Goal: Information Seeking & Learning: Learn about a topic

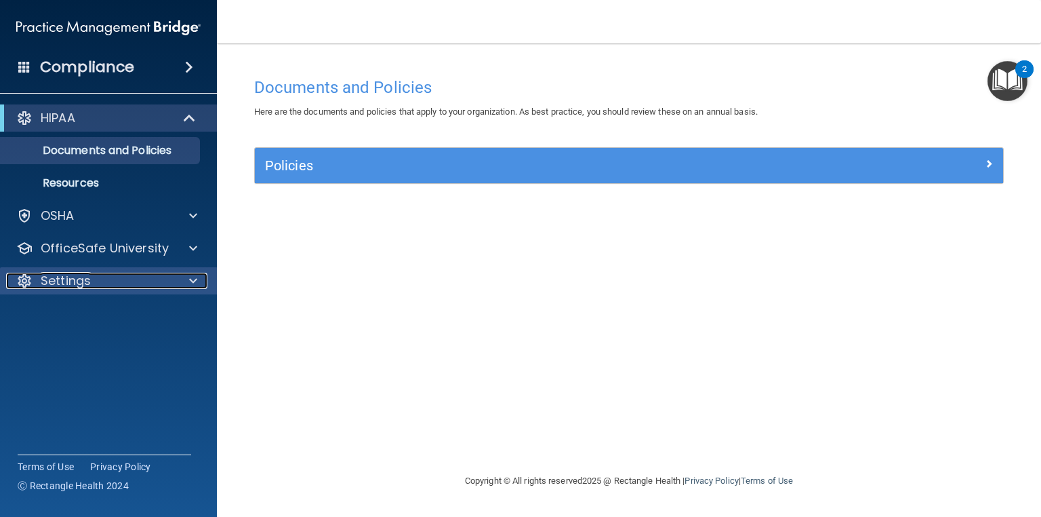
click at [192, 284] on span at bounding box center [193, 281] width 8 height 16
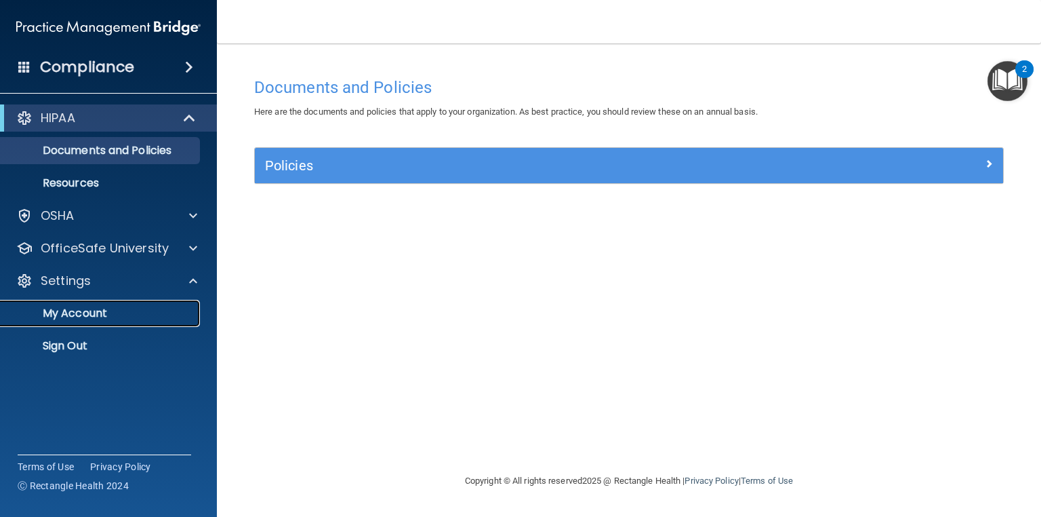
click at [95, 309] on p "My Account" at bounding box center [101, 313] width 185 height 14
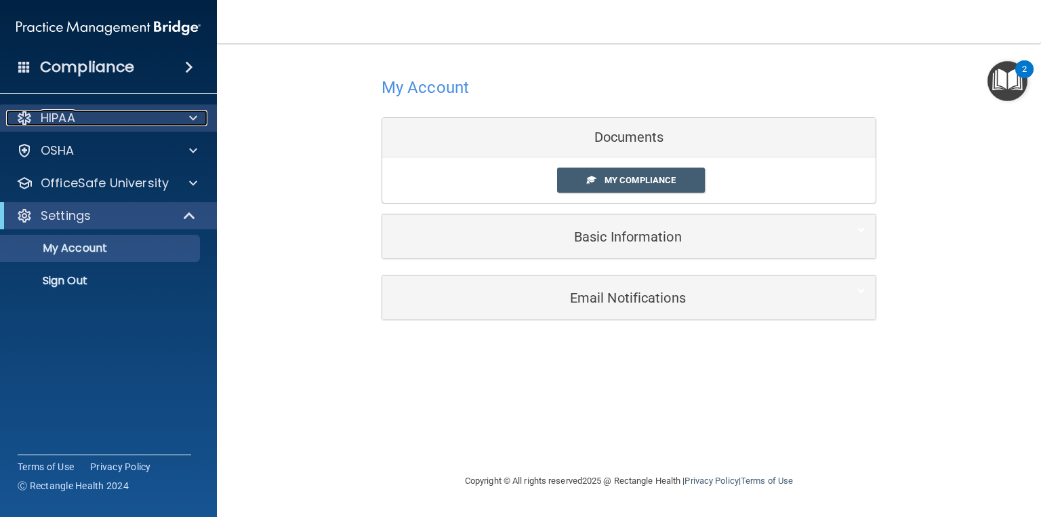
click at [195, 125] on span at bounding box center [193, 118] width 8 height 16
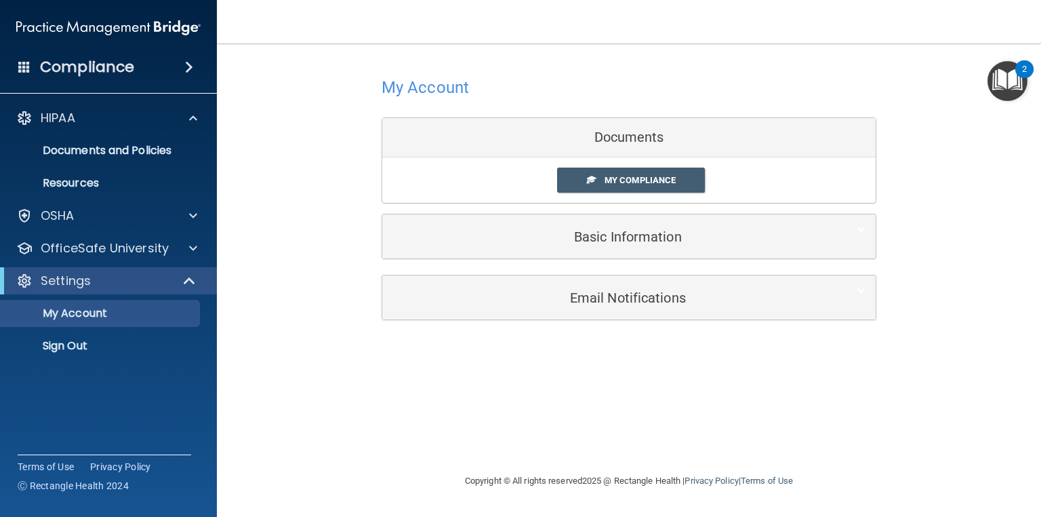
click at [193, 200] on div "HIPAA Documents and Policies Report an Incident Business Associates Emergency P…" at bounding box center [109, 234] width 218 height 271
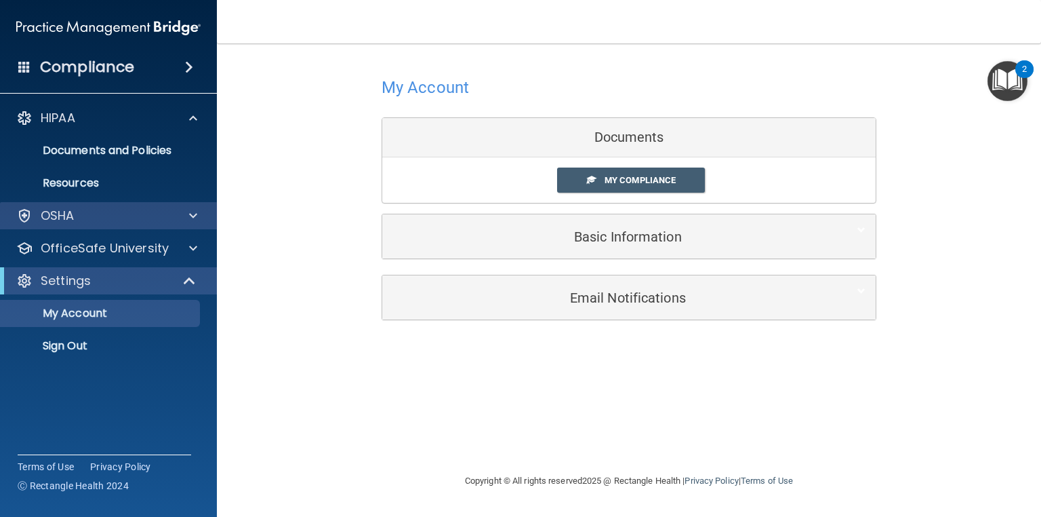
click at [195, 205] on div "OSHA" at bounding box center [109, 215] width 218 height 27
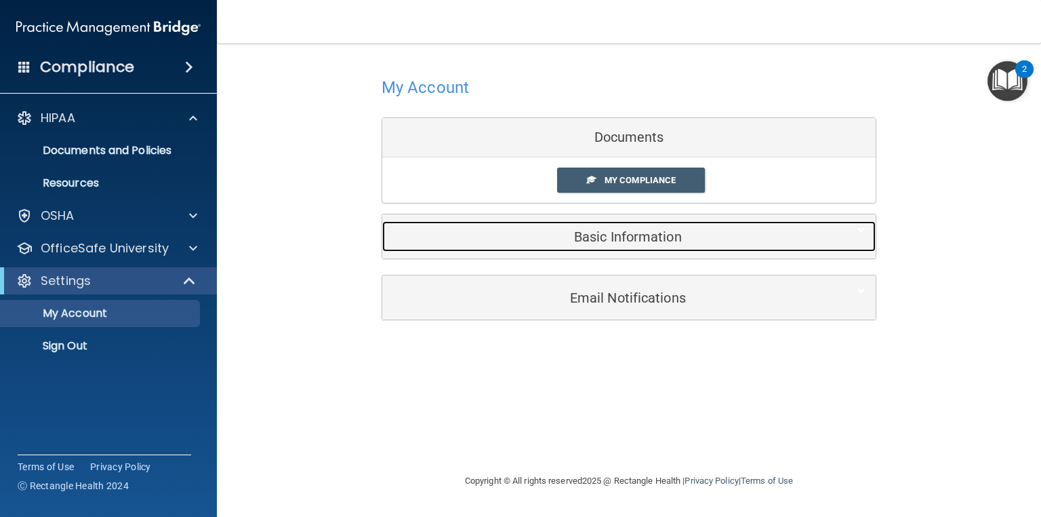
click at [608, 243] on h5 "Basic Information" at bounding box center [609, 236] width 432 height 15
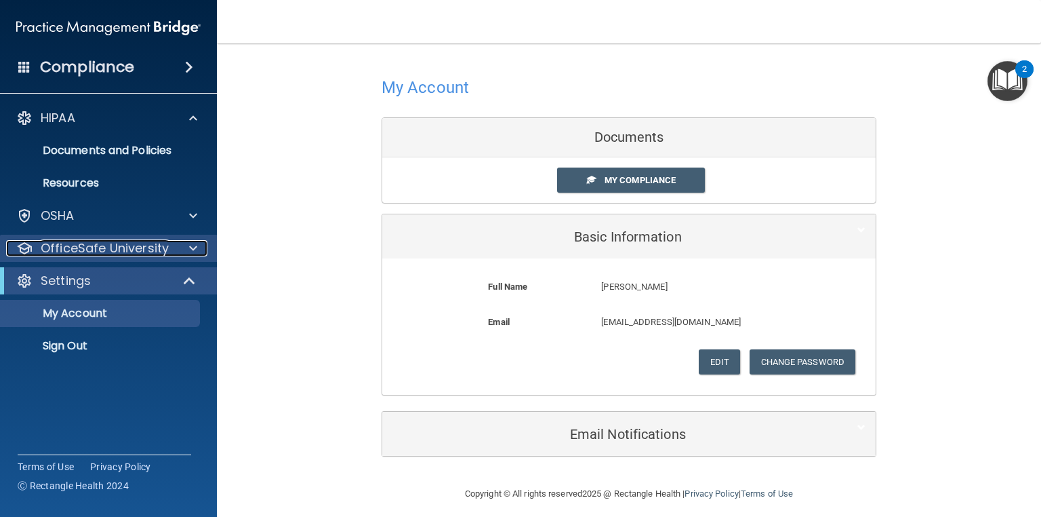
click at [203, 243] on div at bounding box center [191, 248] width 34 height 16
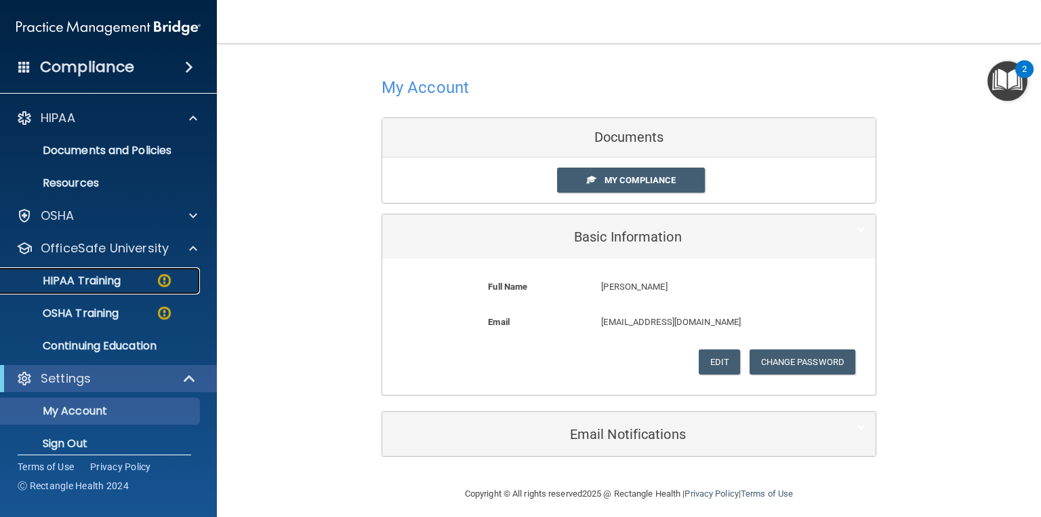
click at [156, 282] on img at bounding box center [164, 280] width 17 height 17
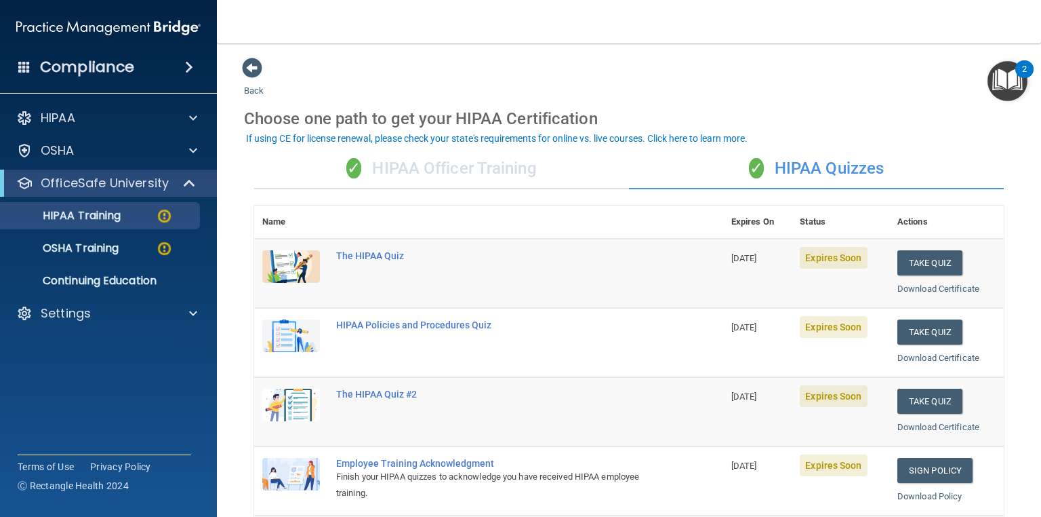
click at [485, 171] on div "✓ HIPAA Officer Training" at bounding box center [441, 168] width 375 height 41
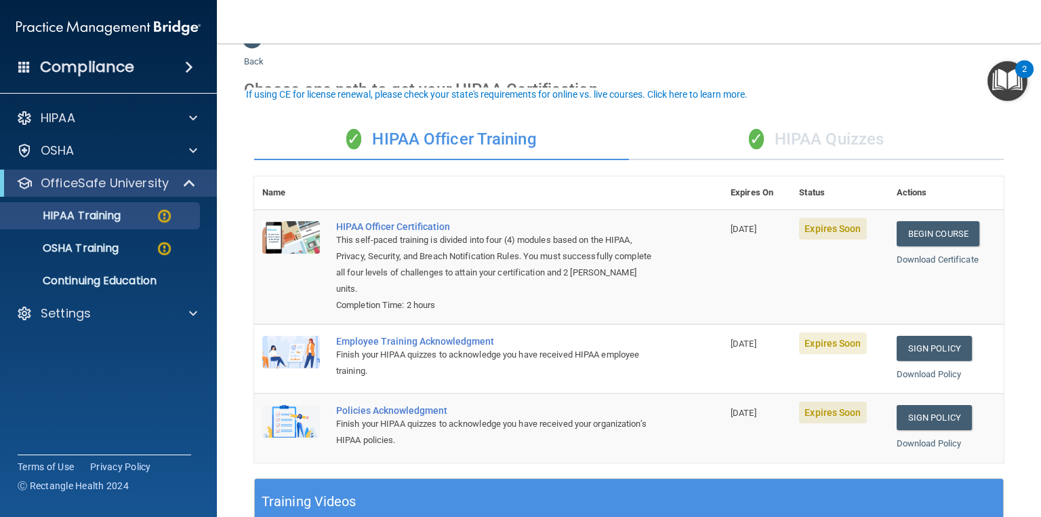
scroll to position [54, 0]
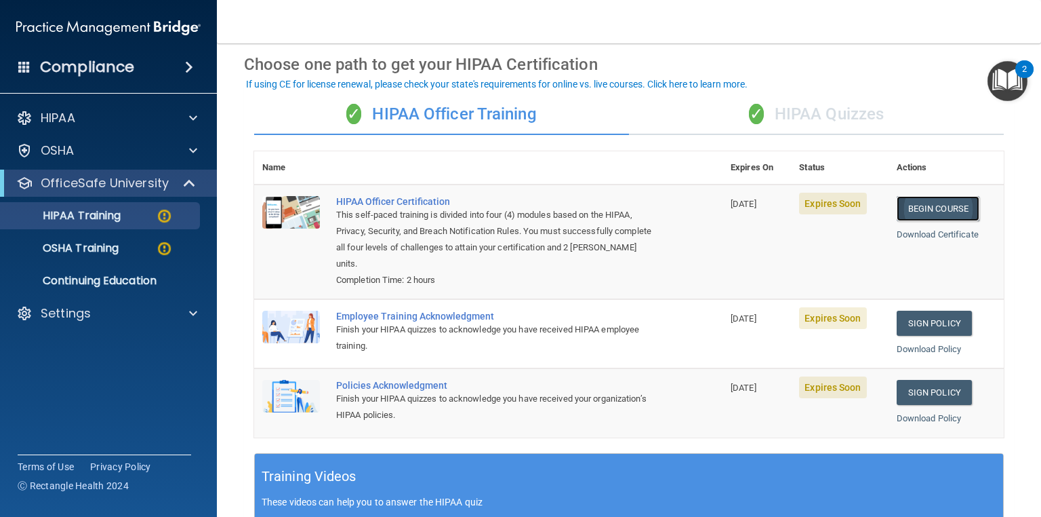
click at [936, 209] on link "Begin Course" at bounding box center [938, 208] width 83 height 25
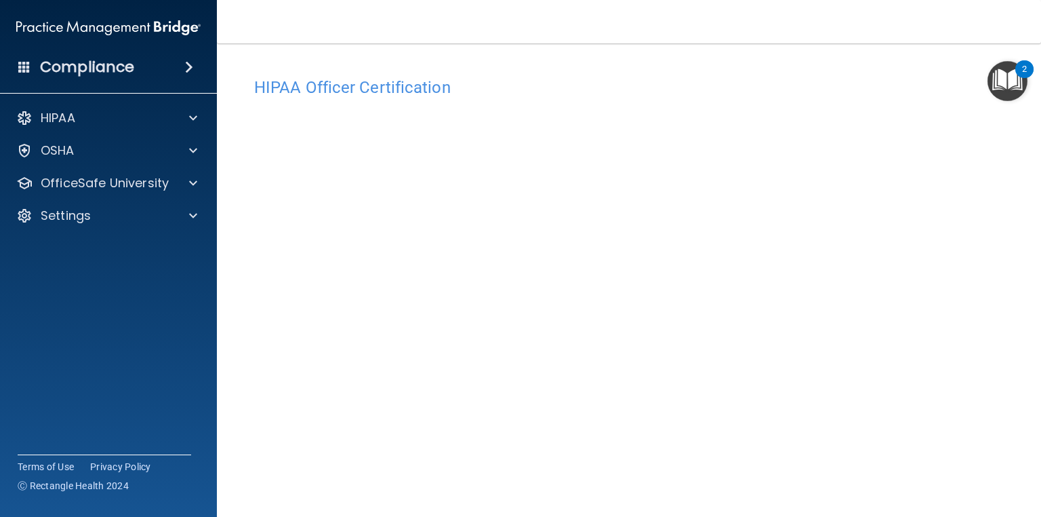
scroll to position [54, 0]
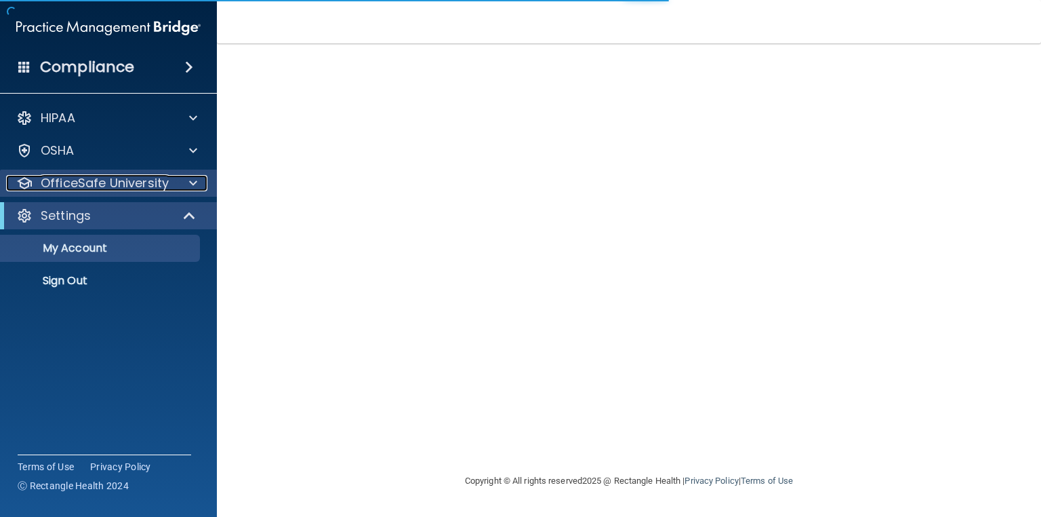
click at [201, 184] on div at bounding box center [191, 183] width 34 height 16
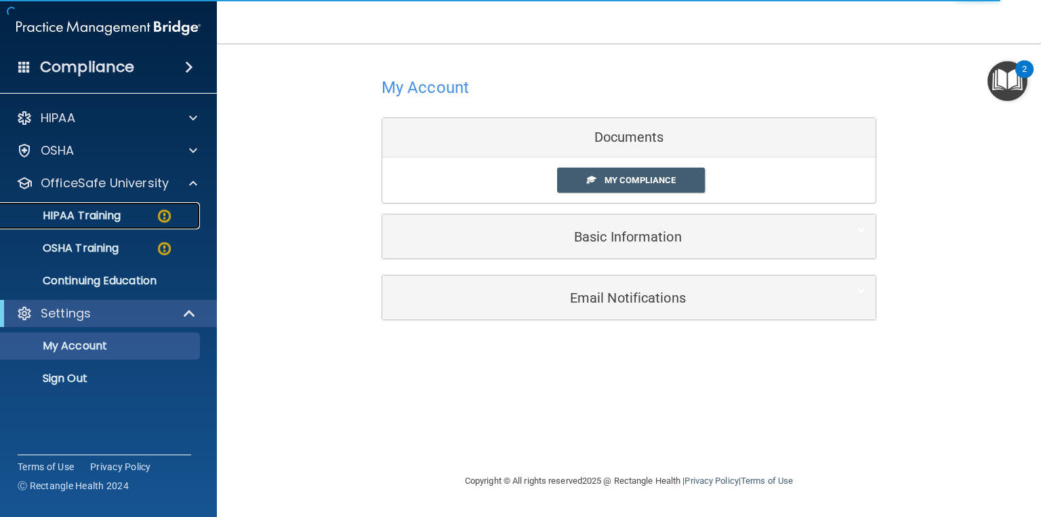
click at [173, 212] on div "HIPAA Training" at bounding box center [101, 216] width 185 height 14
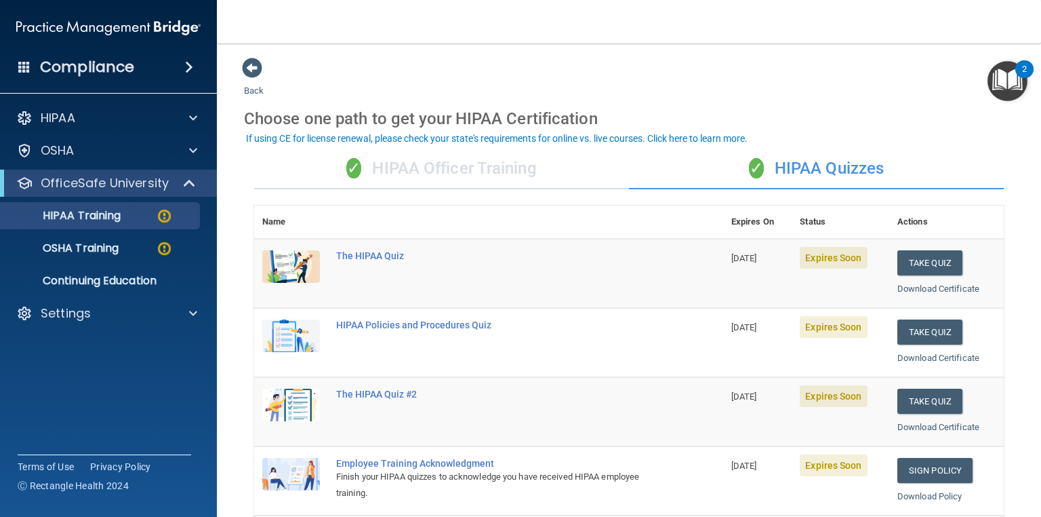
click at [470, 168] on div "✓ HIPAA Officer Training" at bounding box center [441, 168] width 375 height 41
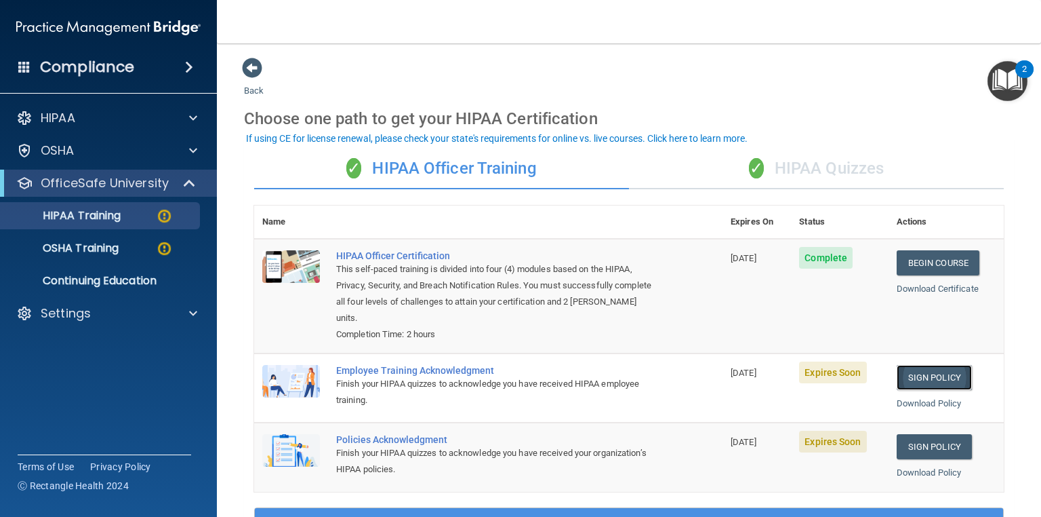
click at [921, 374] on link "Sign Policy" at bounding box center [934, 377] width 75 height 25
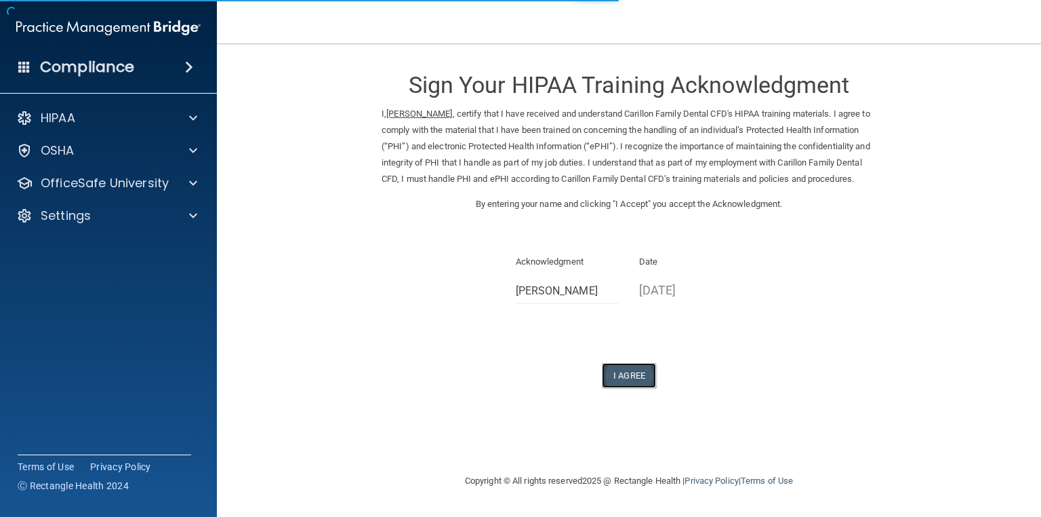
click at [648, 388] on button "I Agree" at bounding box center [629, 375] width 54 height 25
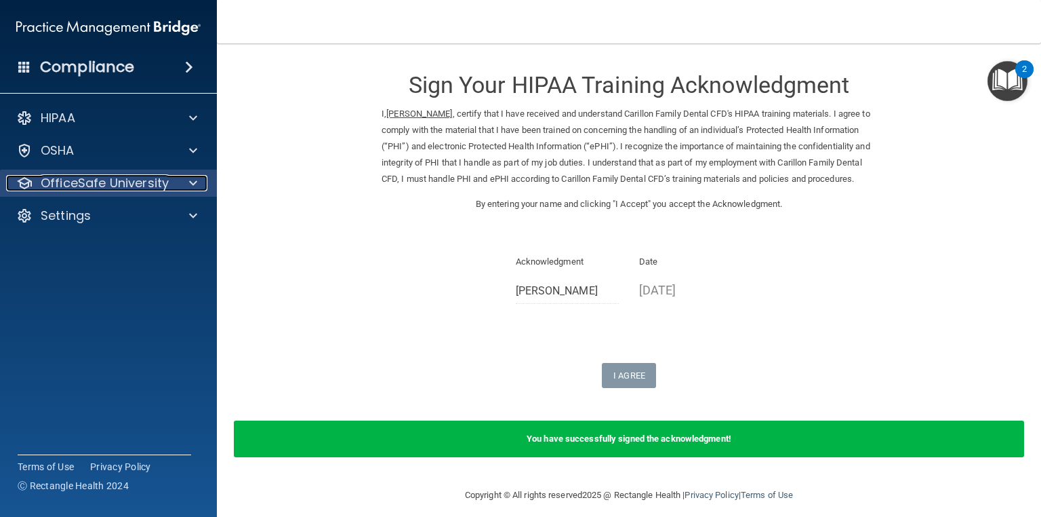
click at [184, 179] on div at bounding box center [191, 183] width 34 height 16
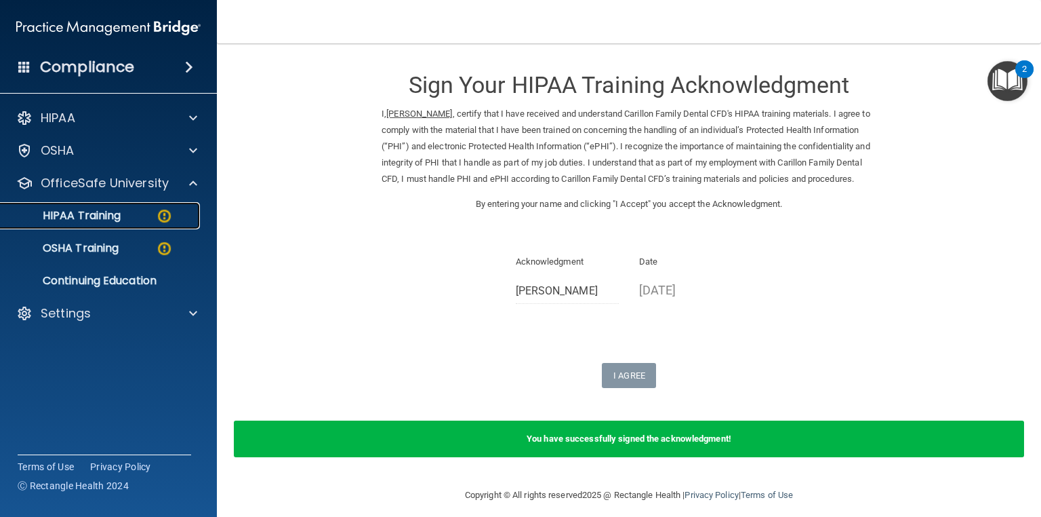
click at [184, 209] on div "HIPAA Training" at bounding box center [101, 216] width 185 height 14
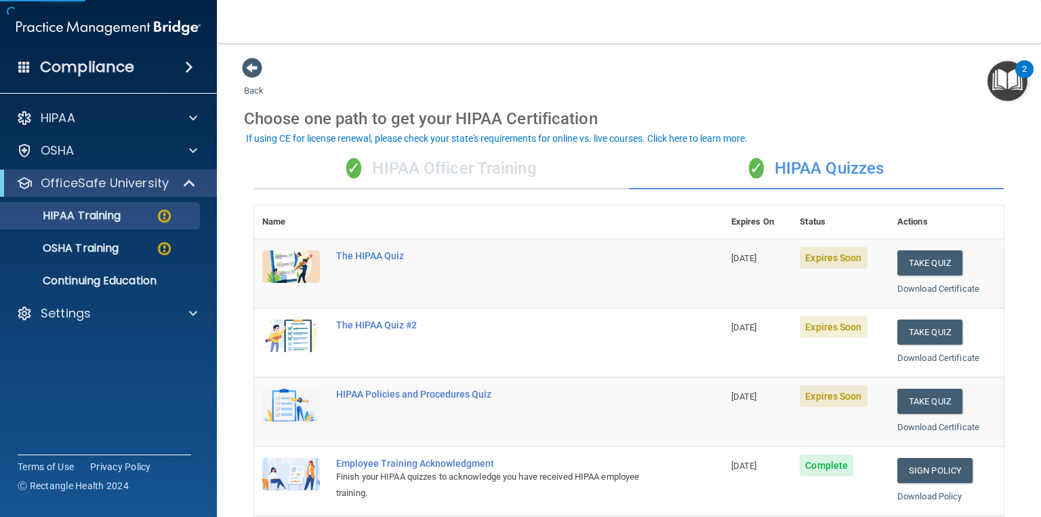
click at [405, 171] on div "✓ HIPAA Officer Training" at bounding box center [441, 168] width 375 height 41
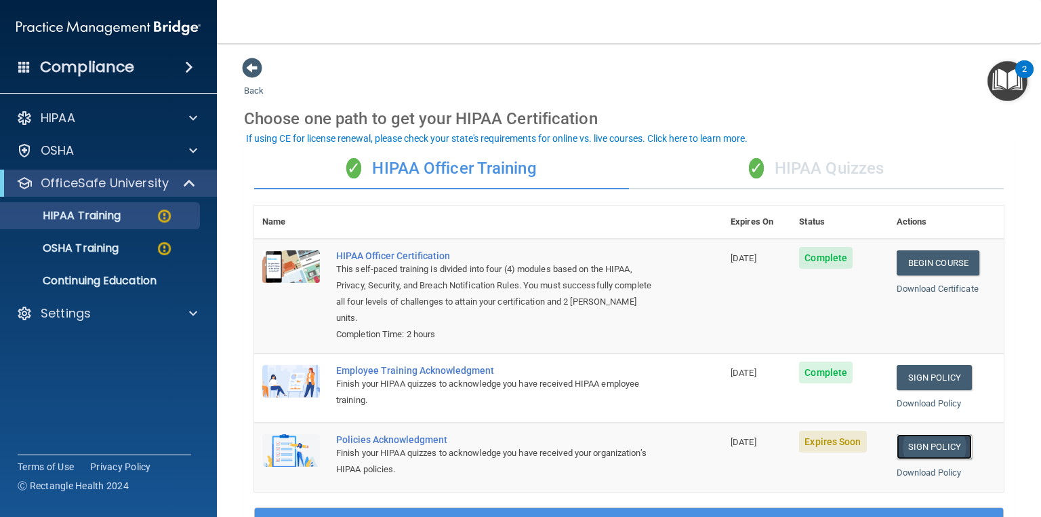
click at [904, 444] on link "Sign Policy" at bounding box center [934, 446] width 75 height 25
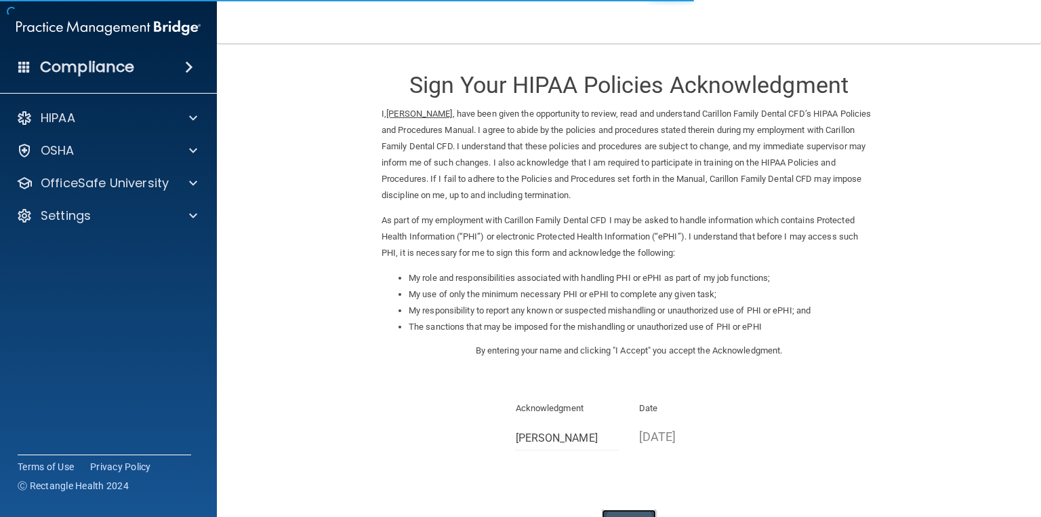
click at [631, 512] on button "I Agree" at bounding box center [629, 521] width 54 height 25
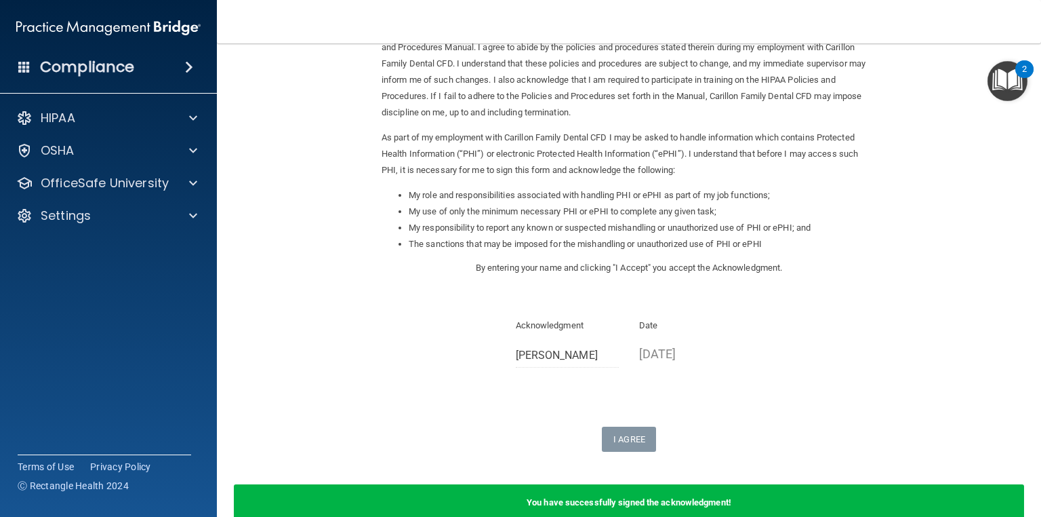
scroll to position [83, 0]
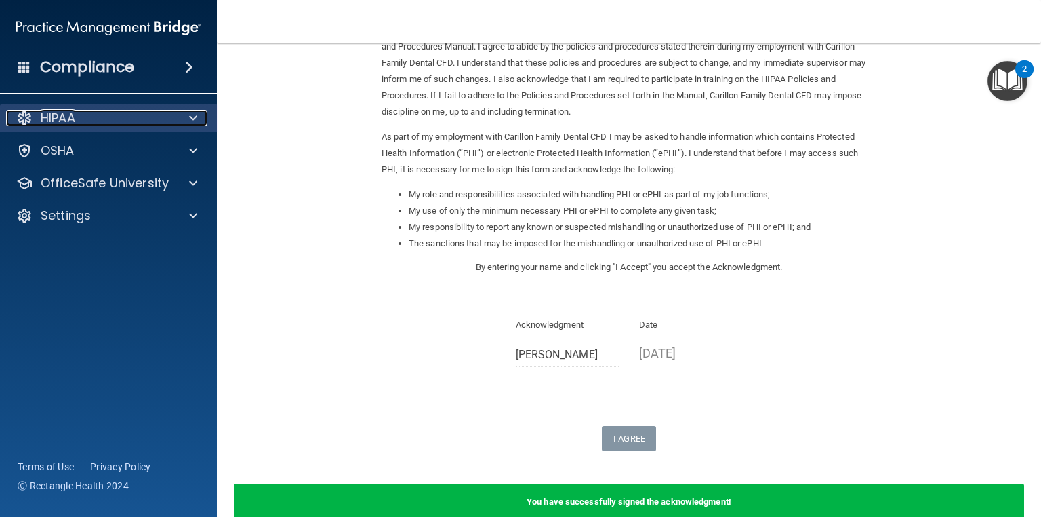
click at [198, 110] on div at bounding box center [191, 118] width 34 height 16
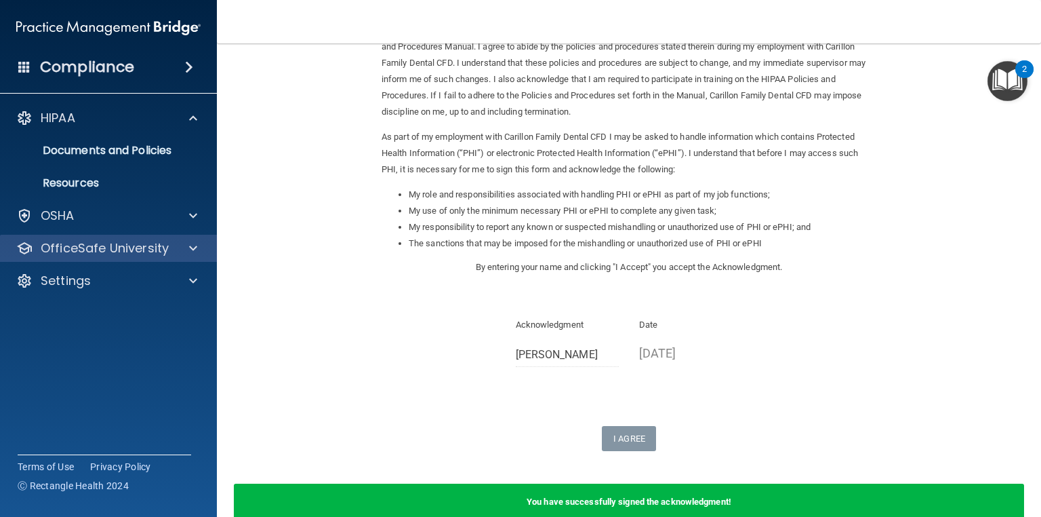
click at [195, 237] on div "OfficeSafe University" at bounding box center [109, 248] width 218 height 27
click at [195, 247] on span at bounding box center [193, 248] width 8 height 16
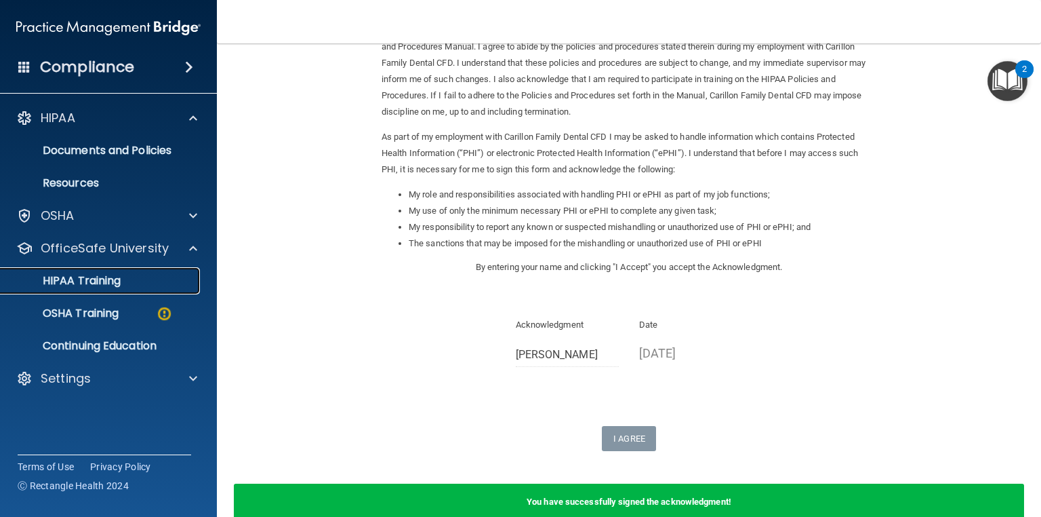
click at [193, 271] on link "HIPAA Training" at bounding box center [93, 280] width 214 height 27
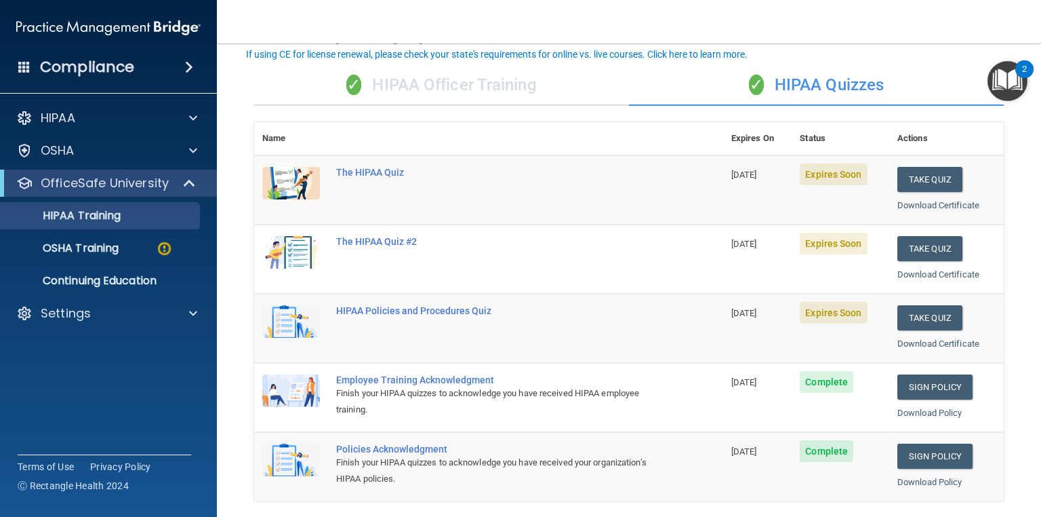
click at [458, 86] on div "✓ HIPAA Officer Training" at bounding box center [441, 85] width 375 height 41
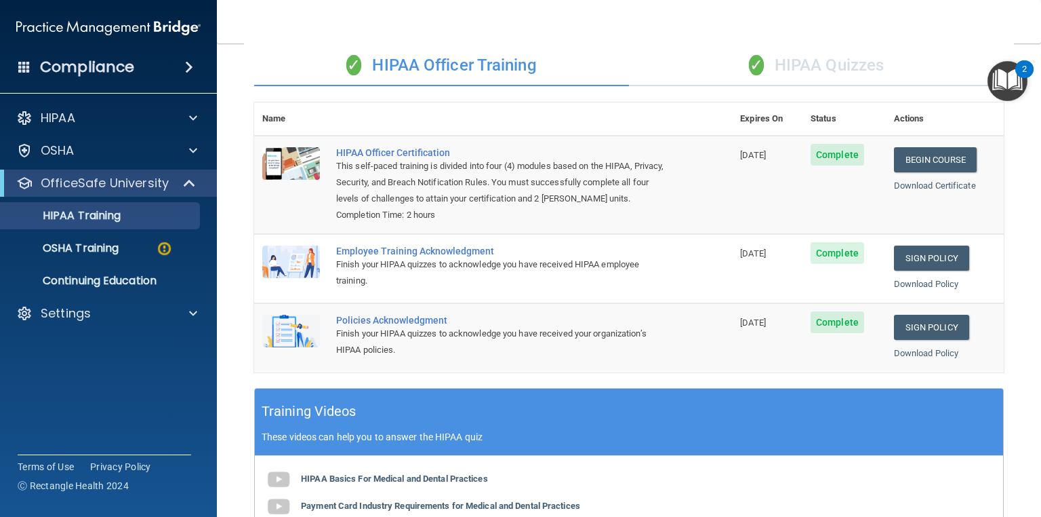
scroll to position [99, 0]
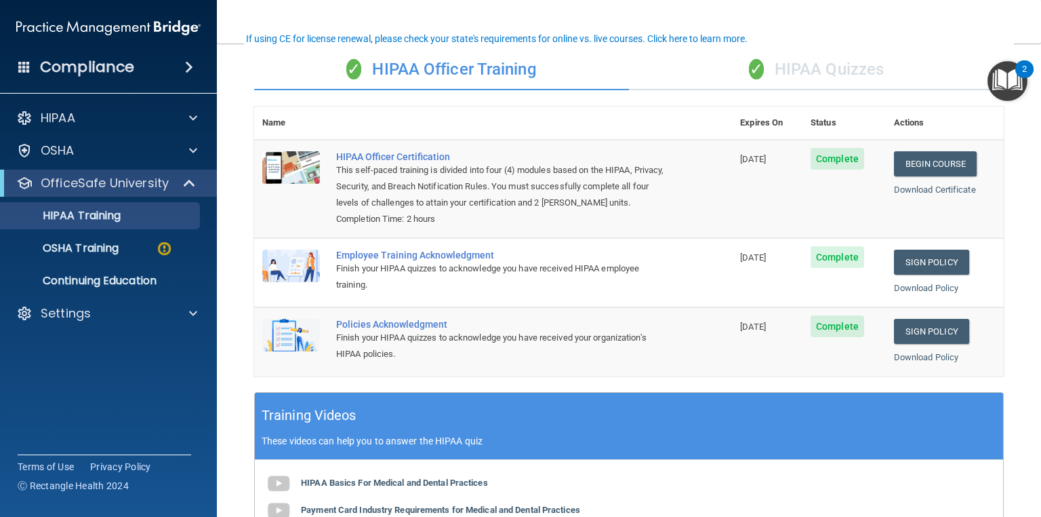
click at [878, 81] on div "✓ HIPAA Quizzes" at bounding box center [816, 69] width 375 height 41
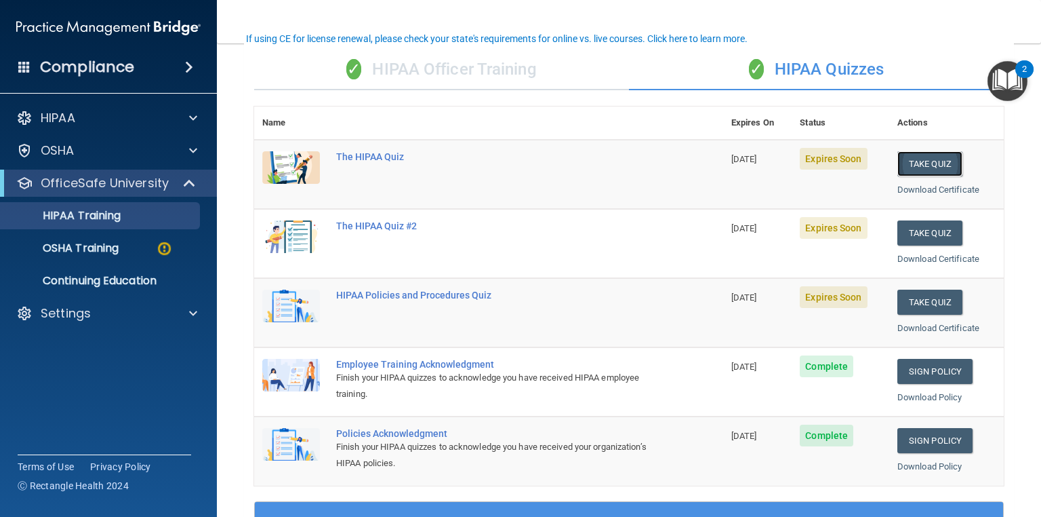
click at [933, 162] on button "Take Quiz" at bounding box center [930, 163] width 65 height 25
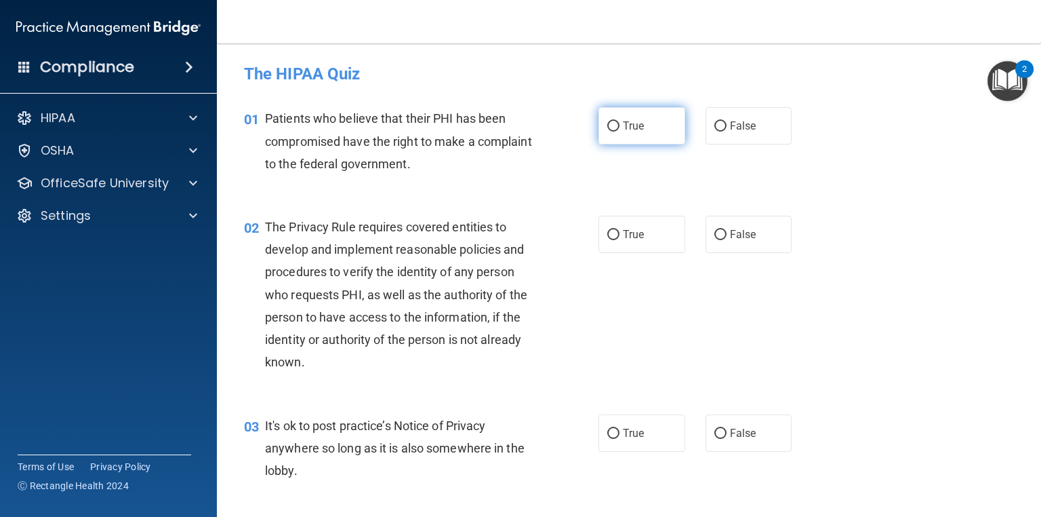
click at [659, 134] on label "True" at bounding box center [642, 125] width 87 height 37
click at [620, 132] on input "True" at bounding box center [613, 126] width 12 height 10
radio input "true"
click at [613, 239] on input "True" at bounding box center [613, 235] width 12 height 10
radio input "true"
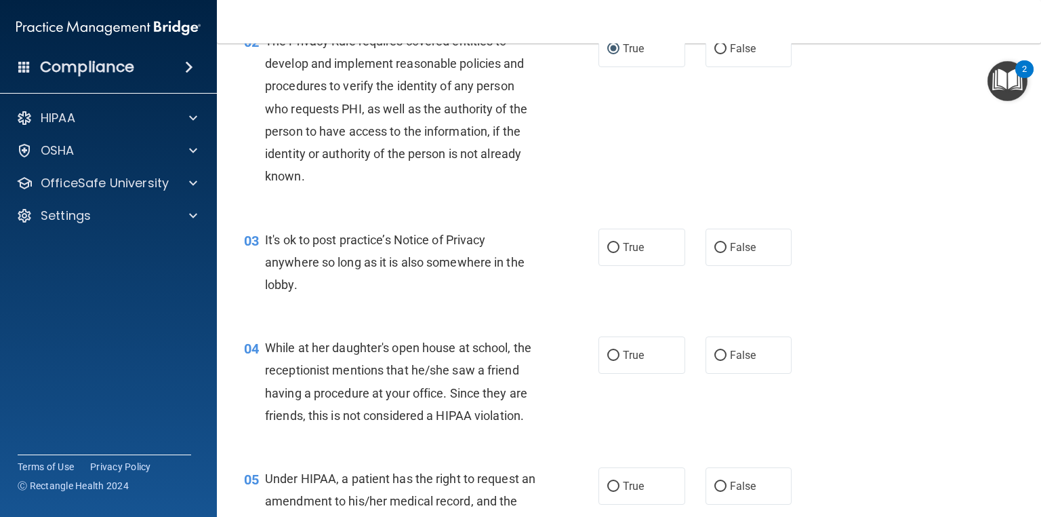
scroll to position [35, 0]
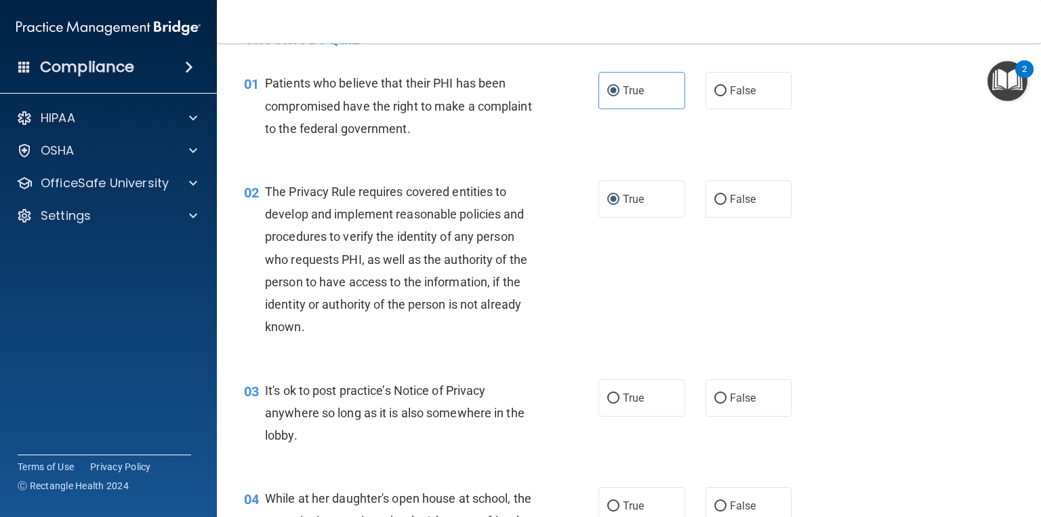
drag, startPoint x: 1041, startPoint y: 89, endPoint x: 753, endPoint y: 133, distance: 290.7
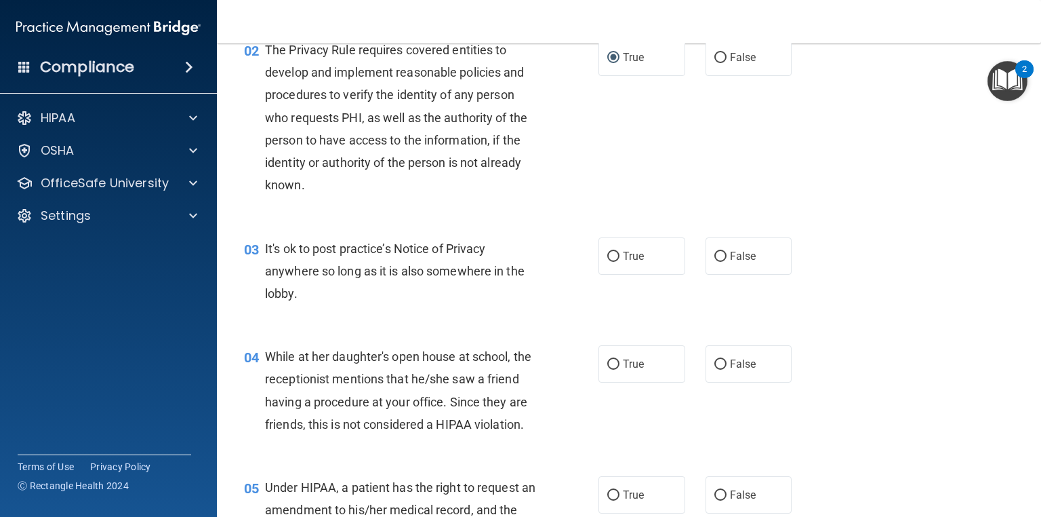
scroll to position [182, 0]
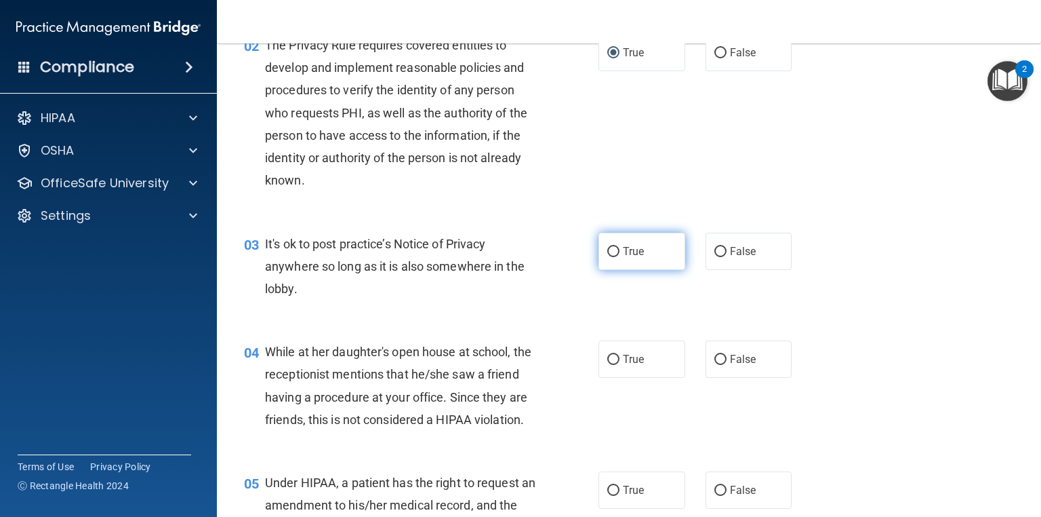
click at [623, 251] on span "True" at bounding box center [633, 251] width 21 height 13
click at [620, 251] on input "True" at bounding box center [613, 252] width 12 height 10
radio input "true"
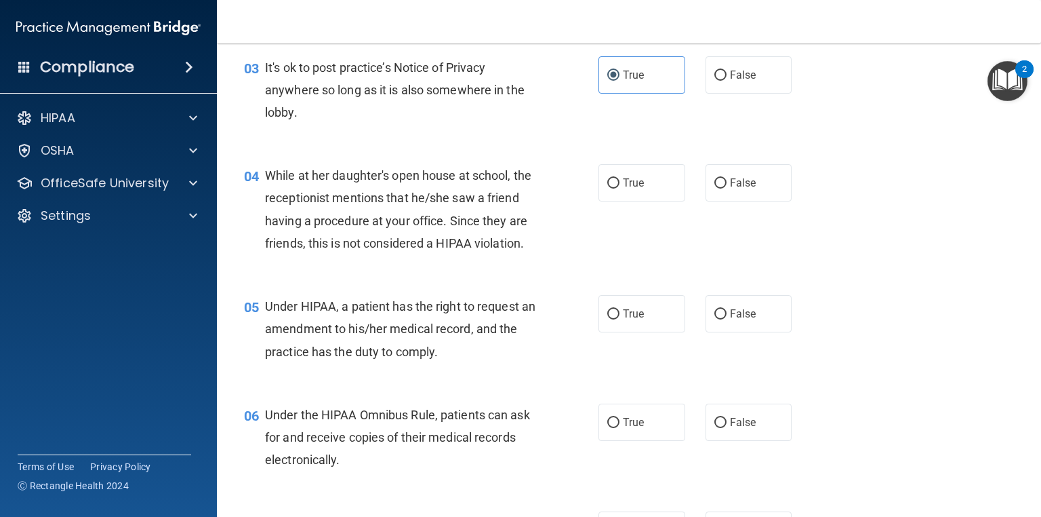
scroll to position [363, 0]
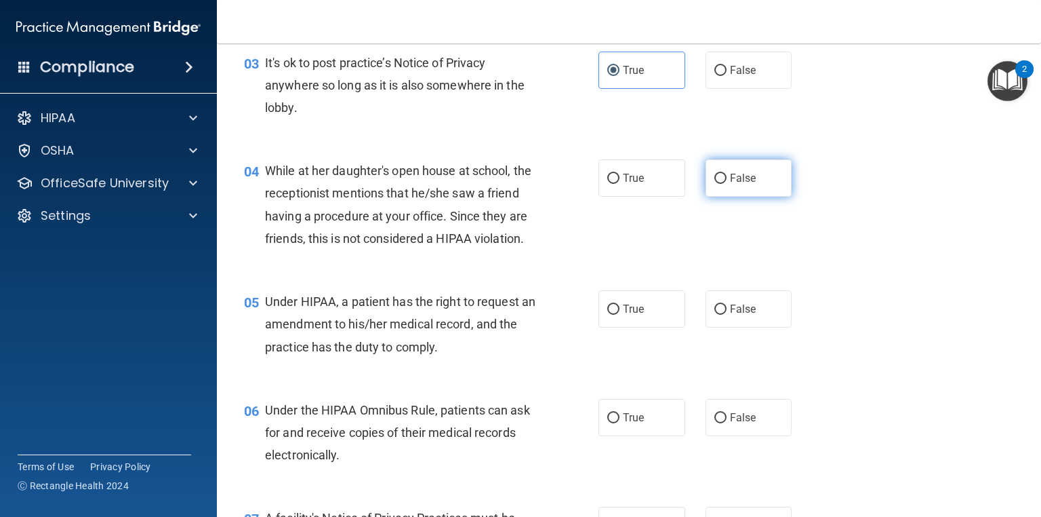
click at [722, 170] on label "False" at bounding box center [749, 177] width 87 height 37
click at [722, 174] on input "False" at bounding box center [721, 179] width 12 height 10
radio input "true"
click at [614, 315] on input "True" at bounding box center [613, 309] width 12 height 10
radio input "true"
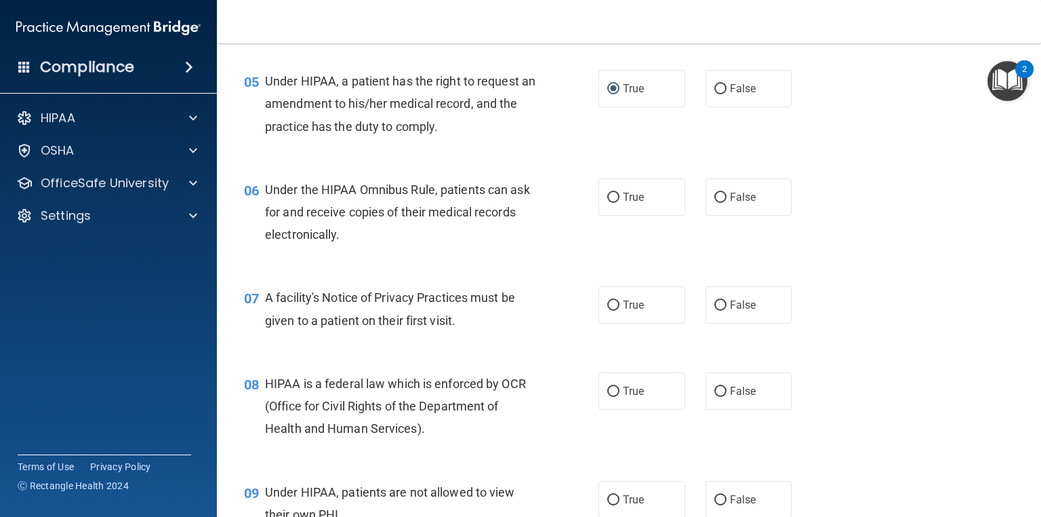
scroll to position [597, 0]
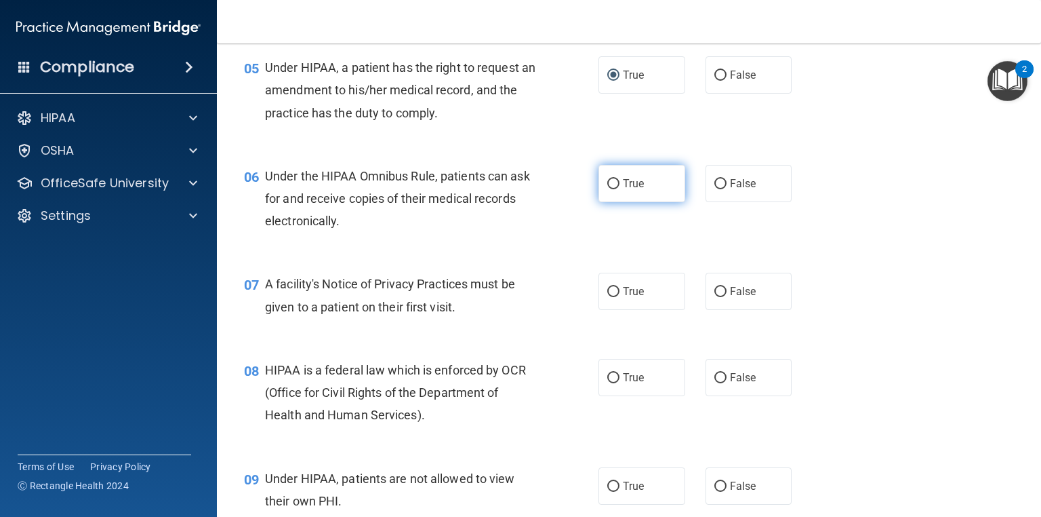
click at [641, 197] on label "True" at bounding box center [642, 183] width 87 height 37
click at [620, 189] on input "True" at bounding box center [613, 184] width 12 height 10
radio input "true"
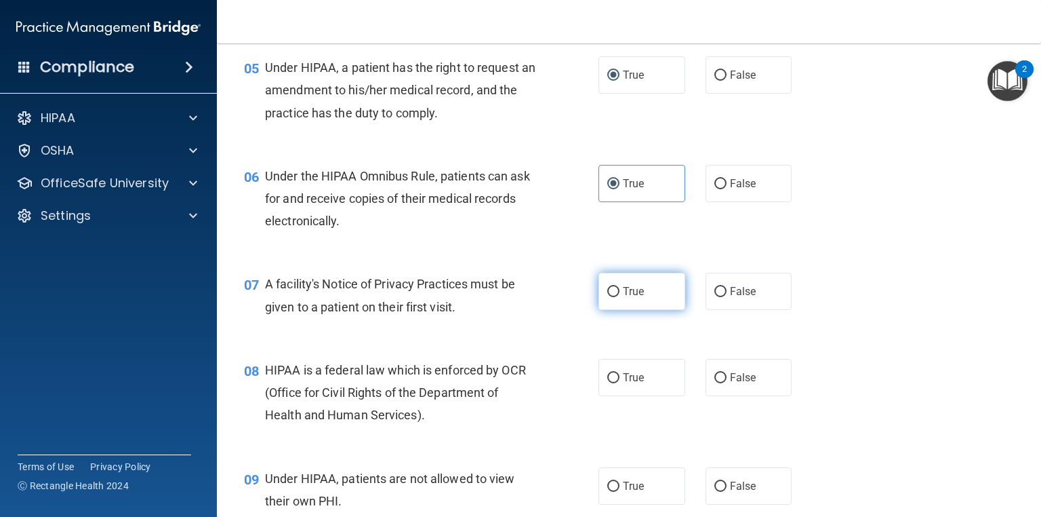
click at [607, 297] on input "True" at bounding box center [613, 292] width 12 height 10
radio input "true"
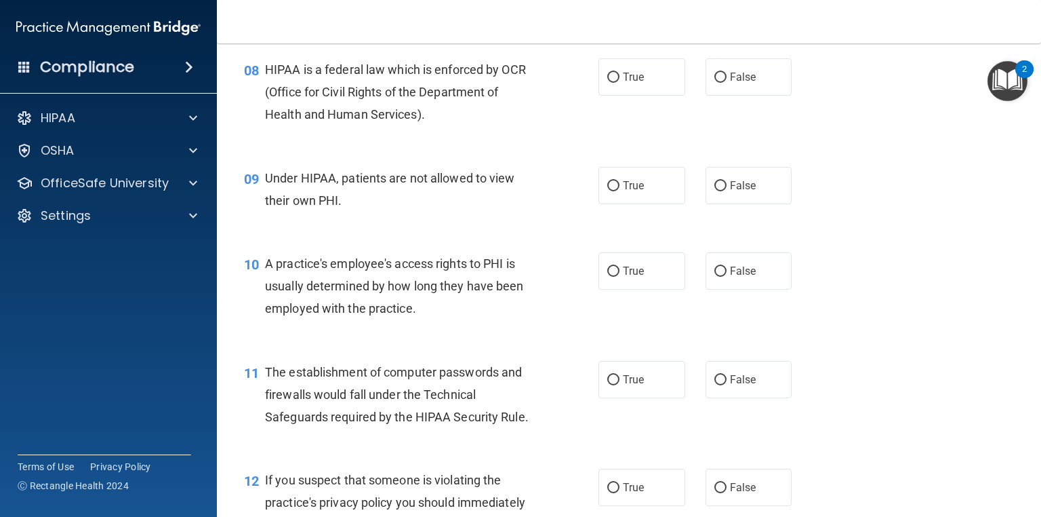
scroll to position [901, 0]
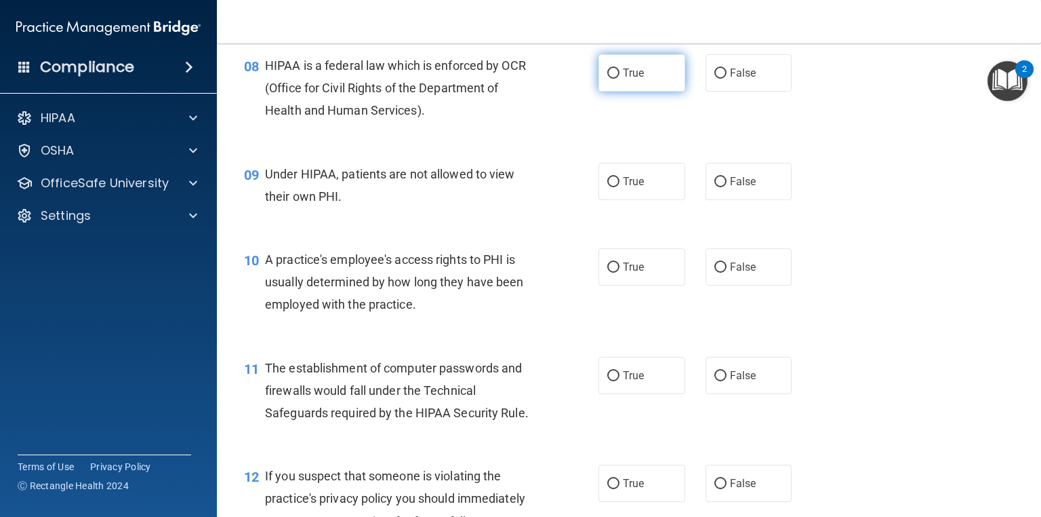
click at [626, 86] on label "True" at bounding box center [642, 72] width 87 height 37
click at [620, 79] on input "True" at bounding box center [613, 73] width 12 height 10
radio input "true"
click at [715, 187] on input "False" at bounding box center [721, 182] width 12 height 10
radio input "true"
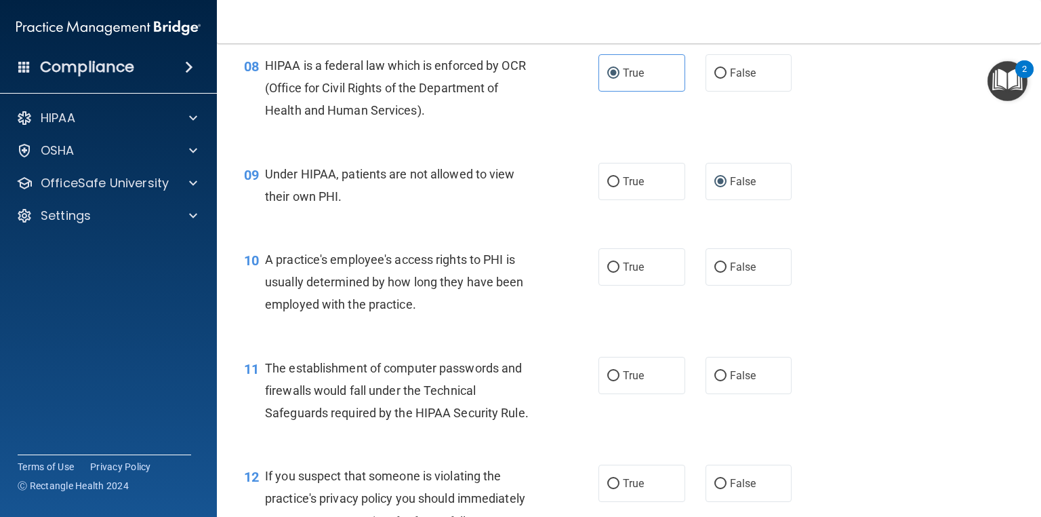
drag, startPoint x: 385, startPoint y: 325, endPoint x: 382, endPoint y: 341, distance: 15.8
click at [382, 323] on div "10 A practice's employee's access rights to PHI is usually determined by how lo…" at bounding box center [421, 285] width 395 height 75
click at [706, 285] on label "False" at bounding box center [749, 266] width 87 height 37
click at [715, 273] on input "False" at bounding box center [721, 267] width 12 height 10
radio input "true"
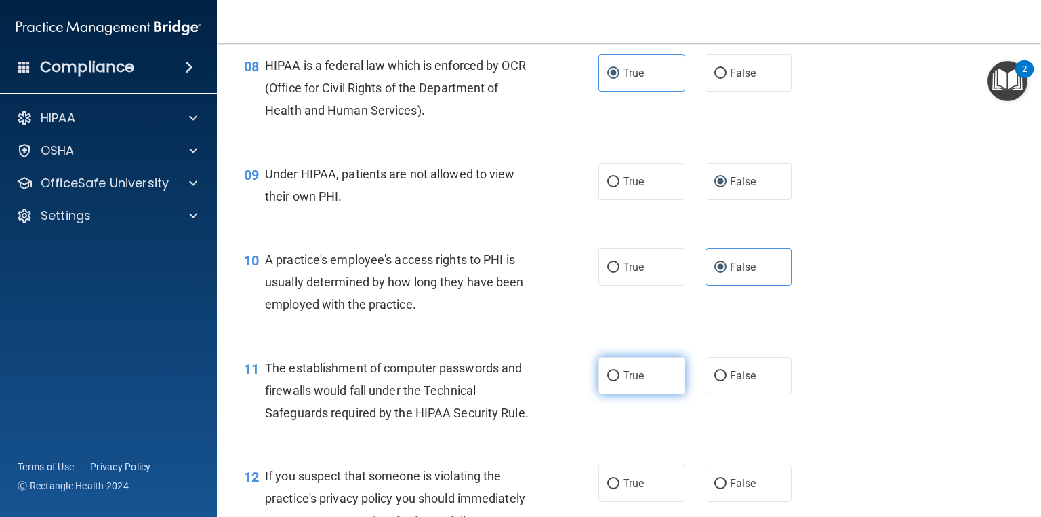
click at [607, 381] on input "True" at bounding box center [613, 376] width 12 height 10
radio input "true"
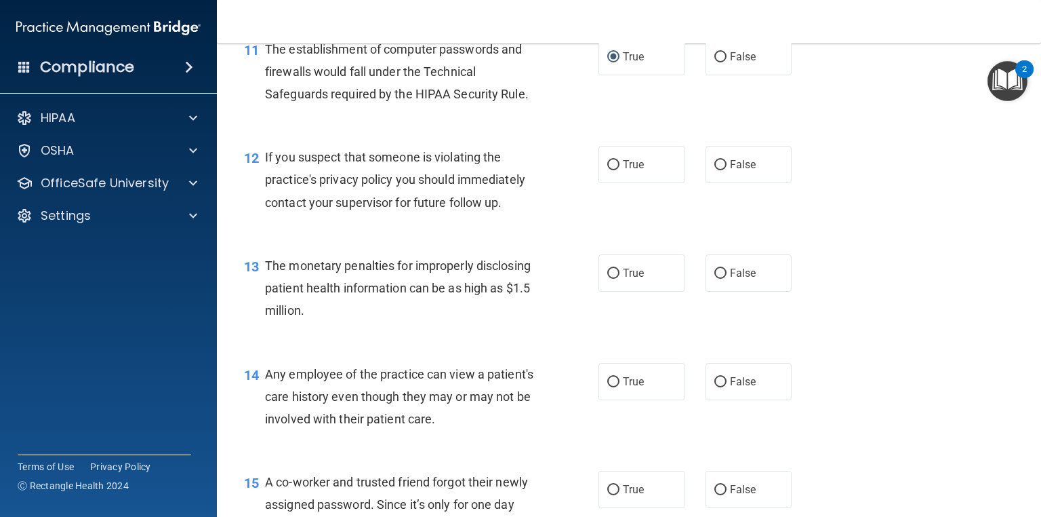
scroll to position [1224, 0]
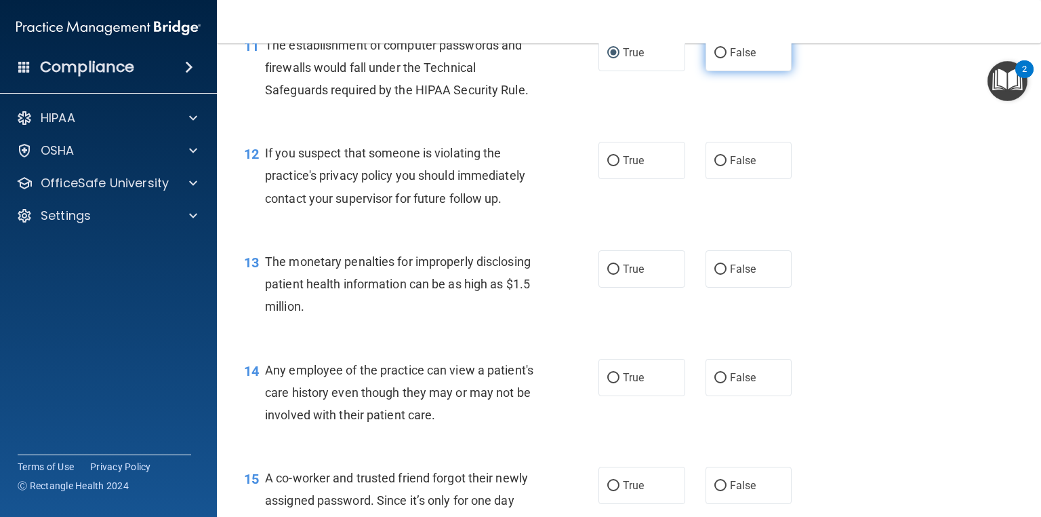
click at [737, 59] on span "False" at bounding box center [743, 52] width 26 height 13
click at [727, 58] on input "False" at bounding box center [721, 53] width 12 height 10
radio input "true"
radio input "false"
click at [615, 179] on label "True" at bounding box center [642, 160] width 87 height 37
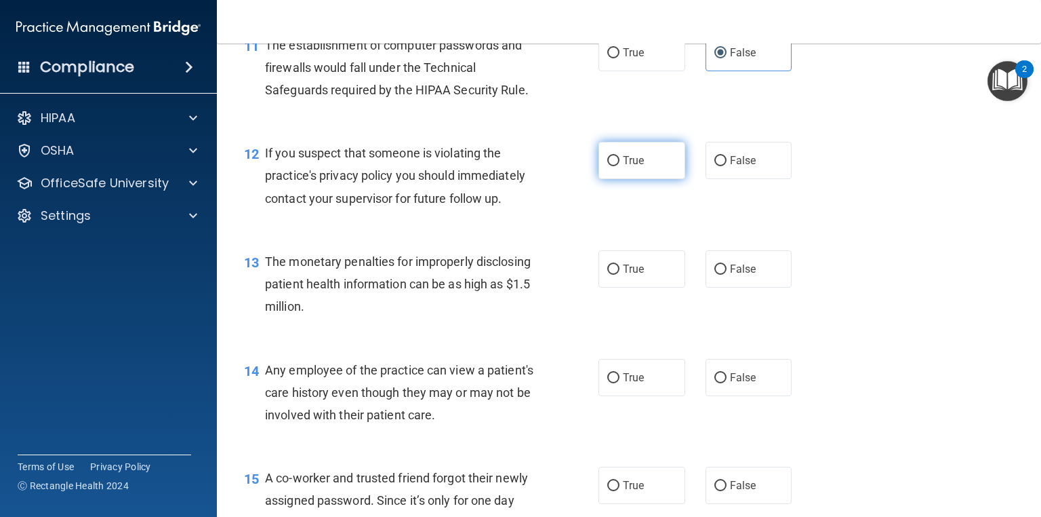
click at [615, 166] on input "True" at bounding box center [613, 161] width 12 height 10
radio input "true"
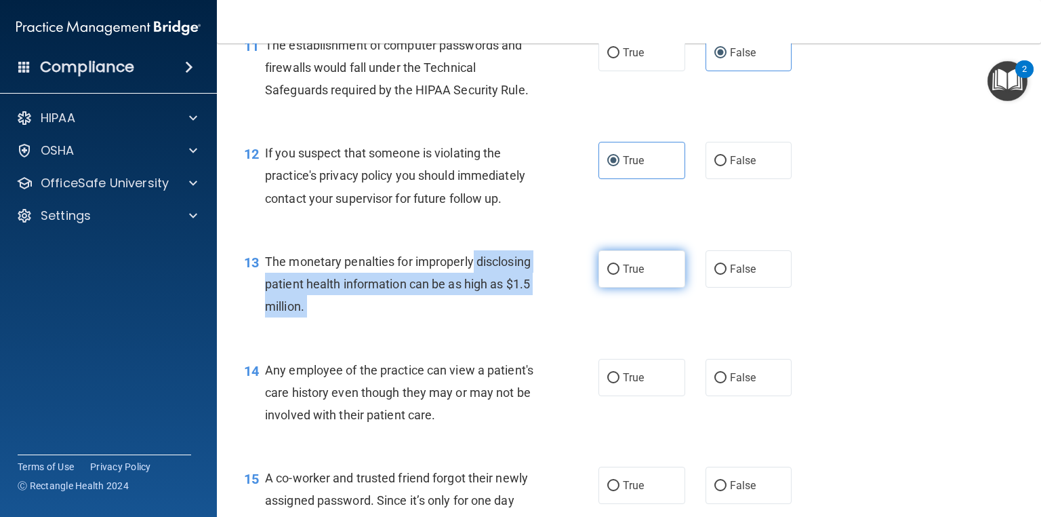
drag, startPoint x: 591, startPoint y: 287, endPoint x: 609, endPoint y: 289, distance: 17.7
click at [807, 250] on ng-form "13 The monetary penalties for improperly disclosing patient health information …" at bounding box center [807, 250] width 0 height 0
click at [609, 275] on input "True" at bounding box center [613, 269] width 12 height 10
radio input "true"
click at [555, 317] on div "13 The monetary penalties for improperly disclosing patient health information …" at bounding box center [421, 287] width 395 height 75
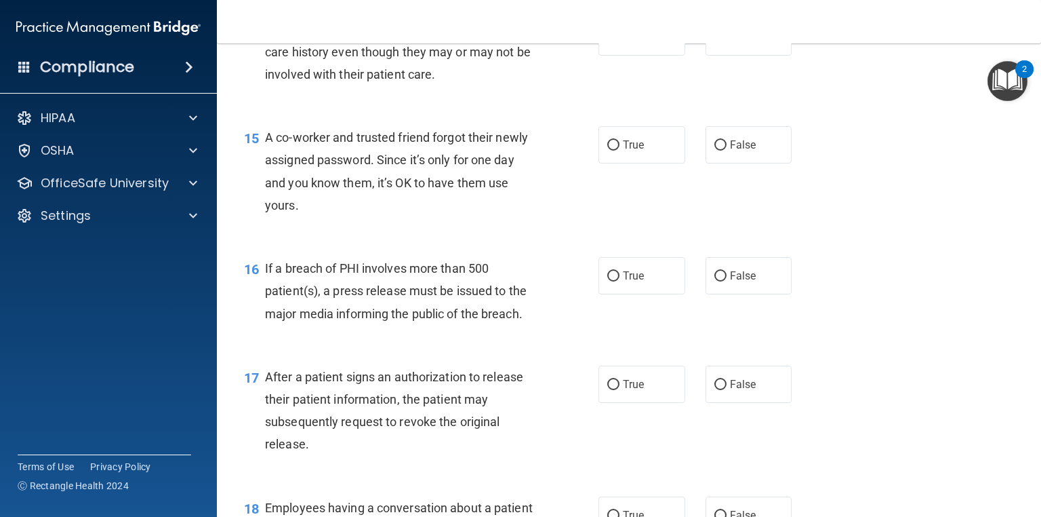
scroll to position [1538, 0]
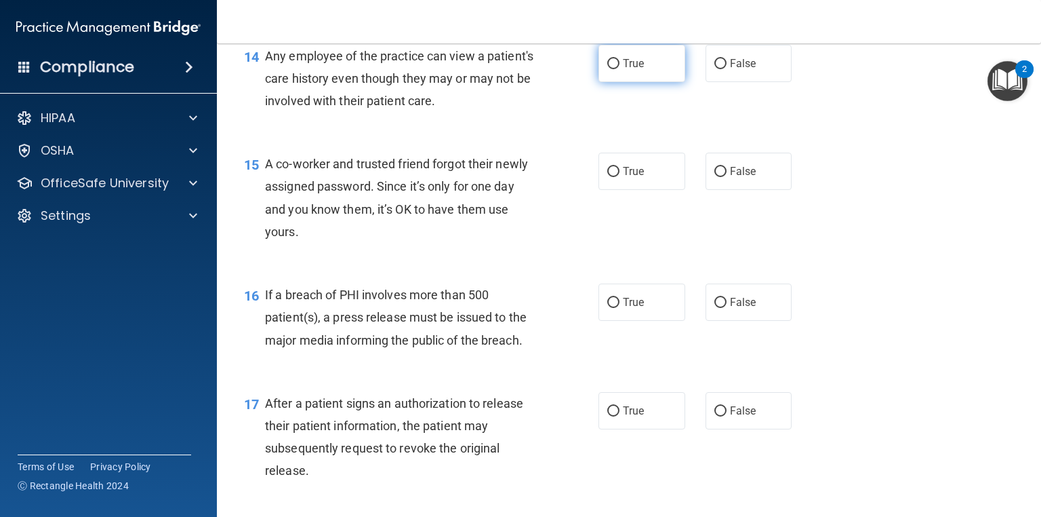
click at [669, 81] on label "True" at bounding box center [642, 63] width 87 height 37
click at [620, 69] on input "True" at bounding box center [613, 64] width 12 height 10
radio input "true"
click at [755, 82] on label "False" at bounding box center [749, 63] width 87 height 37
click at [727, 69] on input "False" at bounding box center [721, 64] width 12 height 10
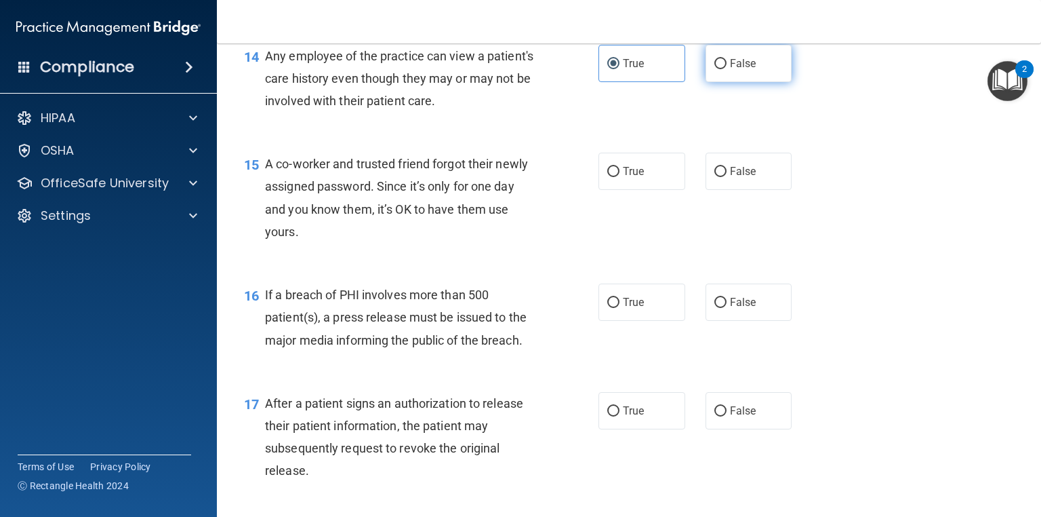
radio input "true"
radio input "false"
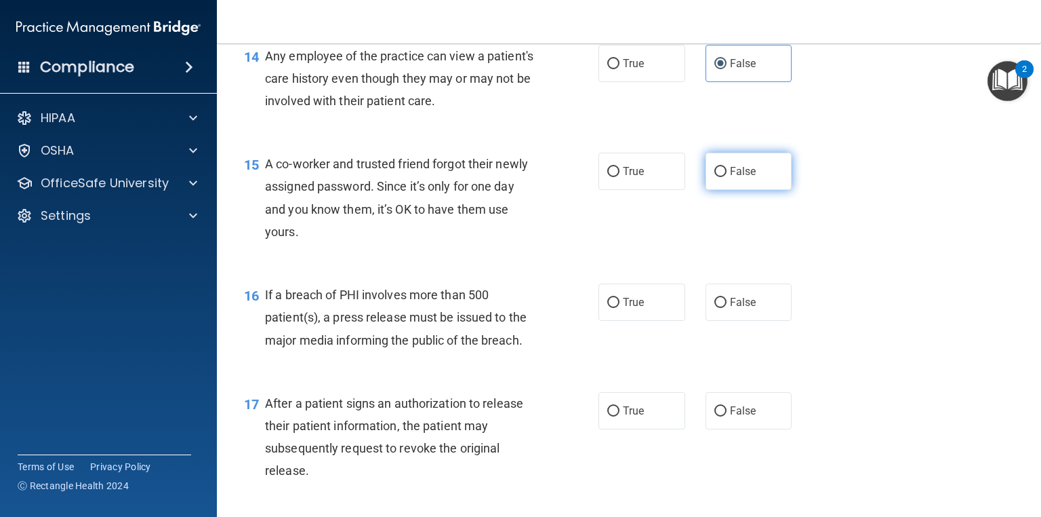
click at [706, 190] on label "False" at bounding box center [749, 171] width 87 height 37
click at [715, 177] on input "False" at bounding box center [721, 172] width 12 height 10
radio input "true"
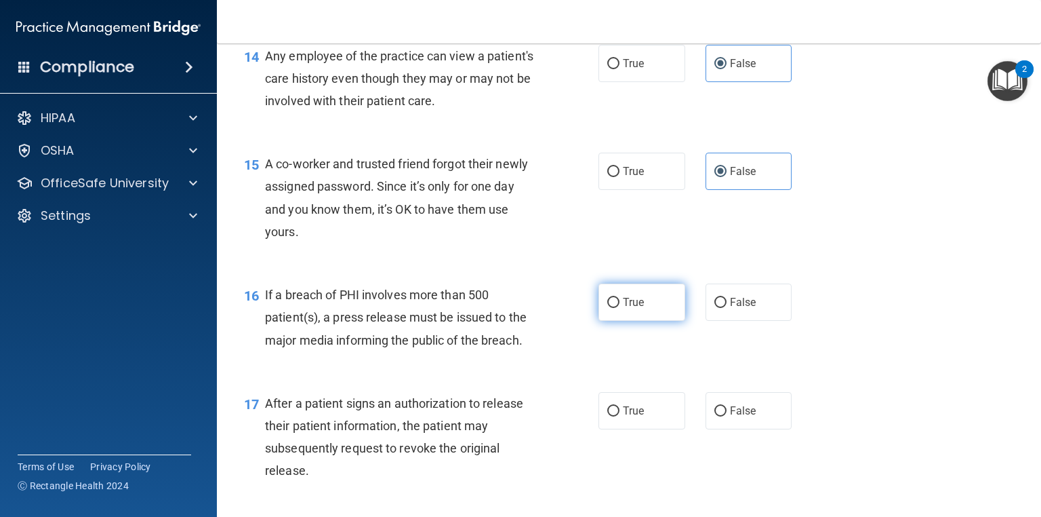
click at [643, 315] on label "True" at bounding box center [642, 301] width 87 height 37
click at [620, 308] on input "True" at bounding box center [613, 303] width 12 height 10
radio input "true"
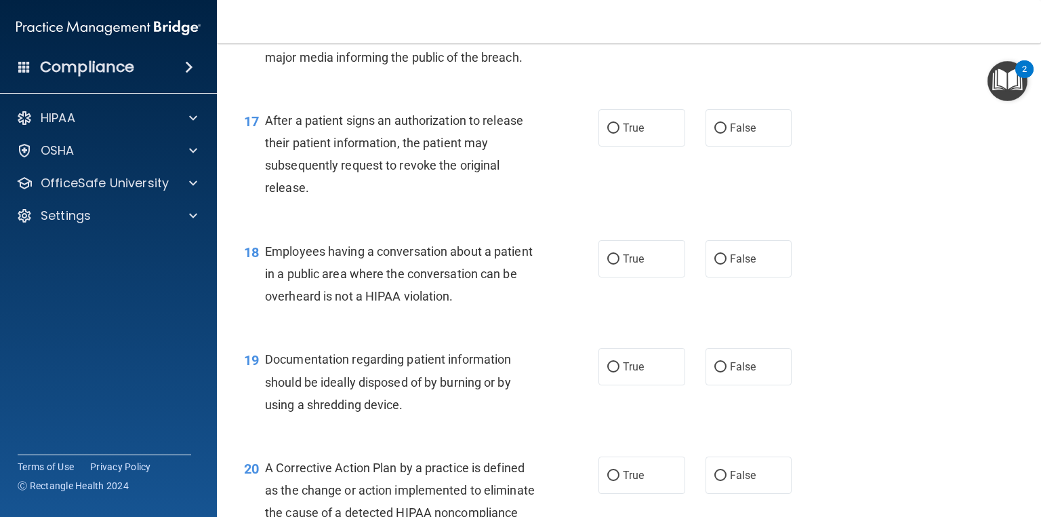
scroll to position [1825, 0]
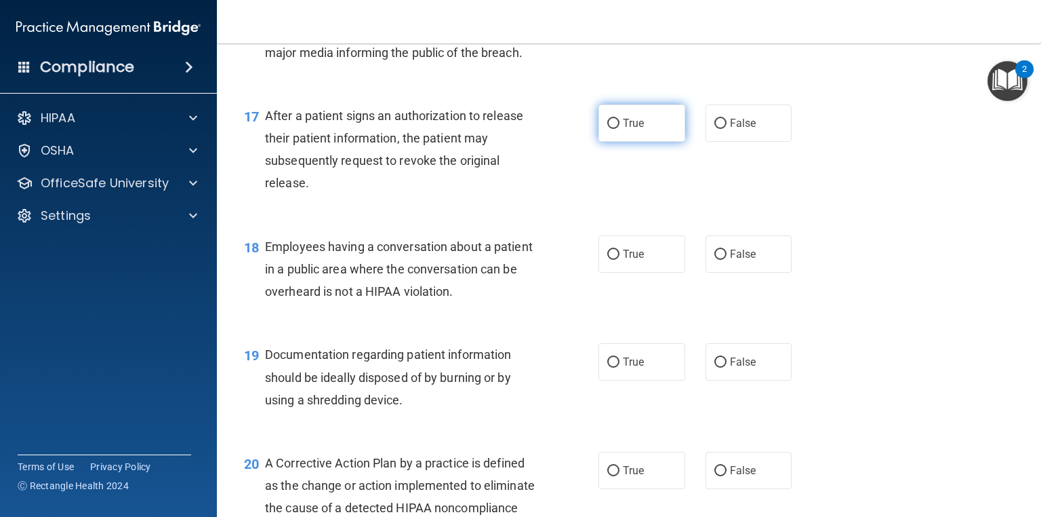
click at [664, 137] on label "True" at bounding box center [642, 122] width 87 height 37
click at [620, 129] on input "True" at bounding box center [613, 124] width 12 height 10
radio input "true"
click at [612, 260] on input "True" at bounding box center [613, 254] width 12 height 10
radio input "true"
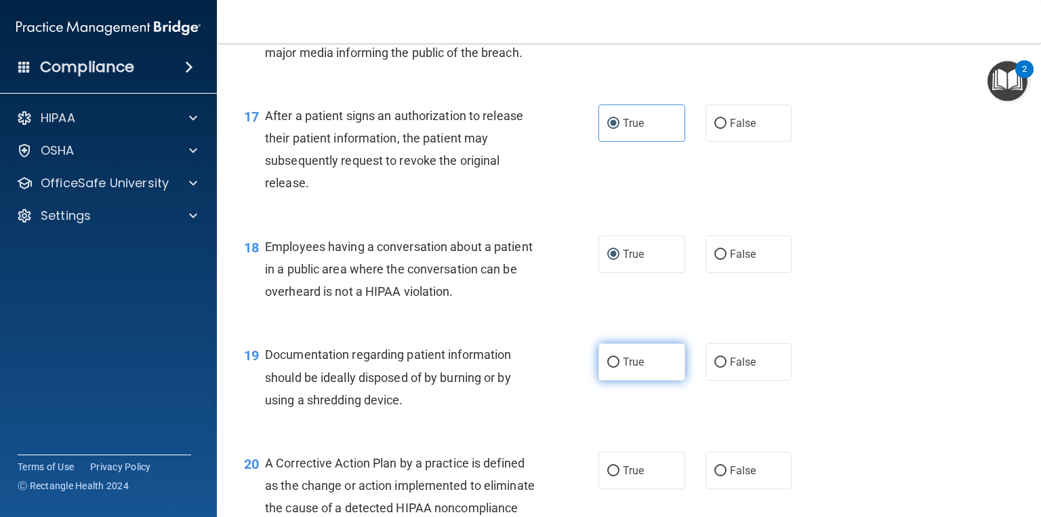
click at [623, 375] on label "True" at bounding box center [642, 361] width 87 height 37
click at [620, 367] on input "True" at bounding box center [613, 362] width 12 height 10
radio input "true"
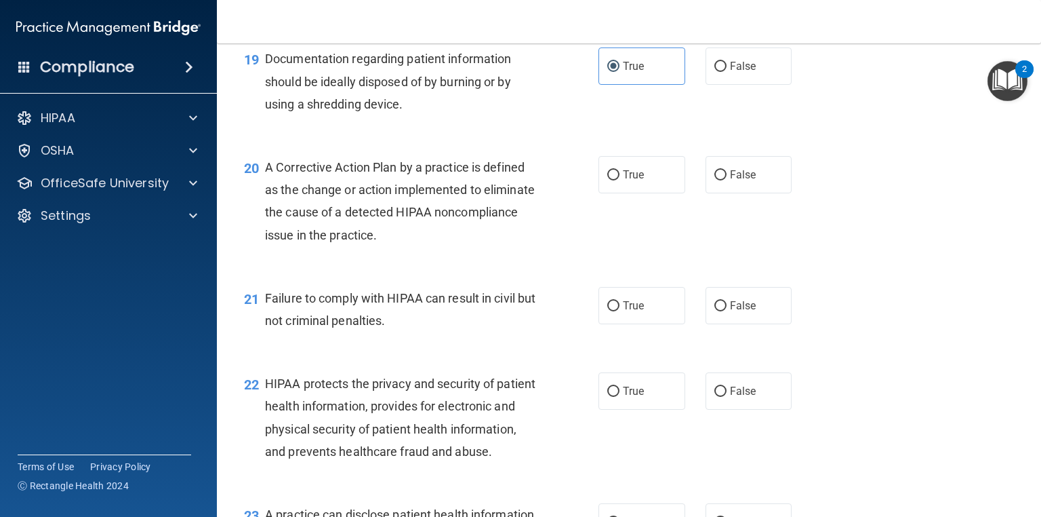
scroll to position [2125, 0]
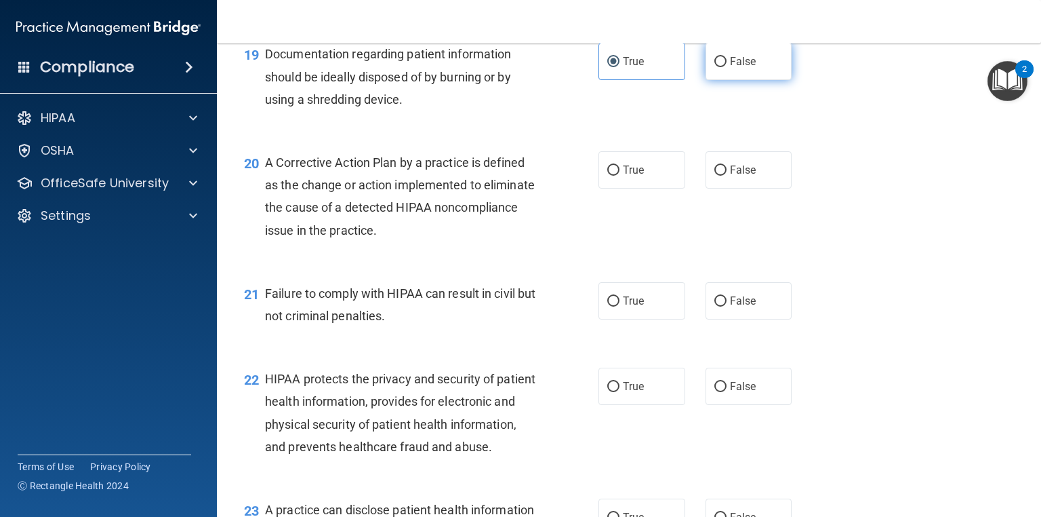
click at [692, 80] on div "True False" at bounding box center [703, 61] width 208 height 37
click at [706, 80] on label "False" at bounding box center [749, 61] width 87 height 37
click at [715, 67] on input "False" at bounding box center [721, 62] width 12 height 10
radio input "true"
radio input "false"
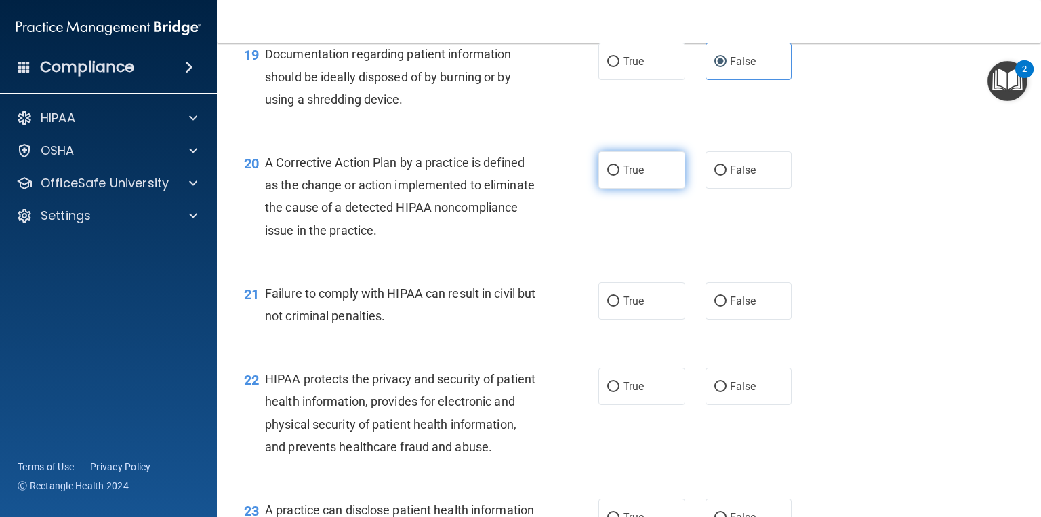
click at [633, 176] on span "True" at bounding box center [633, 169] width 21 height 13
click at [620, 176] on input "True" at bounding box center [613, 170] width 12 height 10
radio input "true"
click at [700, 319] on div "True False" at bounding box center [703, 300] width 208 height 37
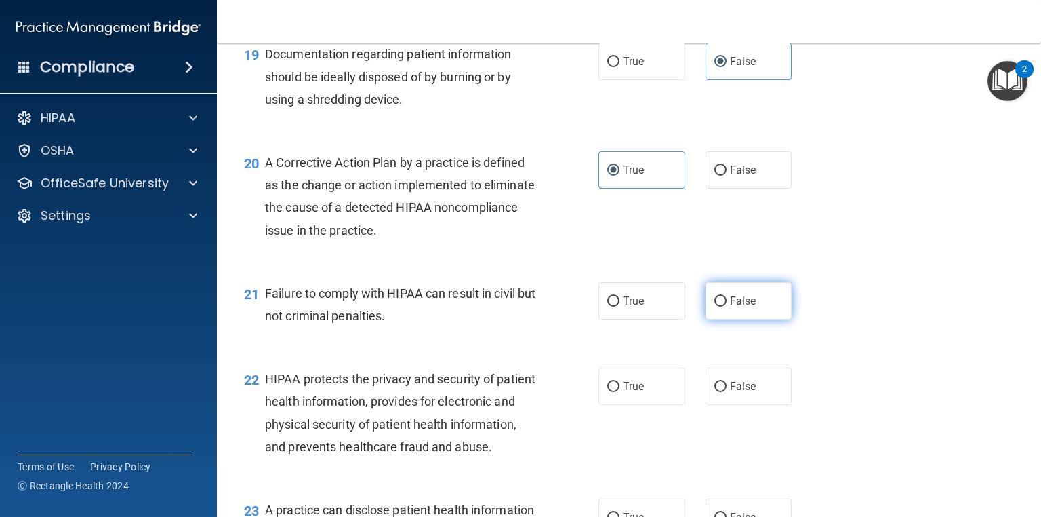
click at [719, 306] on input "False" at bounding box center [721, 301] width 12 height 10
radio input "true"
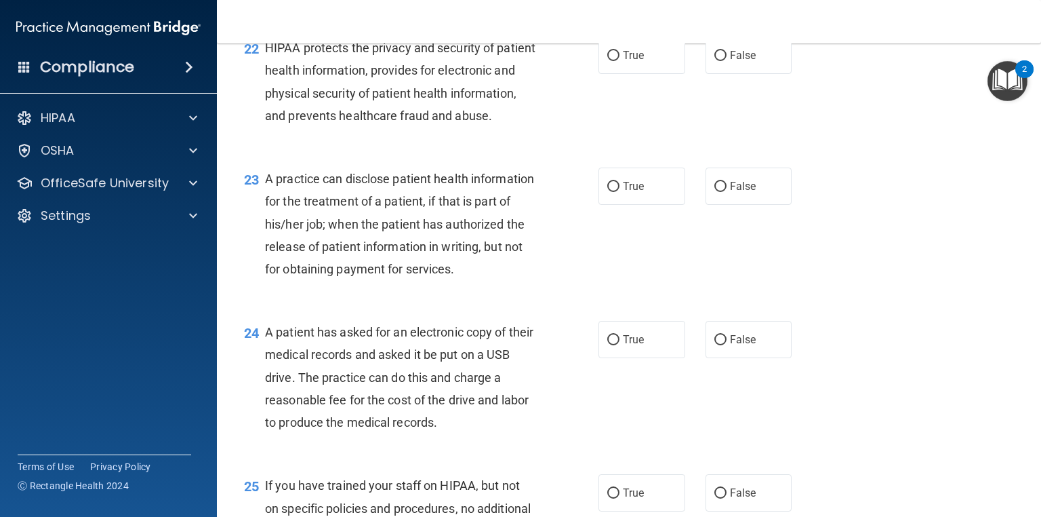
scroll to position [2461, 0]
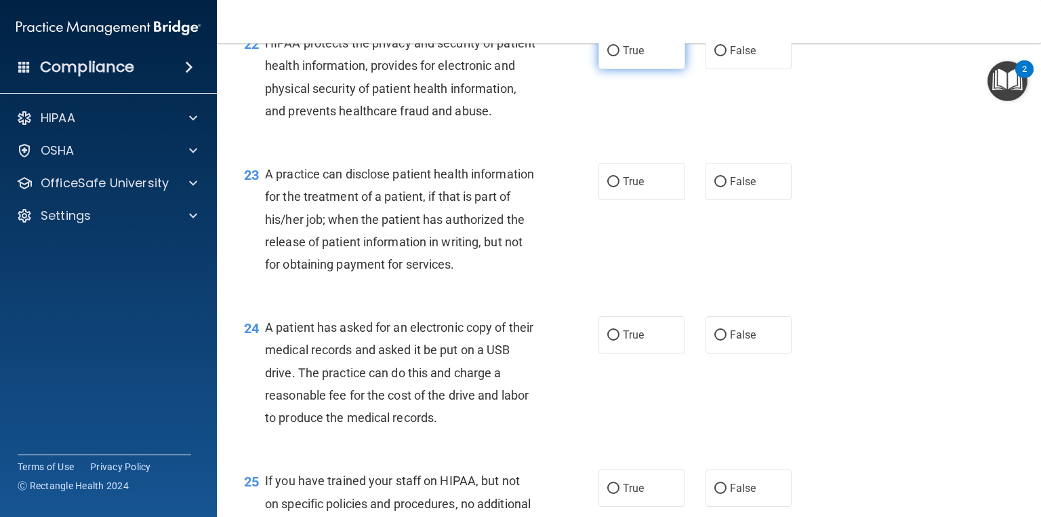
click at [636, 65] on label "True" at bounding box center [642, 50] width 87 height 37
click at [620, 56] on input "True" at bounding box center [613, 51] width 12 height 10
radio input "true"
click at [613, 187] on input "True" at bounding box center [613, 182] width 12 height 10
radio input "true"
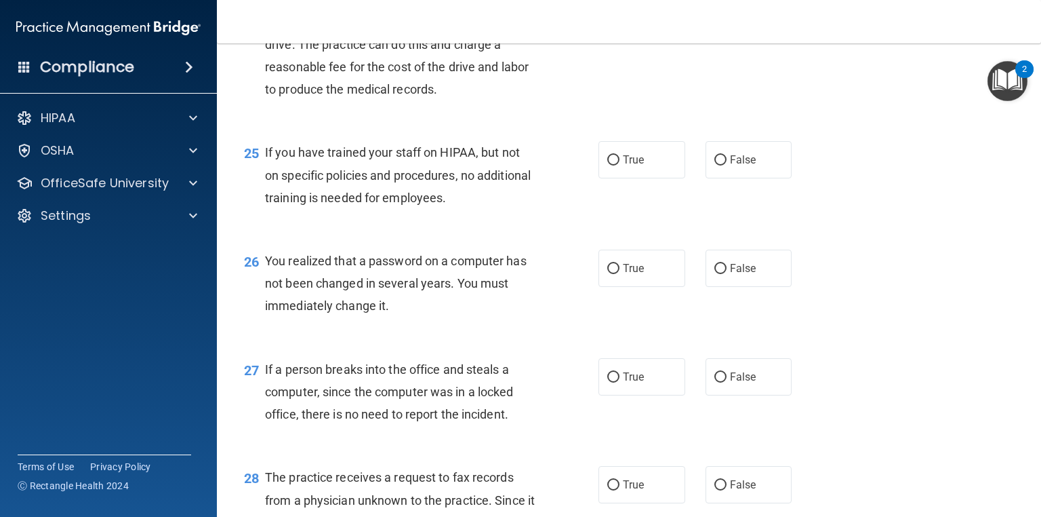
scroll to position [2785, 0]
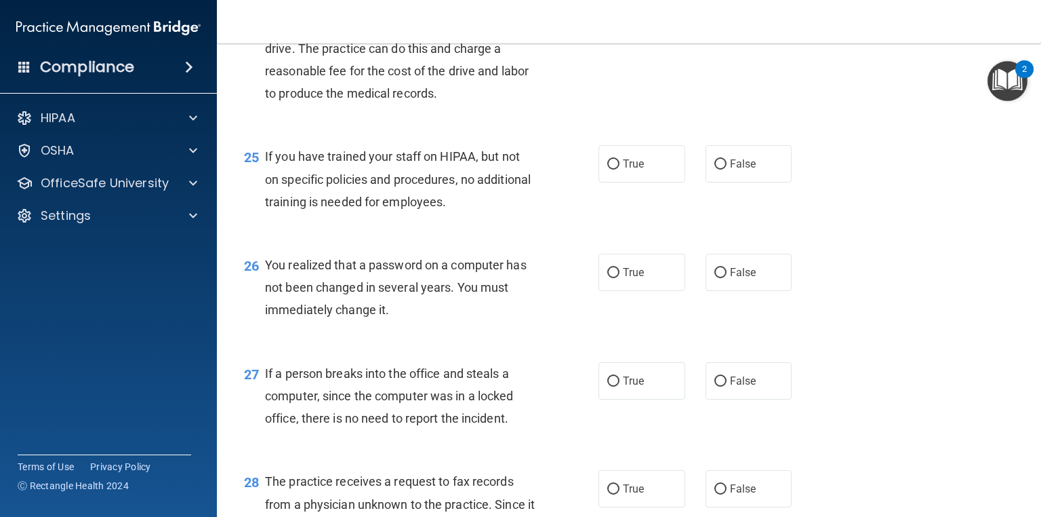
click at [721, 29] on label "False" at bounding box center [749, 10] width 87 height 37
click at [721, 16] on input "False" at bounding box center [721, 11] width 12 height 10
radio input "true"
click at [754, 182] on label "False" at bounding box center [749, 163] width 87 height 37
click at [727, 169] on input "False" at bounding box center [721, 164] width 12 height 10
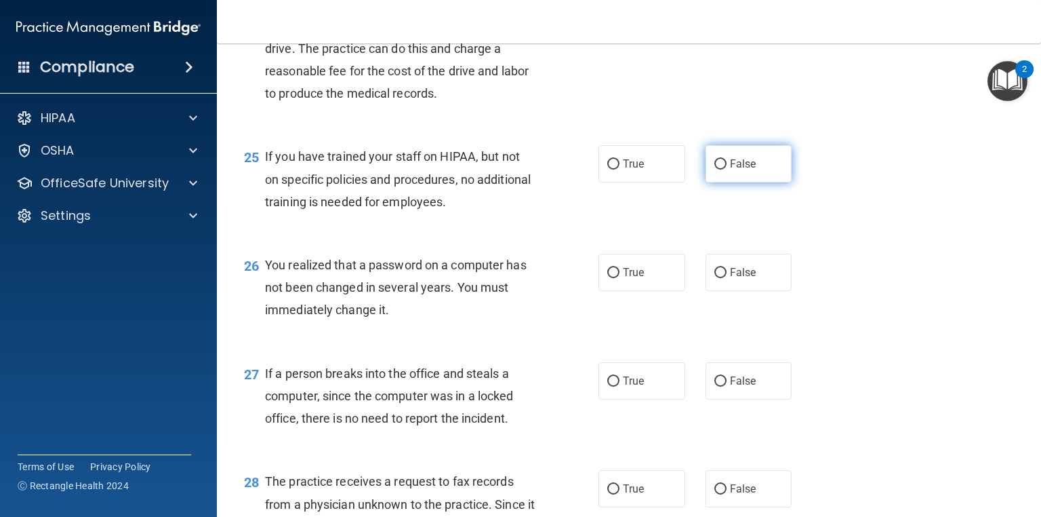
radio input "true"
click at [726, 291] on label "False" at bounding box center [749, 272] width 87 height 37
click at [726, 278] on input "False" at bounding box center [721, 273] width 12 height 10
radio input "true"
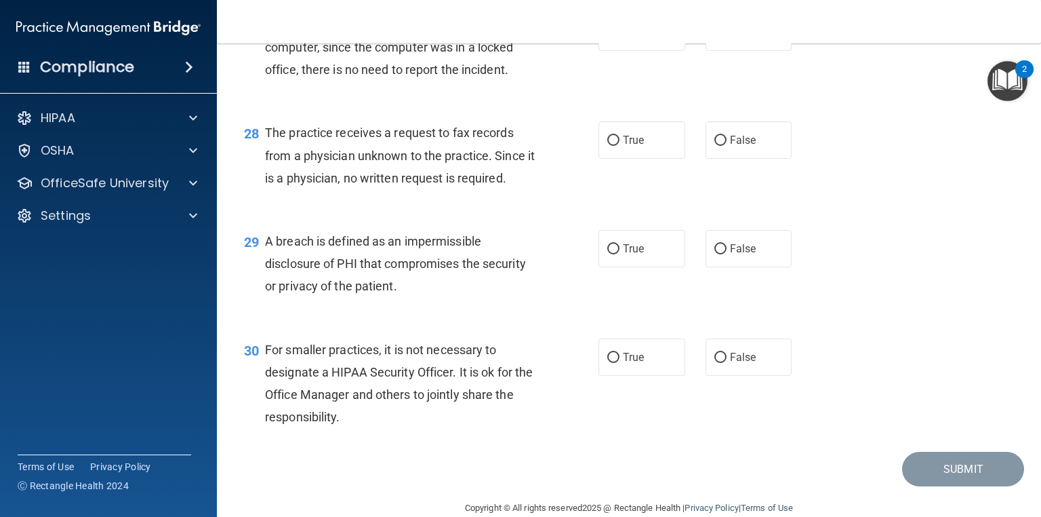
scroll to position [3165, 0]
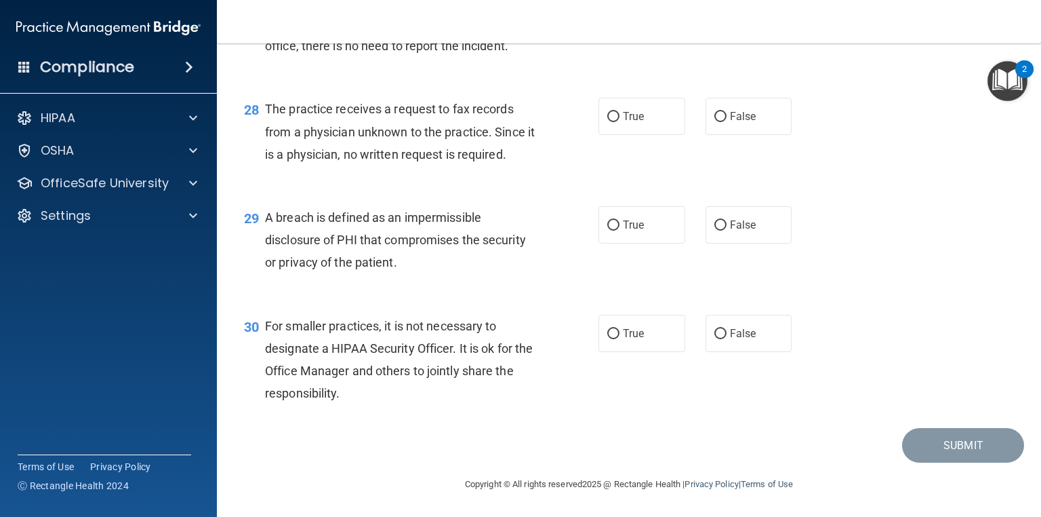
click at [724, 27] on label "False" at bounding box center [749, 8] width 87 height 37
click at [724, 14] on input "False" at bounding box center [721, 9] width 12 height 10
radio input "true"
click at [716, 122] on input "False" at bounding box center [721, 117] width 12 height 10
radio input "true"
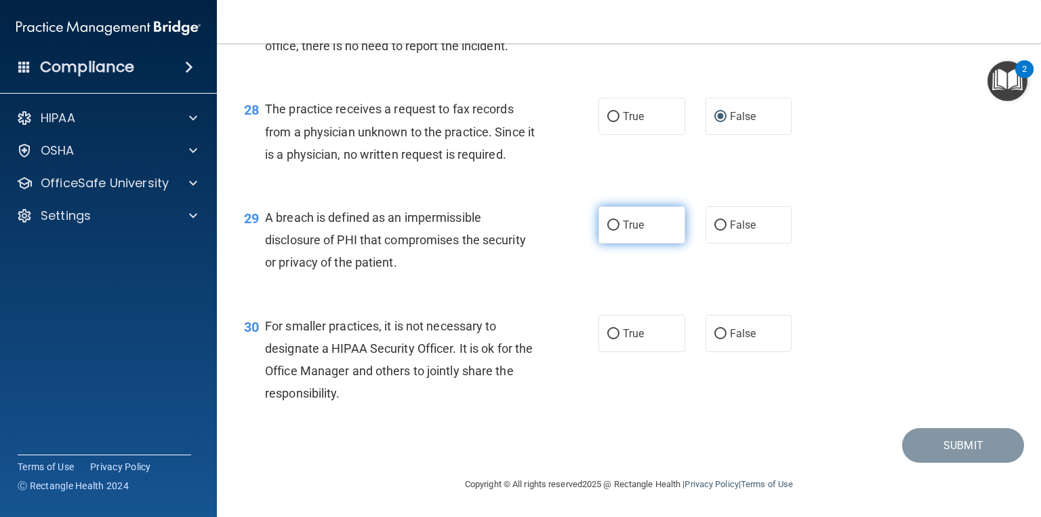
click at [641, 243] on label "True" at bounding box center [642, 224] width 87 height 37
click at [620, 231] on input "True" at bounding box center [613, 225] width 12 height 10
radio input "true"
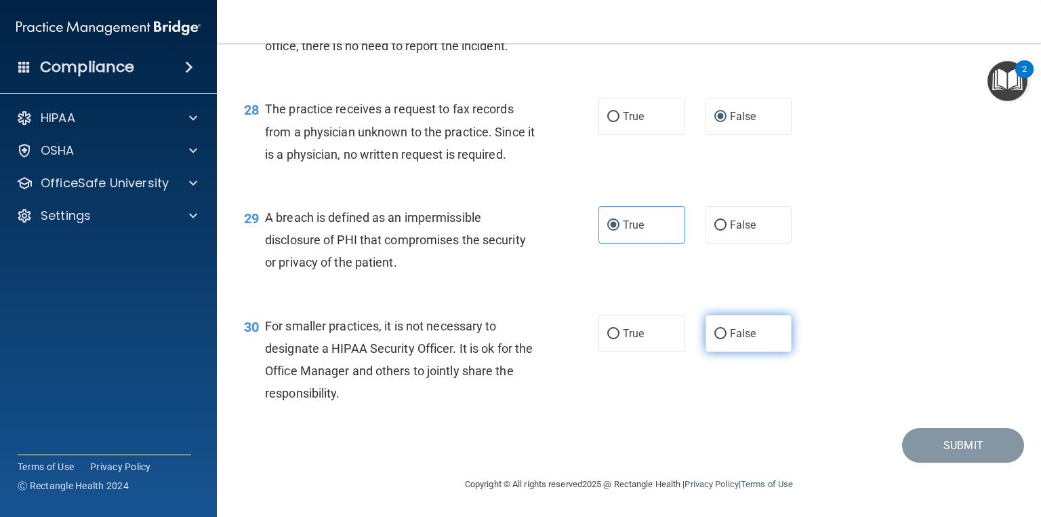
click at [707, 352] on label "False" at bounding box center [749, 333] width 87 height 37
click at [715, 339] on input "False" at bounding box center [721, 334] width 12 height 10
radio input "true"
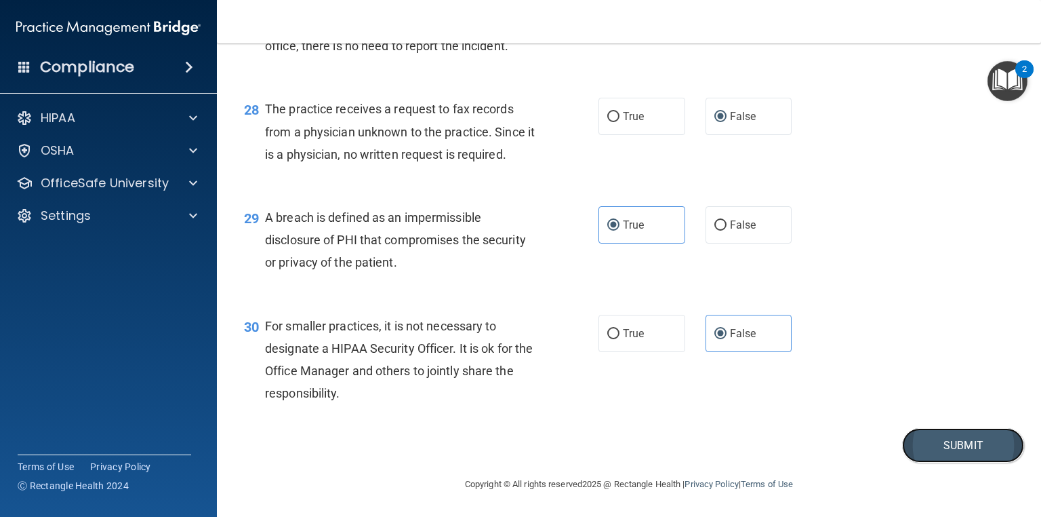
click at [944, 462] on button "Submit" at bounding box center [963, 445] width 122 height 35
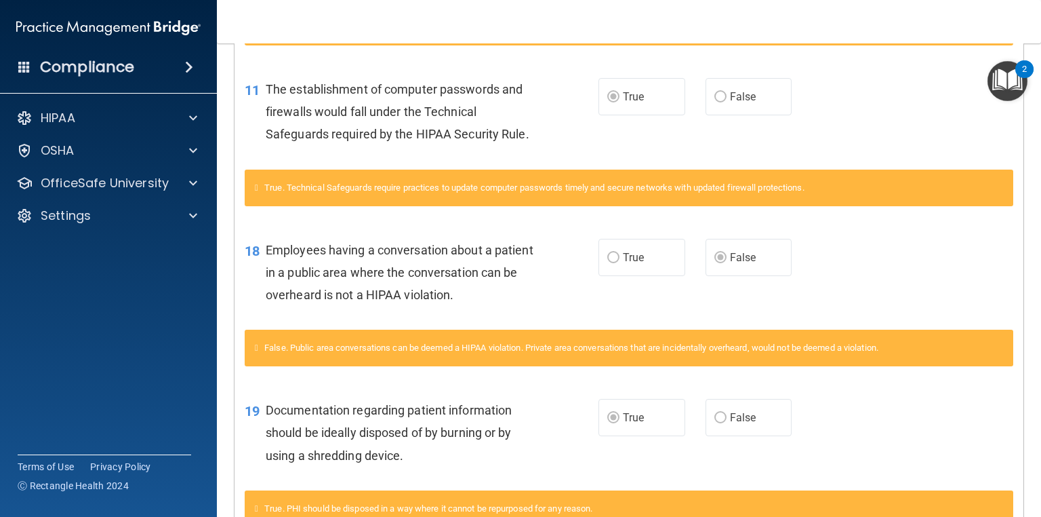
scroll to position [643, 0]
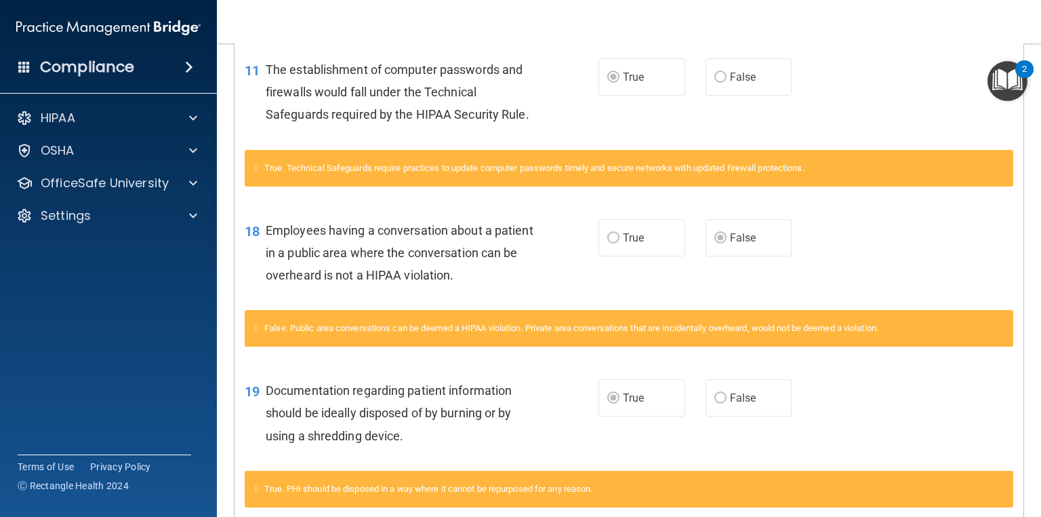
drag, startPoint x: 1041, startPoint y: 209, endPoint x: 1020, endPoint y: 334, distance: 125.8
click at [1020, 334] on main "Calculating your score.... You did not pass the " The HIPAA Quiz ". 73 out of 1…" at bounding box center [629, 279] width 824 height 473
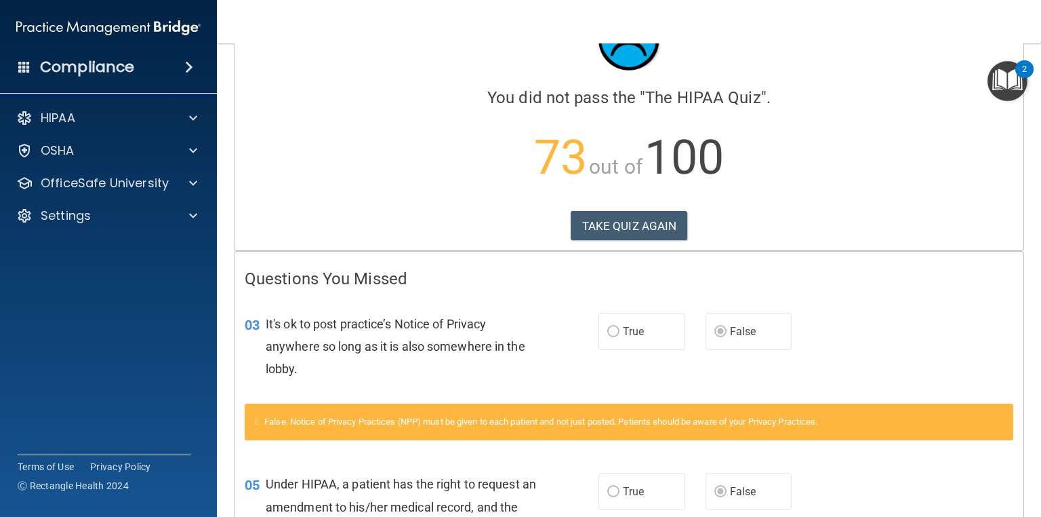
scroll to position [0, 0]
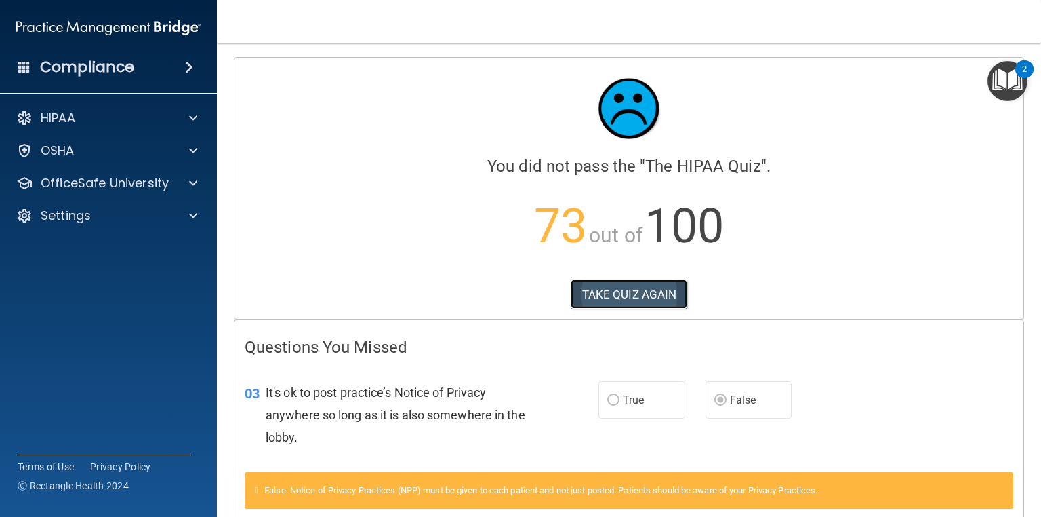
click at [656, 290] on button "TAKE QUIZ AGAIN" at bounding box center [629, 294] width 117 height 30
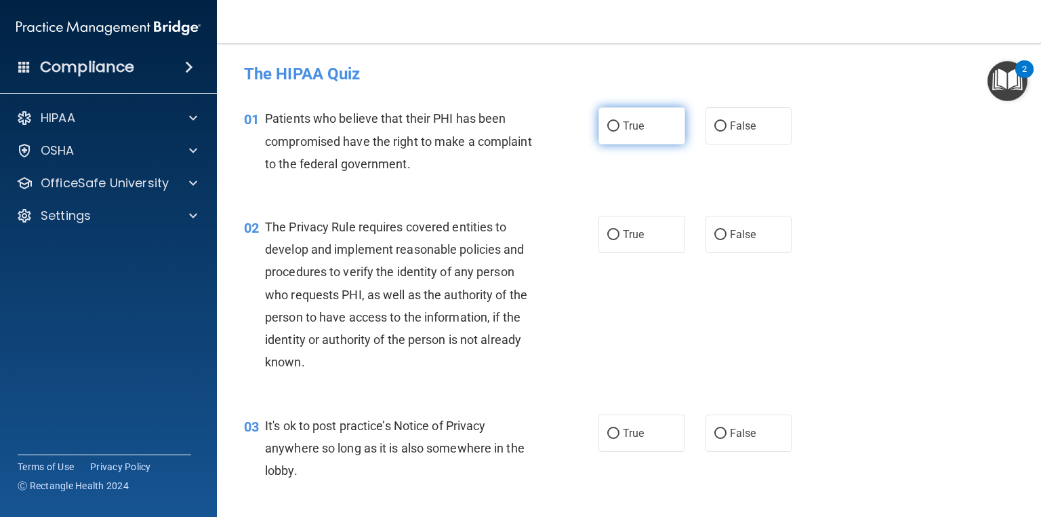
click at [610, 121] on input "True" at bounding box center [613, 126] width 12 height 10
radio input "true"
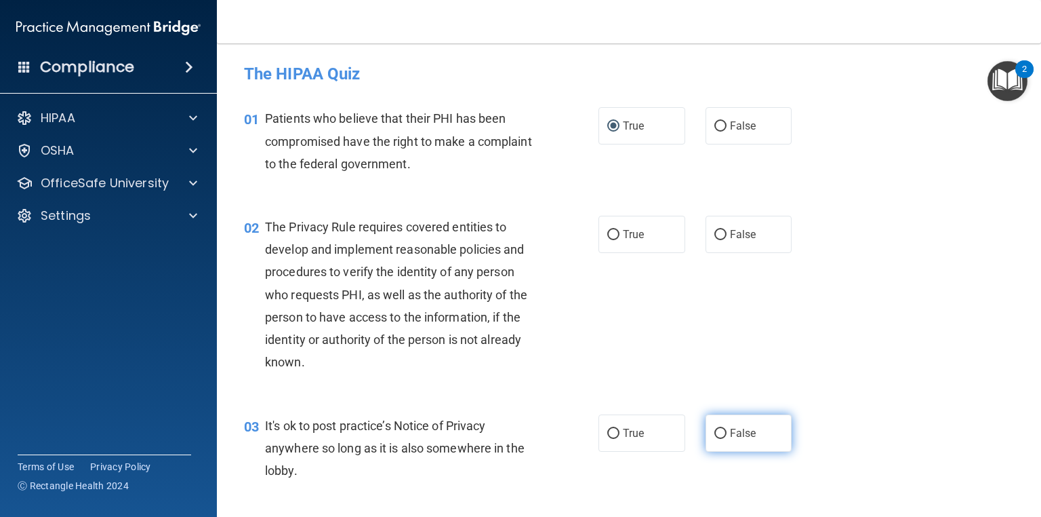
drag, startPoint x: 732, startPoint y: 439, endPoint x: 740, endPoint y: 433, distance: 10.2
click at [733, 439] on label "False" at bounding box center [749, 432] width 87 height 37
click at [727, 439] on input "False" at bounding box center [721, 433] width 12 height 10
radio input "true"
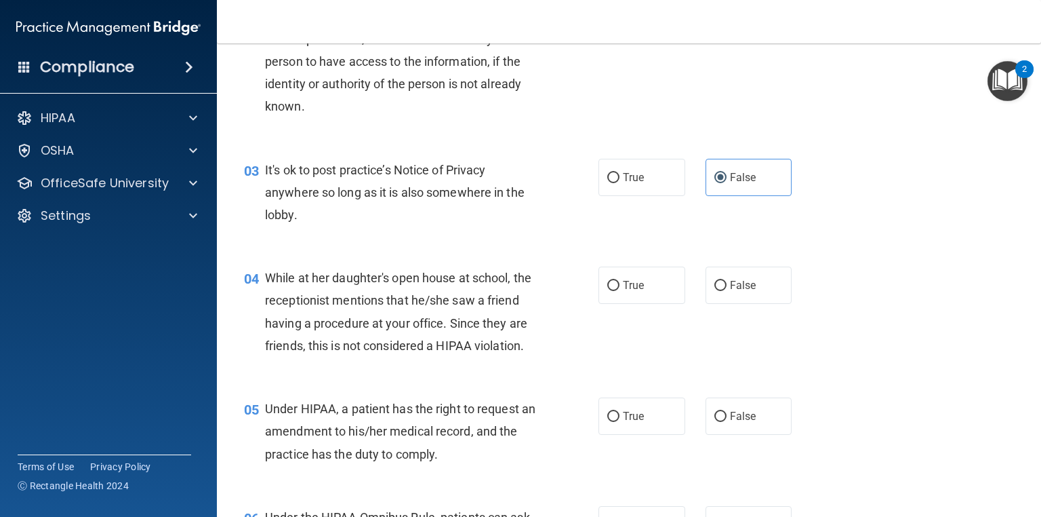
scroll to position [300, 0]
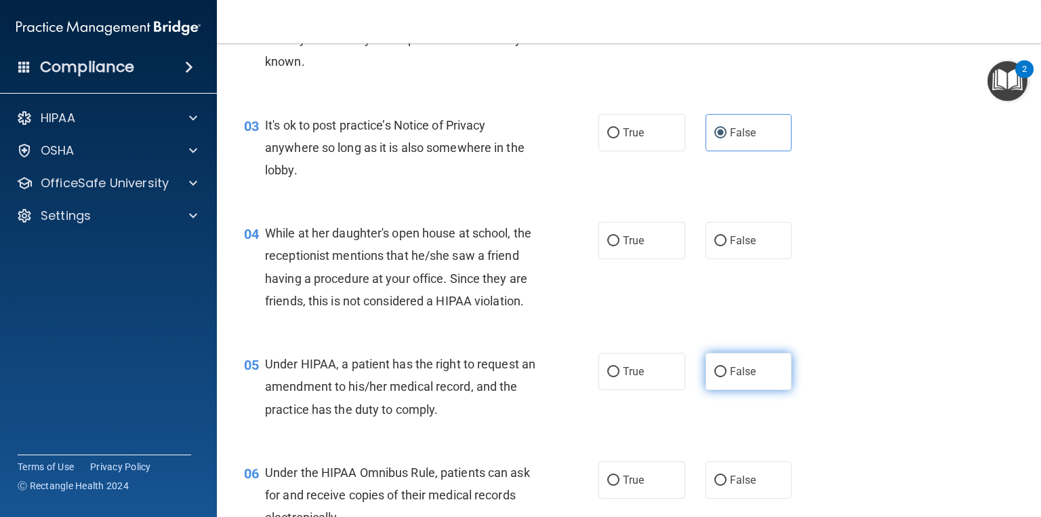
click at [724, 390] on label "False" at bounding box center [749, 371] width 87 height 37
click at [724, 377] on input "False" at bounding box center [721, 372] width 12 height 10
radio input "true"
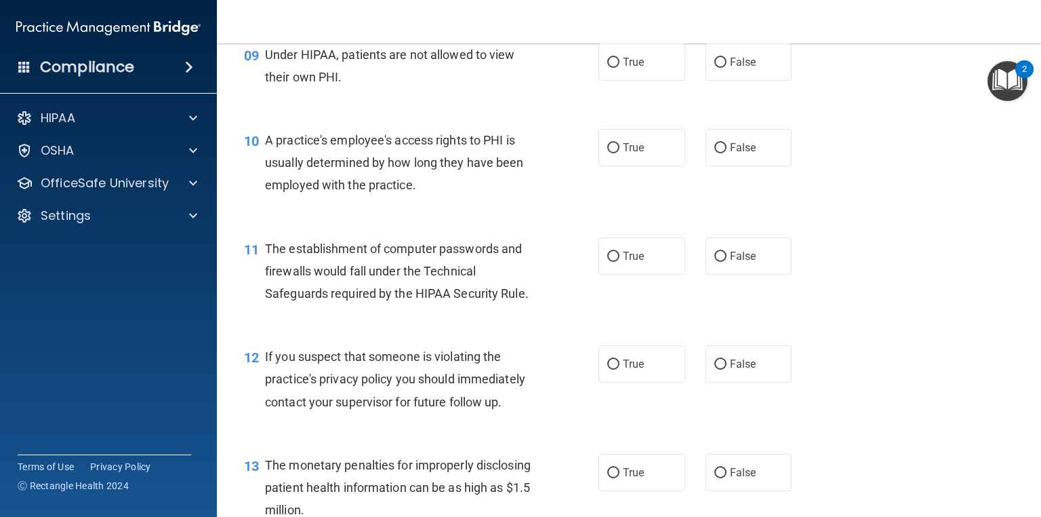
scroll to position [1029, 0]
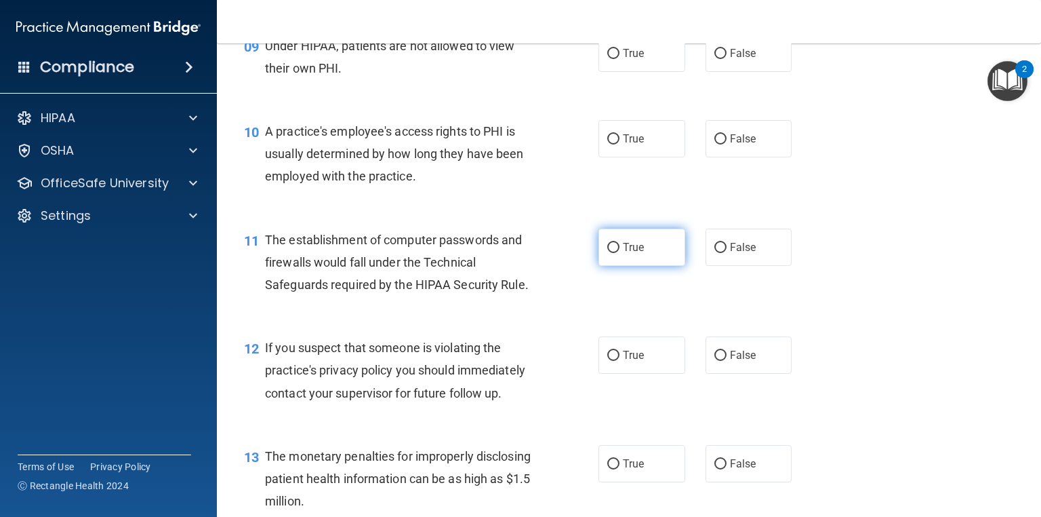
click at [615, 266] on label "True" at bounding box center [642, 246] width 87 height 37
click at [615, 253] on input "True" at bounding box center [613, 248] width 12 height 10
radio input "true"
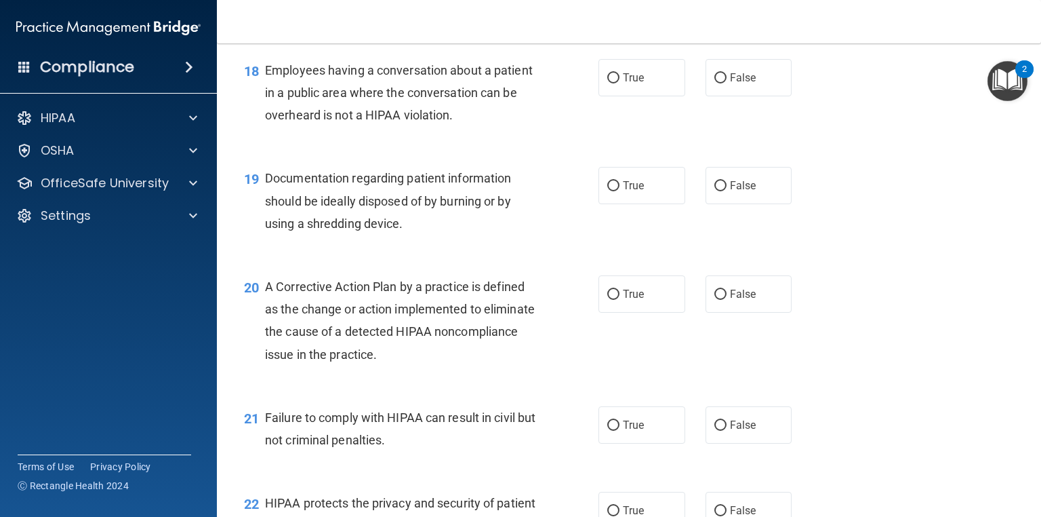
scroll to position [1997, 0]
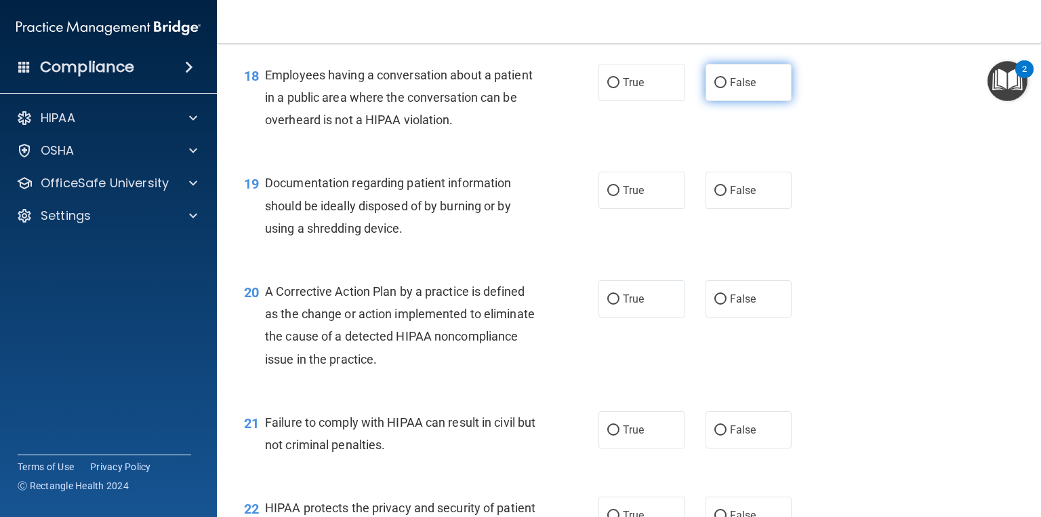
click at [715, 88] on input "False" at bounding box center [721, 83] width 12 height 10
radio input "true"
click at [629, 197] on span "True" at bounding box center [633, 190] width 21 height 13
click at [620, 196] on input "True" at bounding box center [613, 191] width 12 height 10
radio input "true"
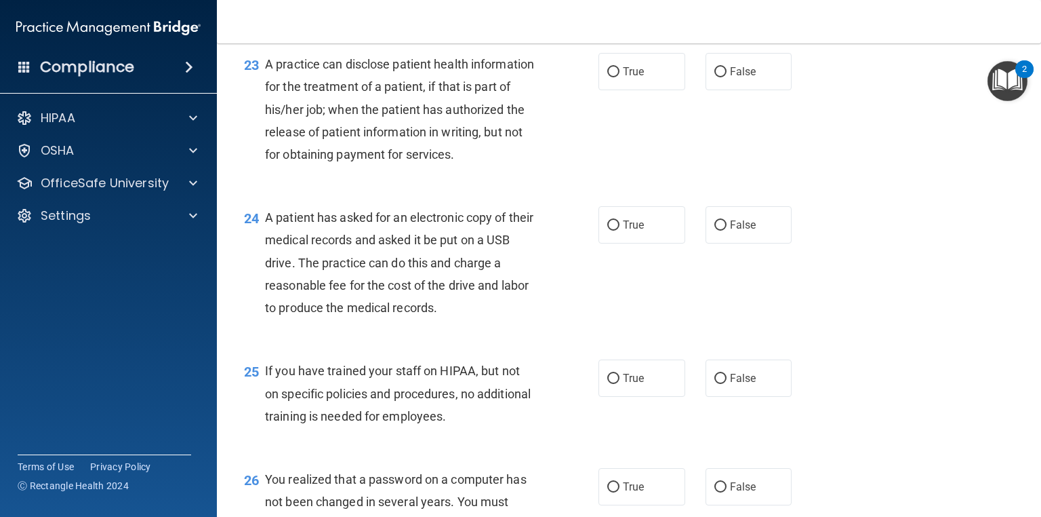
scroll to position [2580, 0]
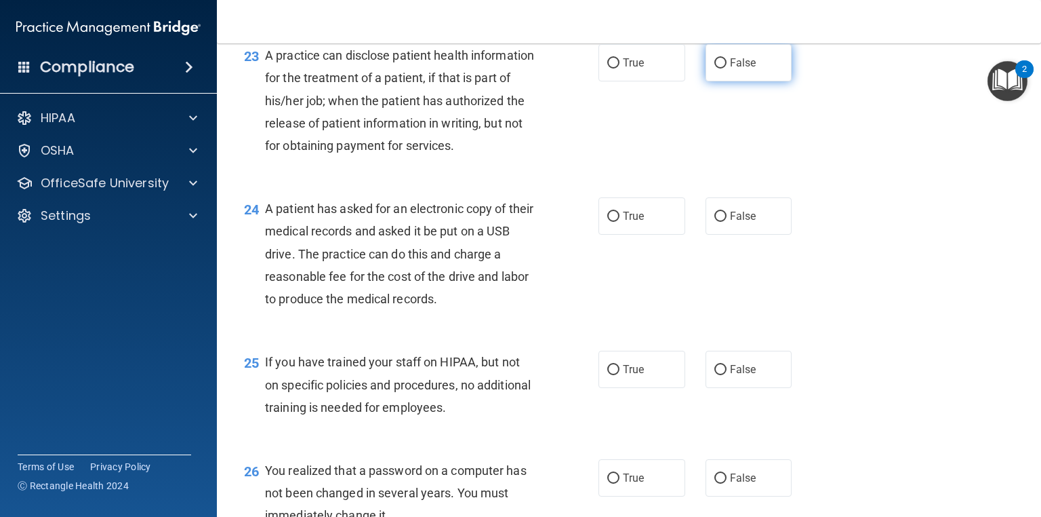
click at [722, 81] on label "False" at bounding box center [749, 62] width 87 height 37
click at [722, 68] on input "False" at bounding box center [721, 63] width 12 height 10
radio input "true"
click at [642, 235] on label "True" at bounding box center [642, 215] width 87 height 37
click at [620, 222] on input "True" at bounding box center [613, 217] width 12 height 10
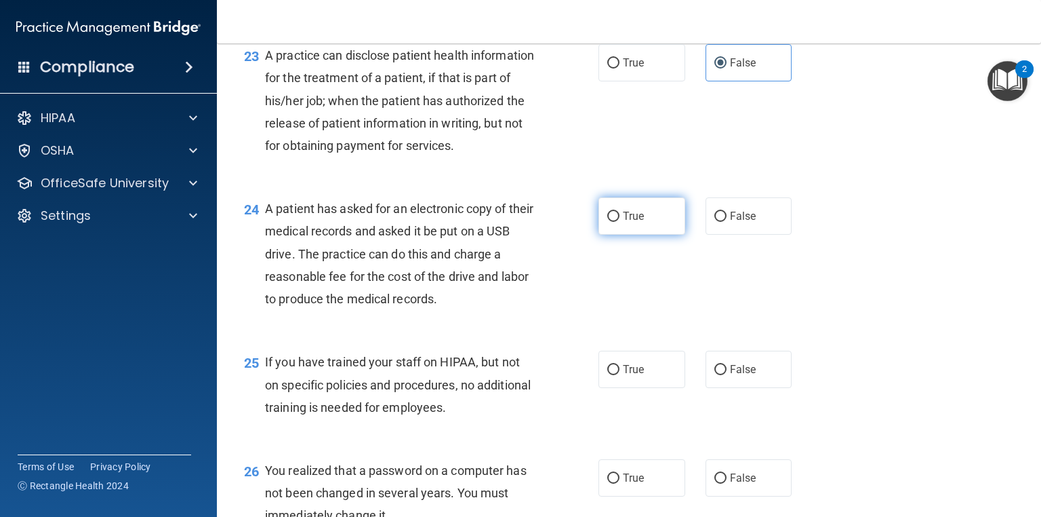
radio input "true"
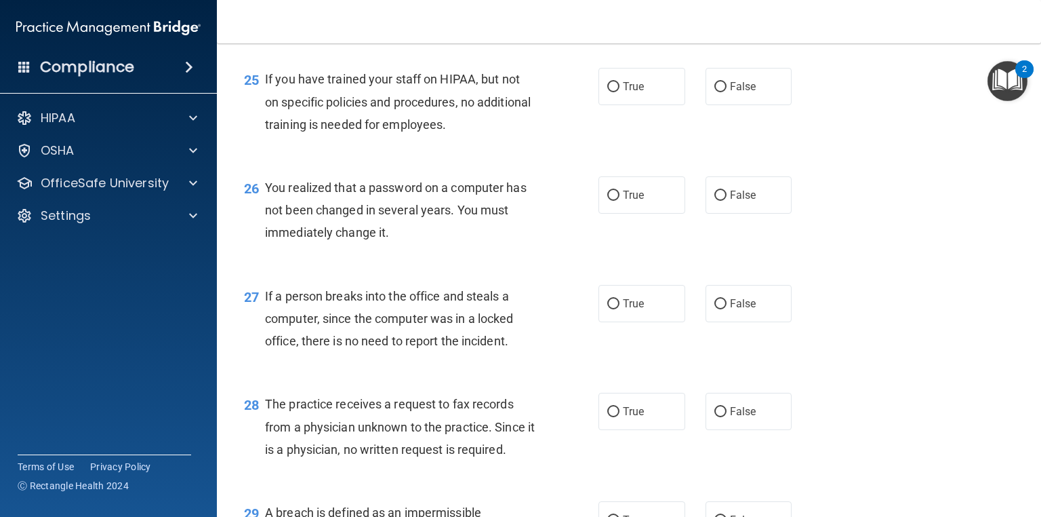
scroll to position [2885, 0]
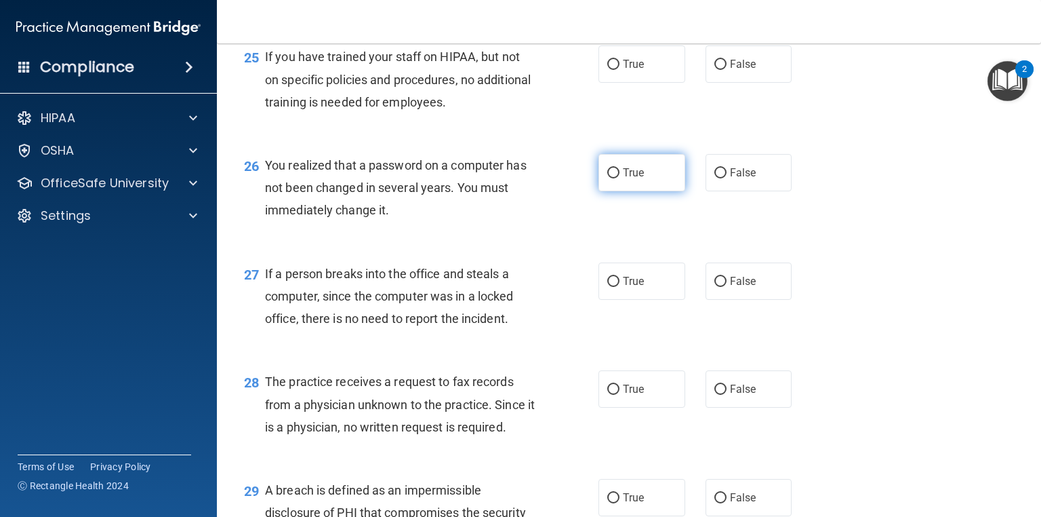
click at [650, 191] on label "True" at bounding box center [642, 172] width 87 height 37
click at [620, 178] on input "True" at bounding box center [613, 173] width 12 height 10
radio input "true"
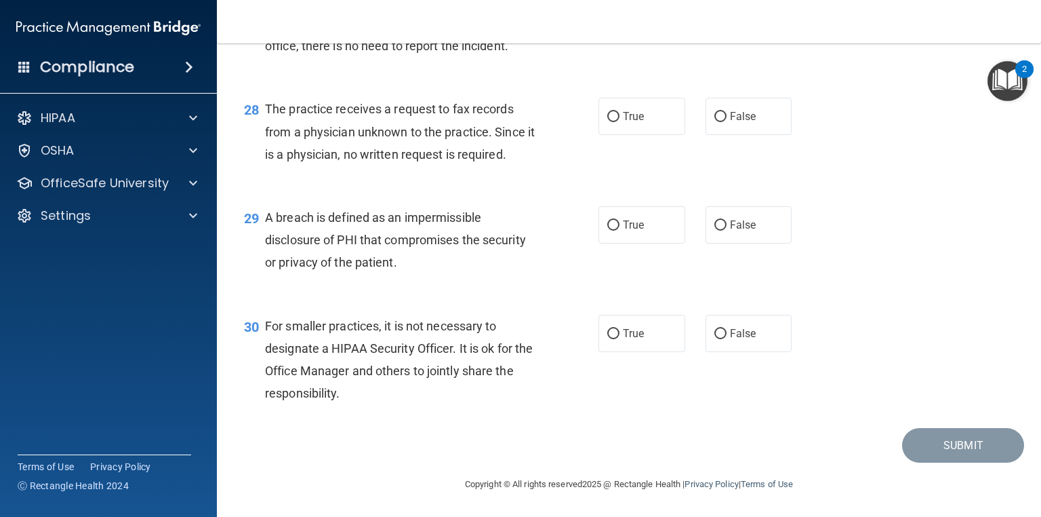
scroll to position [3224, 0]
click at [736, 323] on label "False" at bounding box center [749, 333] width 87 height 37
click at [727, 329] on input "False" at bounding box center [721, 334] width 12 height 10
radio input "true"
click at [626, 222] on span "True" at bounding box center [633, 224] width 21 height 13
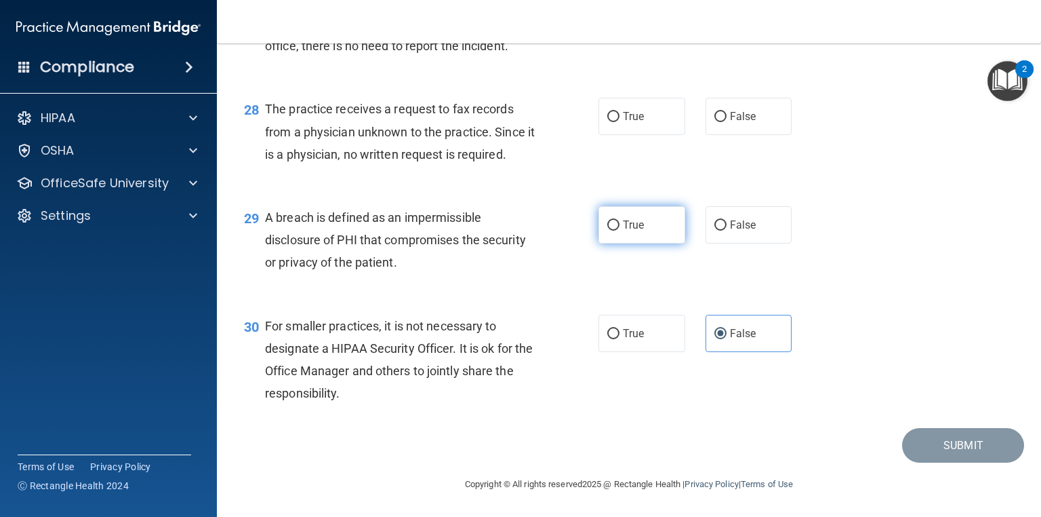
click at [620, 222] on input "True" at bounding box center [613, 225] width 12 height 10
radio input "true"
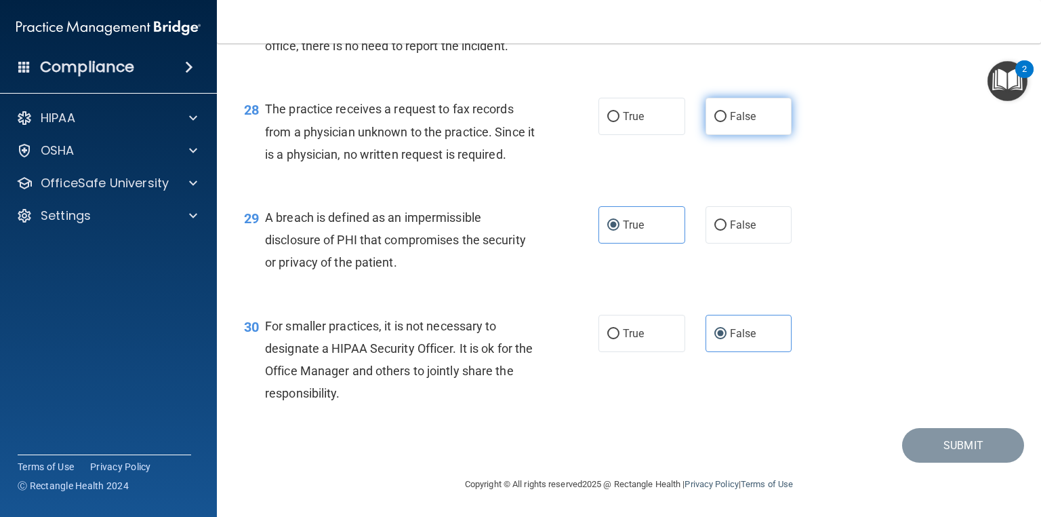
click at [730, 119] on span "False" at bounding box center [743, 116] width 26 height 13
click at [726, 119] on input "False" at bounding box center [721, 117] width 12 height 10
radio input "true"
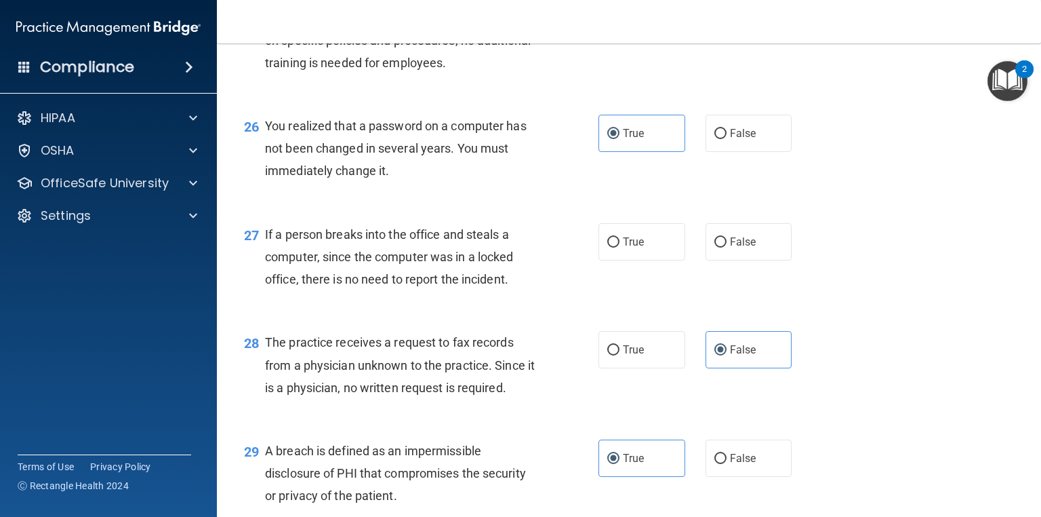
scroll to position [2911, 0]
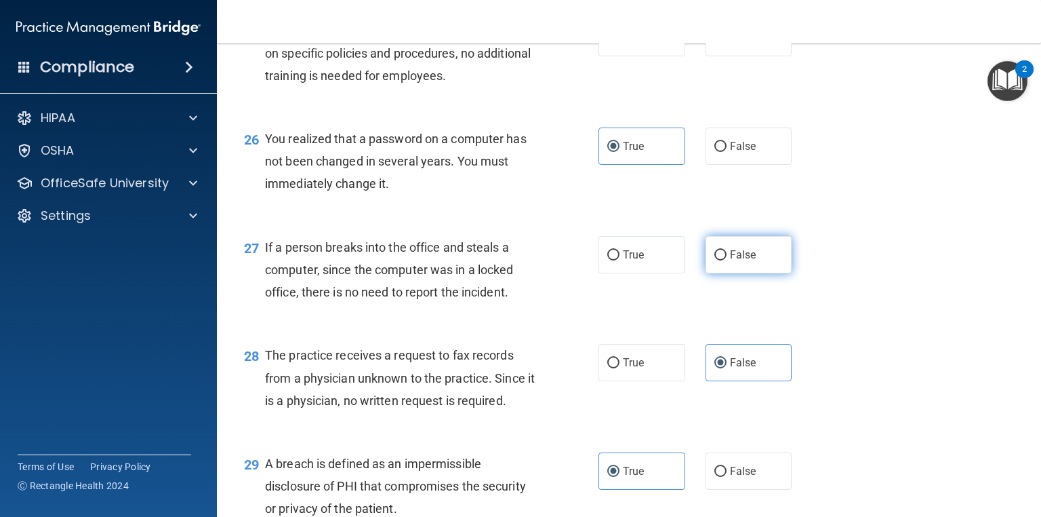
click at [752, 273] on label "False" at bounding box center [749, 254] width 87 height 37
click at [727, 260] on input "False" at bounding box center [721, 255] width 12 height 10
radio input "true"
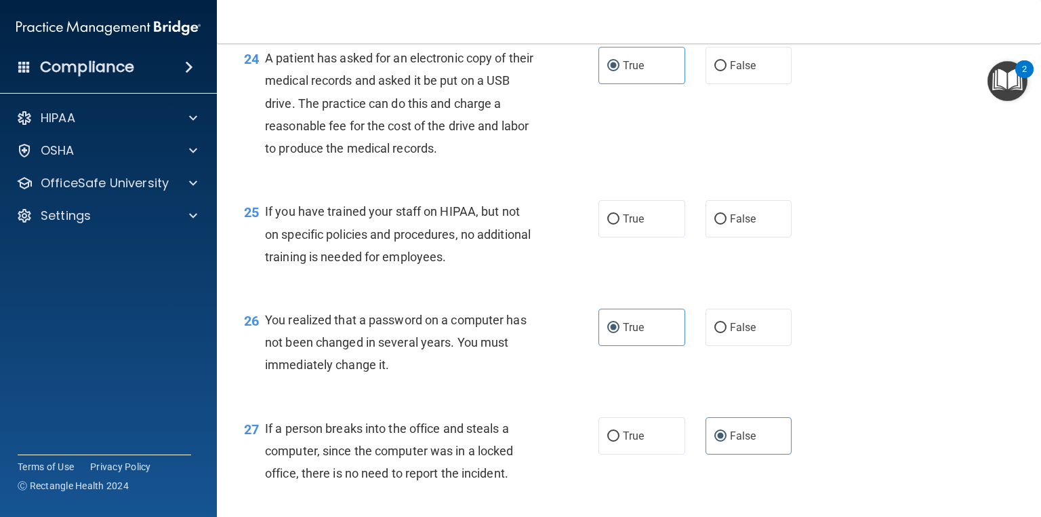
scroll to position [2725, 0]
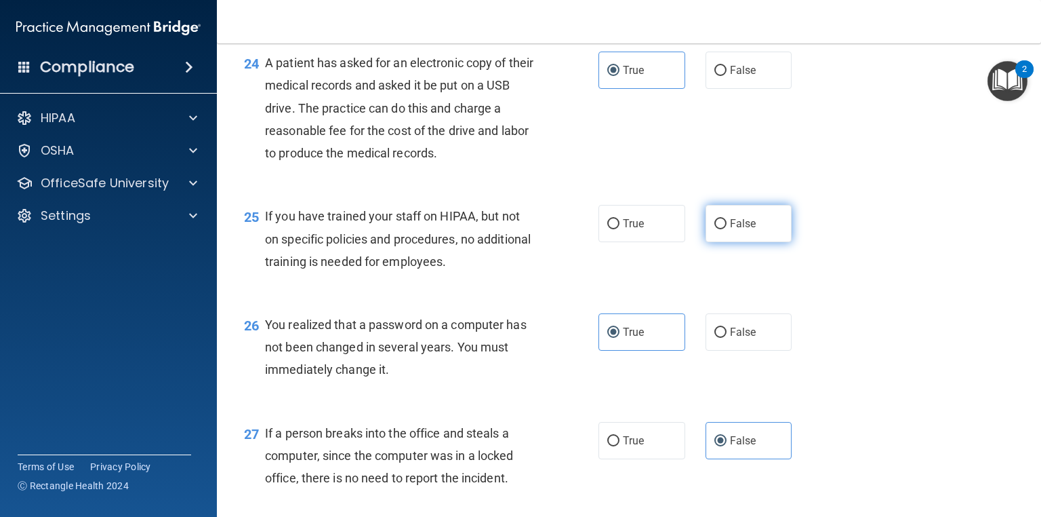
click at [763, 242] on label "False" at bounding box center [749, 223] width 87 height 37
click at [727, 229] on input "False" at bounding box center [721, 224] width 12 height 10
radio input "true"
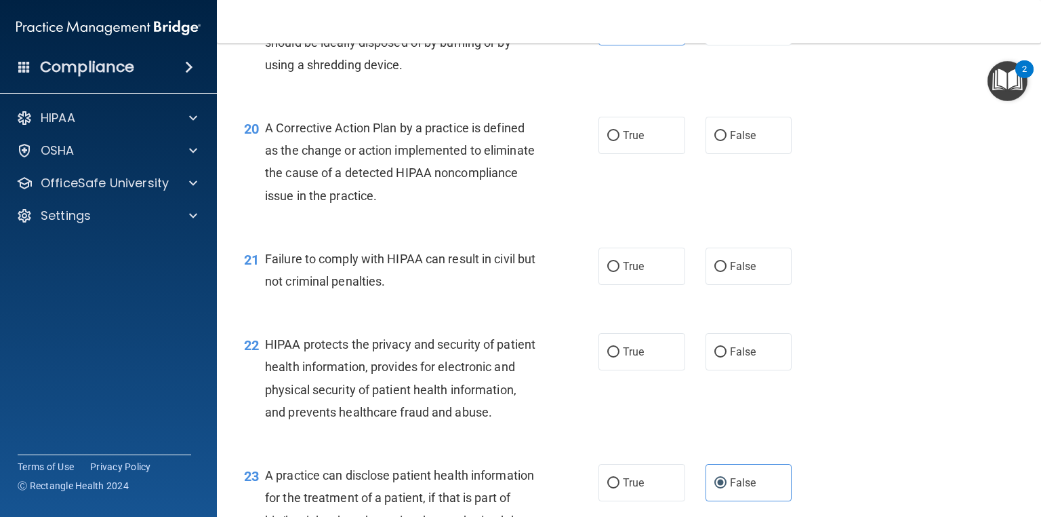
scroll to position [2164, 0]
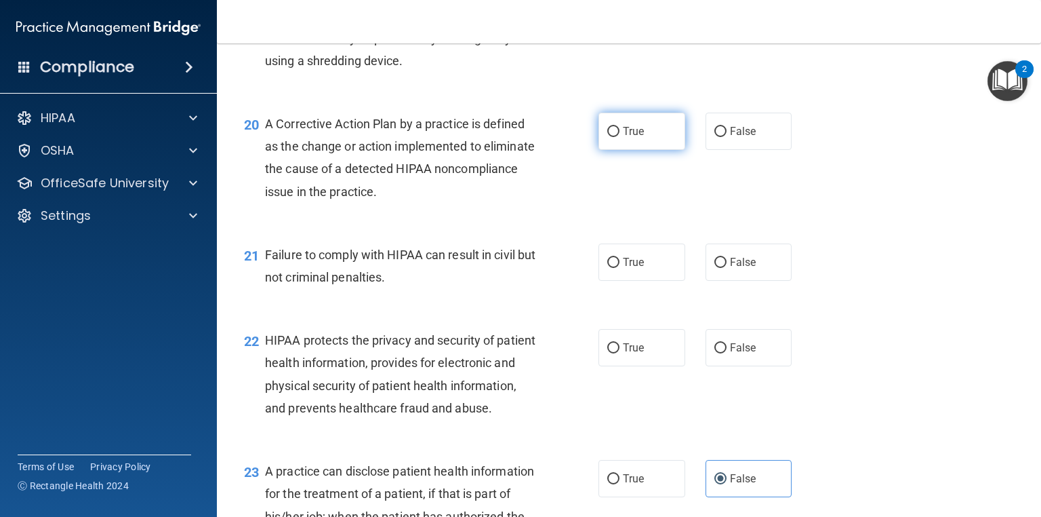
click at [636, 138] on span "True" at bounding box center [633, 131] width 21 height 13
click at [620, 137] on input "True" at bounding box center [613, 132] width 12 height 10
radio input "true"
click at [730, 281] on label "False" at bounding box center [749, 261] width 87 height 37
click at [727, 268] on input "False" at bounding box center [721, 263] width 12 height 10
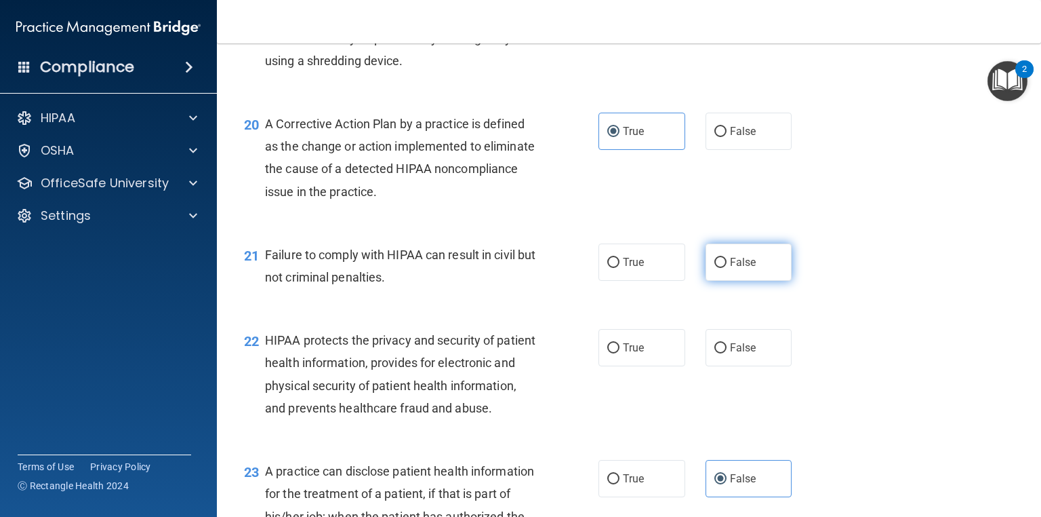
radio input "true"
click at [627, 354] on span "True" at bounding box center [633, 347] width 21 height 13
click at [620, 353] on input "True" at bounding box center [613, 348] width 12 height 10
radio input "true"
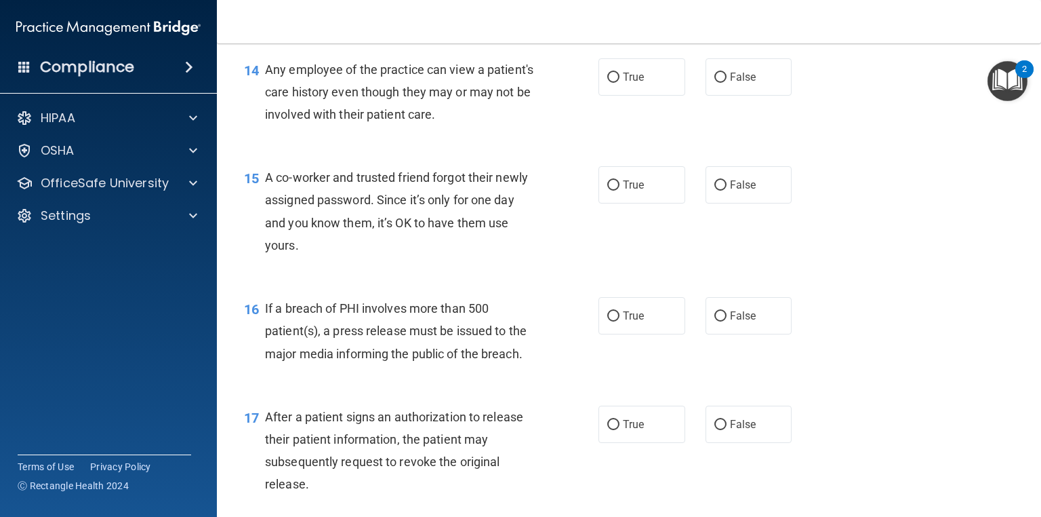
scroll to position [1519, 0]
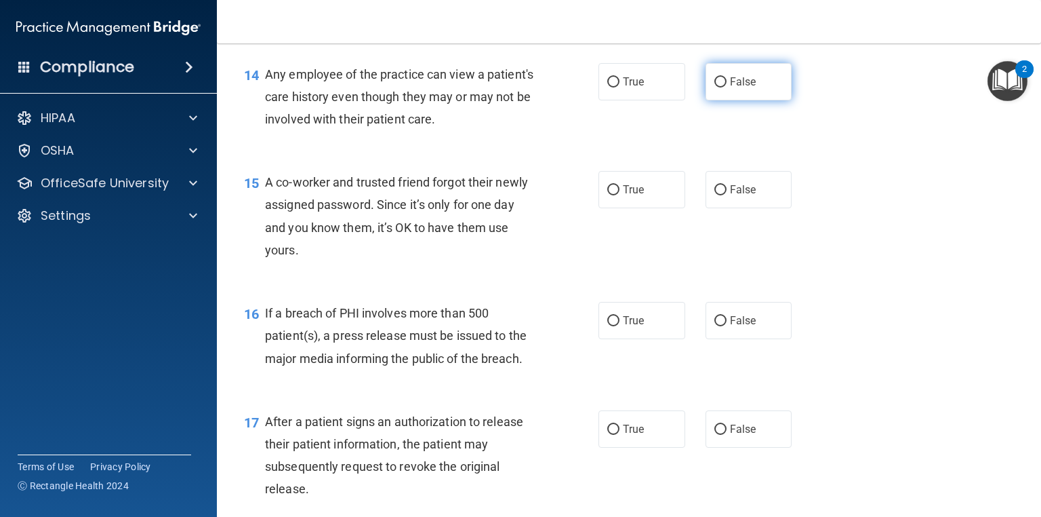
click at [732, 88] on span "False" at bounding box center [743, 81] width 26 height 13
click at [727, 87] on input "False" at bounding box center [721, 82] width 12 height 10
radio input "true"
click at [723, 201] on label "False" at bounding box center [749, 189] width 87 height 37
click at [723, 195] on input "False" at bounding box center [721, 190] width 12 height 10
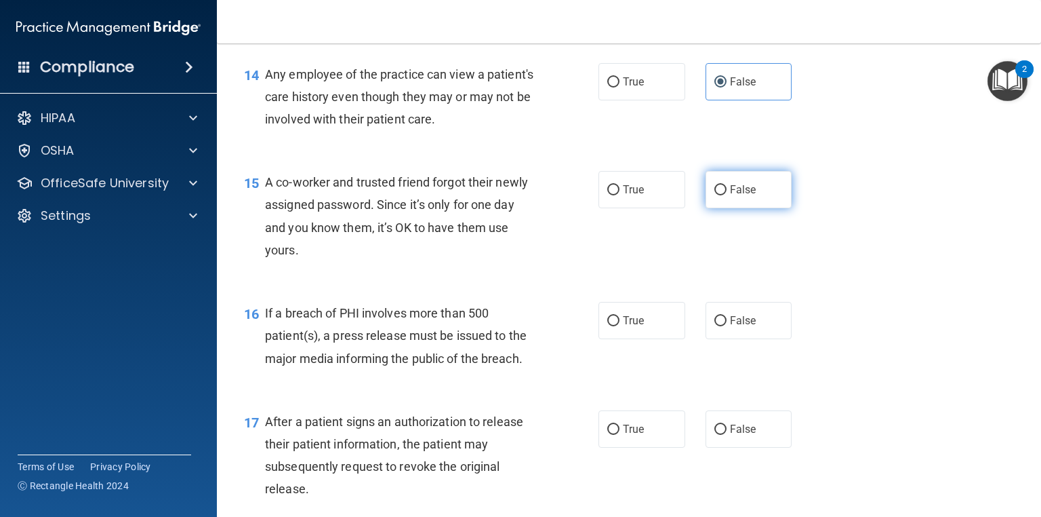
radio input "true"
click at [646, 339] on label "True" at bounding box center [642, 320] width 87 height 37
click at [620, 326] on input "True" at bounding box center [613, 321] width 12 height 10
radio input "true"
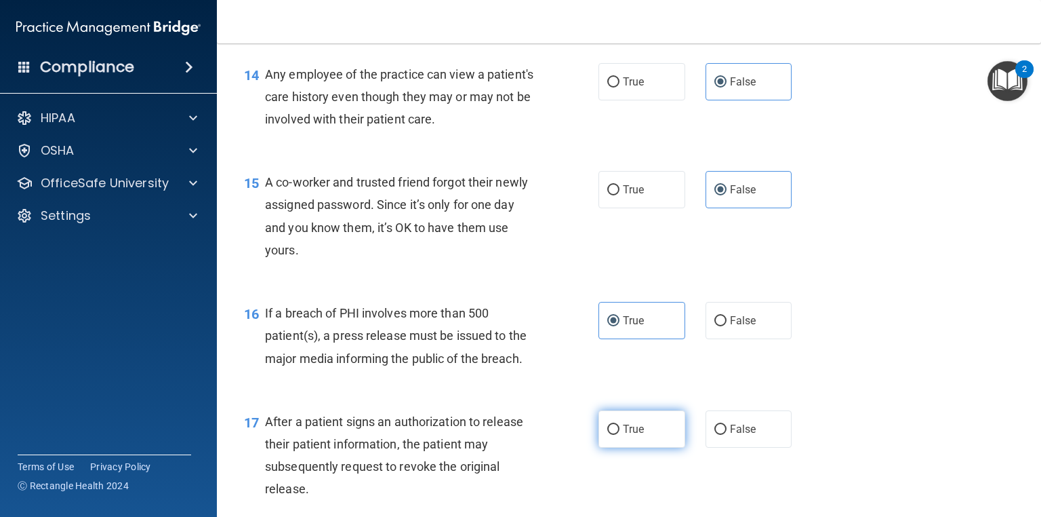
click at [624, 439] on label "True" at bounding box center [642, 428] width 87 height 37
click at [620, 435] on input "True" at bounding box center [613, 429] width 12 height 10
radio input "true"
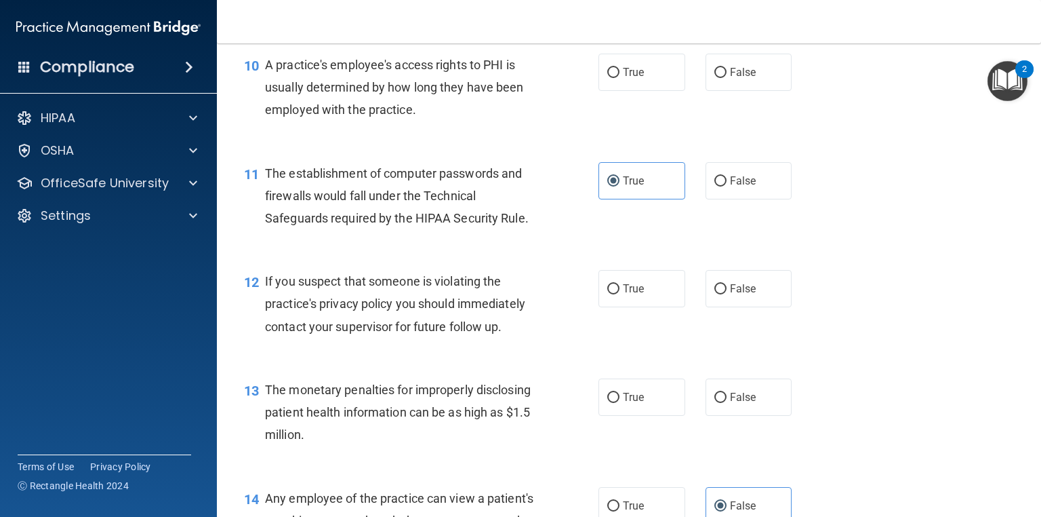
scroll to position [1091, 0]
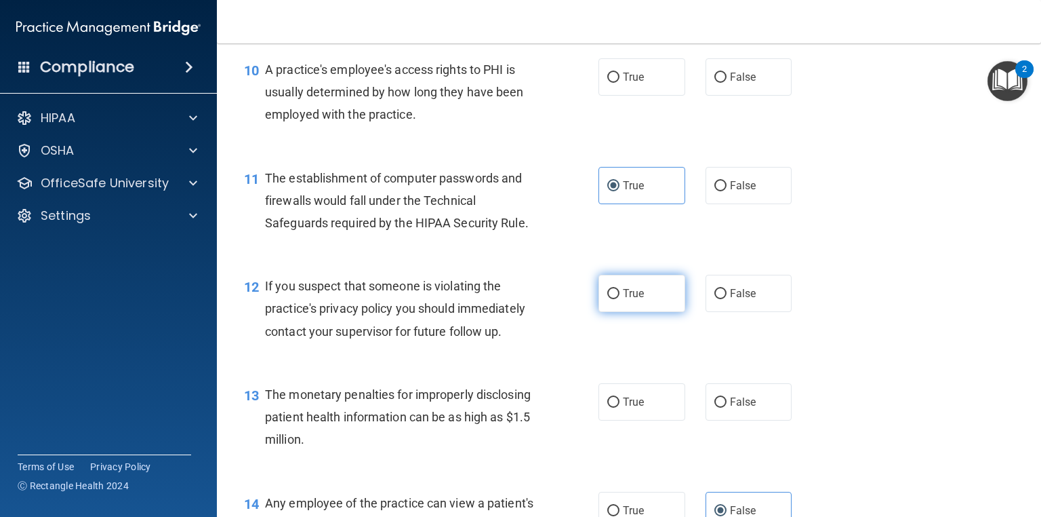
click at [644, 312] on label "True" at bounding box center [642, 293] width 87 height 37
click at [620, 299] on input "True" at bounding box center [613, 294] width 12 height 10
radio input "true"
click at [618, 412] on label "True" at bounding box center [642, 401] width 87 height 37
click at [618, 407] on input "True" at bounding box center [613, 402] width 12 height 10
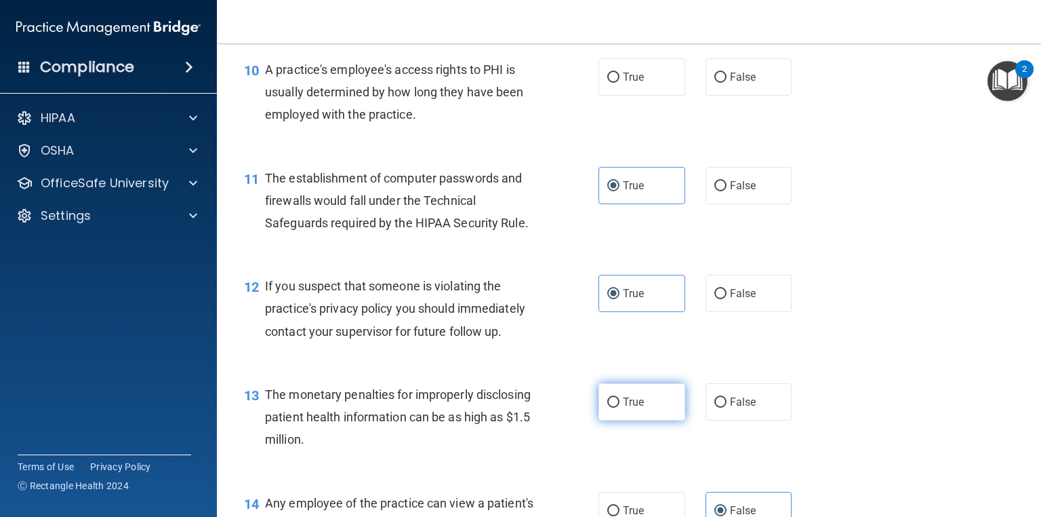
radio input "true"
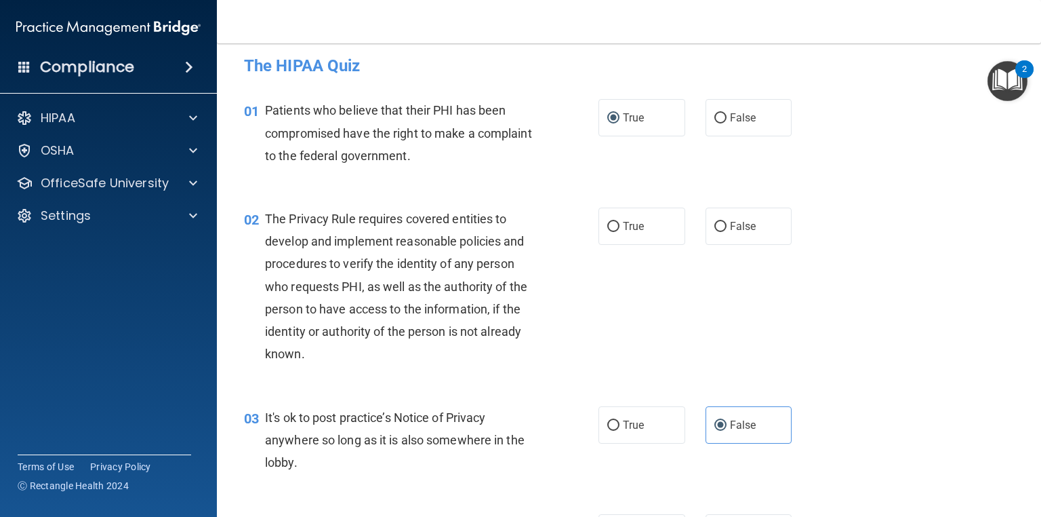
scroll to position [0, 0]
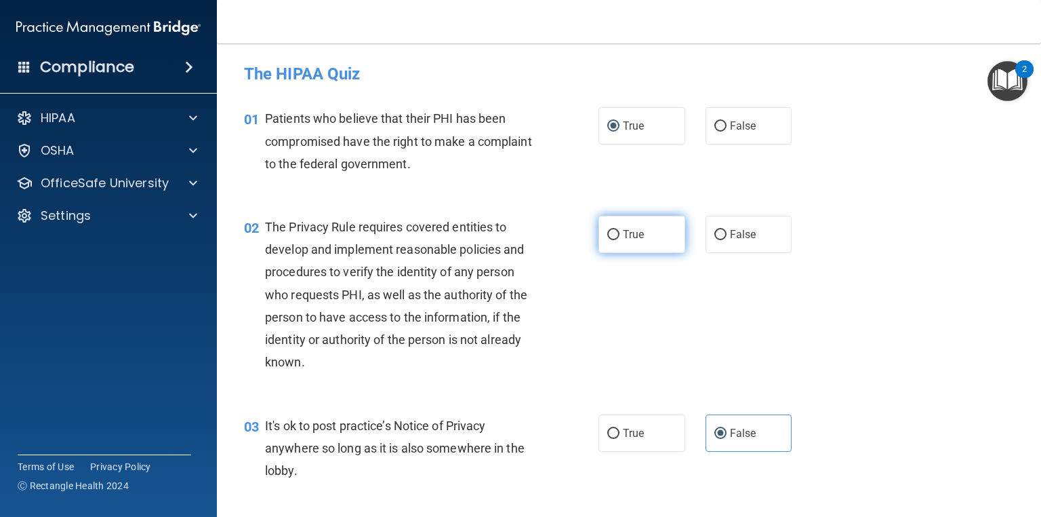
click at [605, 222] on label "True" at bounding box center [642, 234] width 87 height 37
click at [607, 230] on input "True" at bounding box center [613, 235] width 12 height 10
radio input "true"
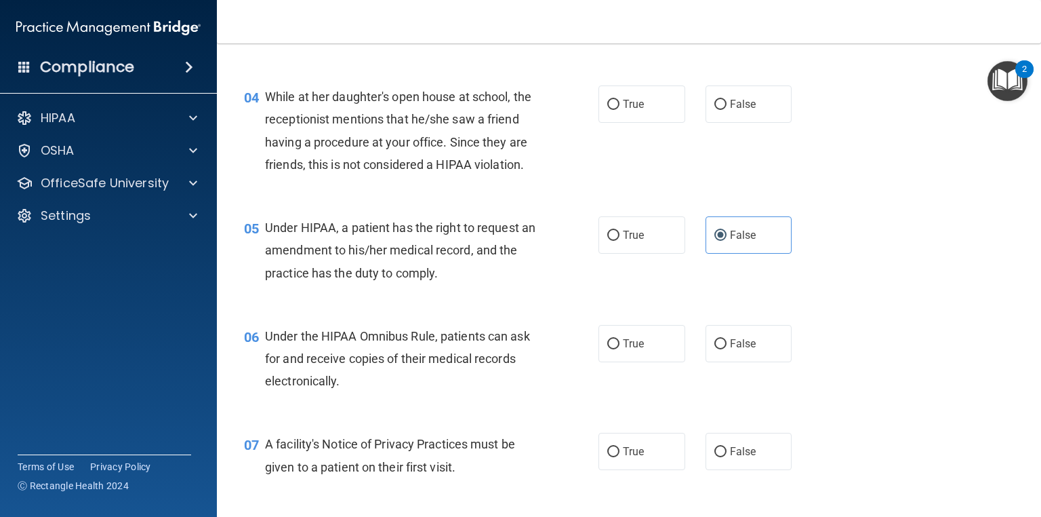
scroll to position [442, 0]
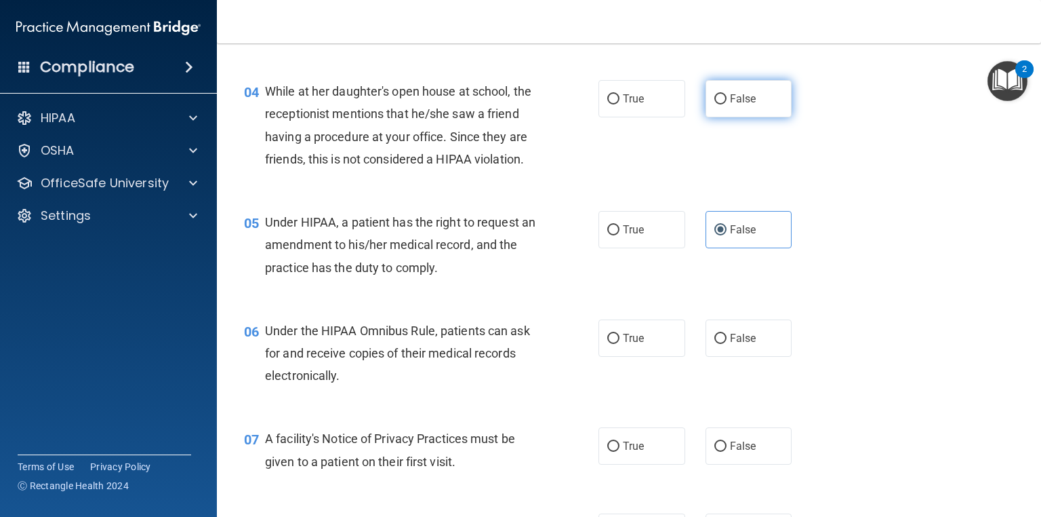
click at [734, 106] on label "False" at bounding box center [749, 98] width 87 height 37
click at [727, 104] on input "False" at bounding box center [721, 99] width 12 height 10
radio input "true"
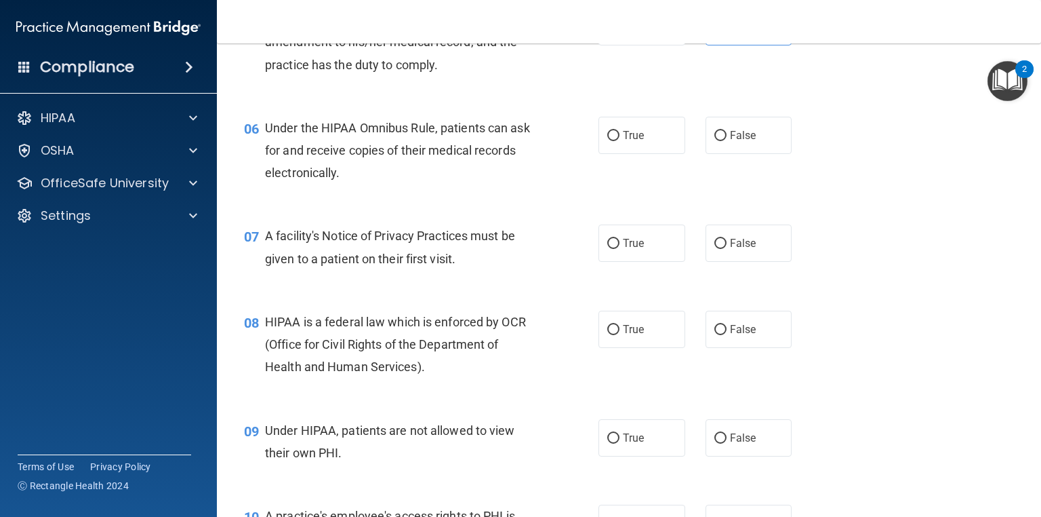
scroll to position [720, 0]
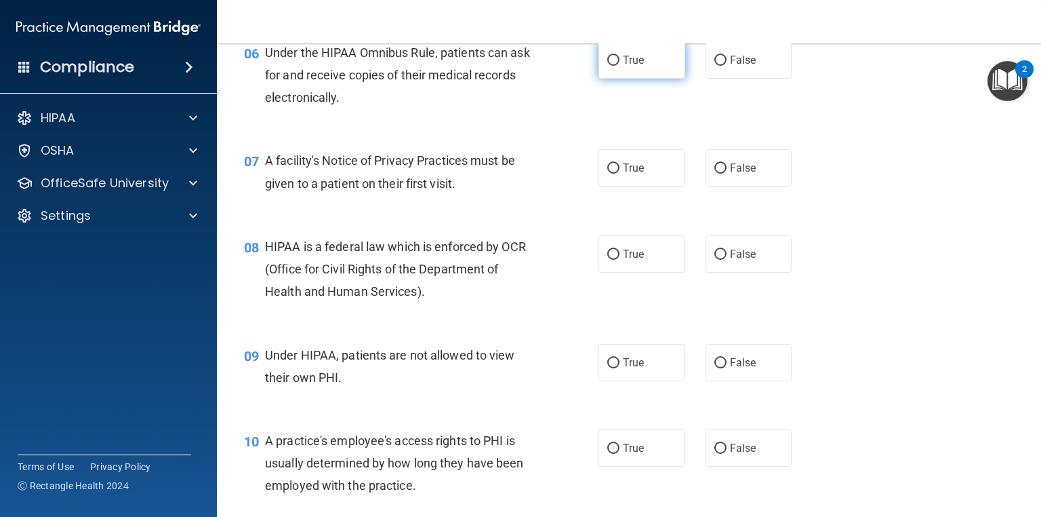
click at [624, 66] on span "True" at bounding box center [633, 60] width 21 height 13
click at [620, 66] on input "True" at bounding box center [613, 61] width 12 height 10
radio input "true"
click at [623, 174] on span "True" at bounding box center [633, 167] width 21 height 13
click at [620, 174] on input "True" at bounding box center [613, 168] width 12 height 10
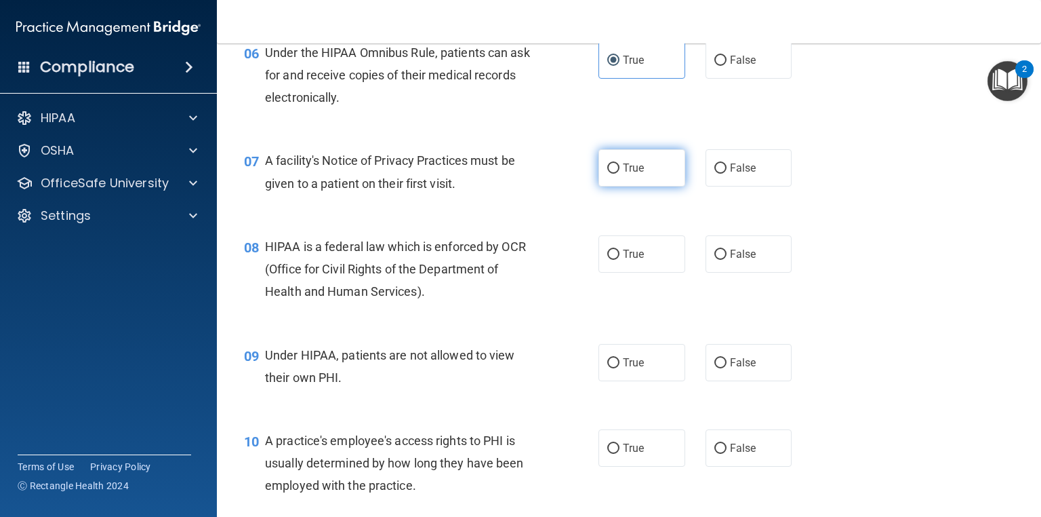
radio input "true"
click at [615, 267] on label "True" at bounding box center [642, 253] width 87 height 37
click at [615, 260] on input "True" at bounding box center [613, 254] width 12 height 10
radio input "true"
click at [727, 381] on label "False" at bounding box center [749, 362] width 87 height 37
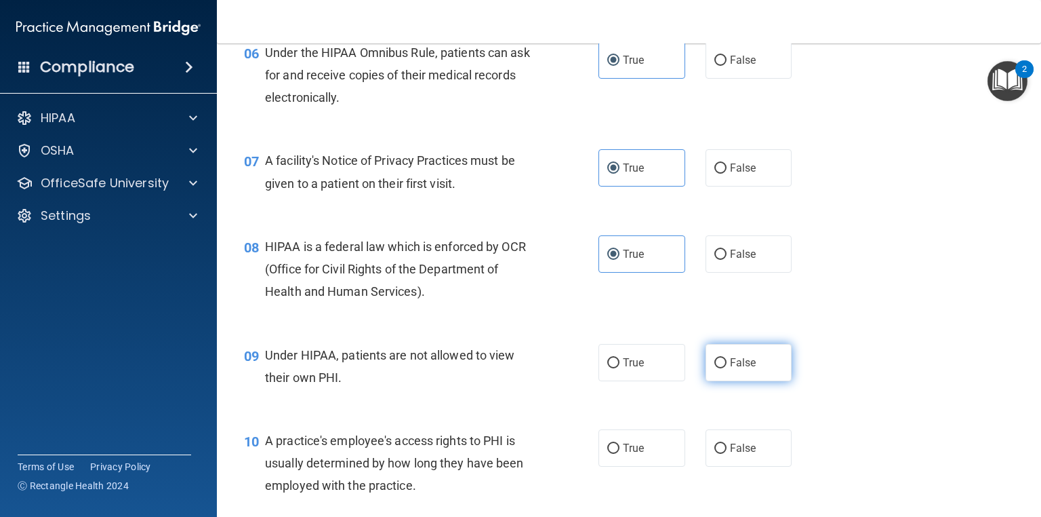
click at [727, 368] on input "False" at bounding box center [721, 363] width 12 height 10
radio input "true"
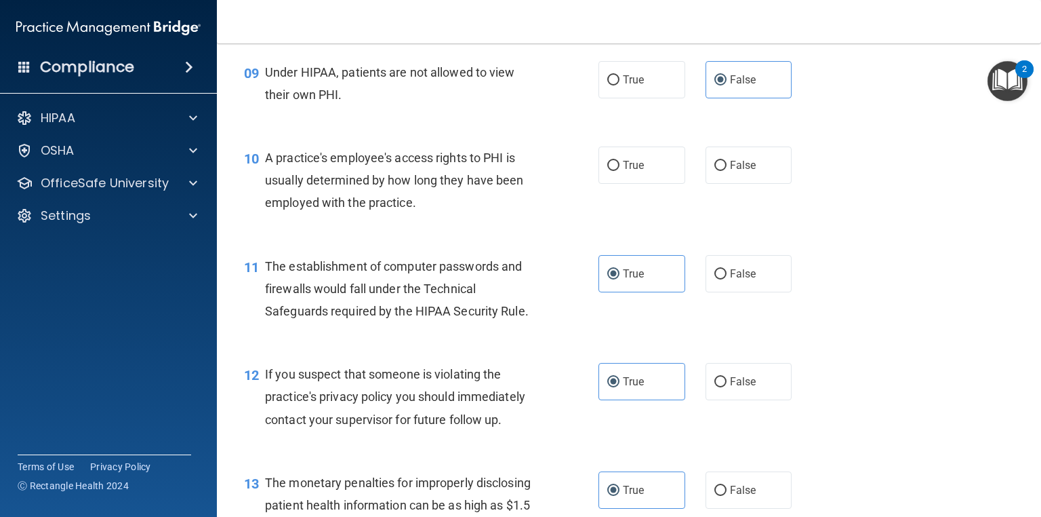
scroll to position [1033, 0]
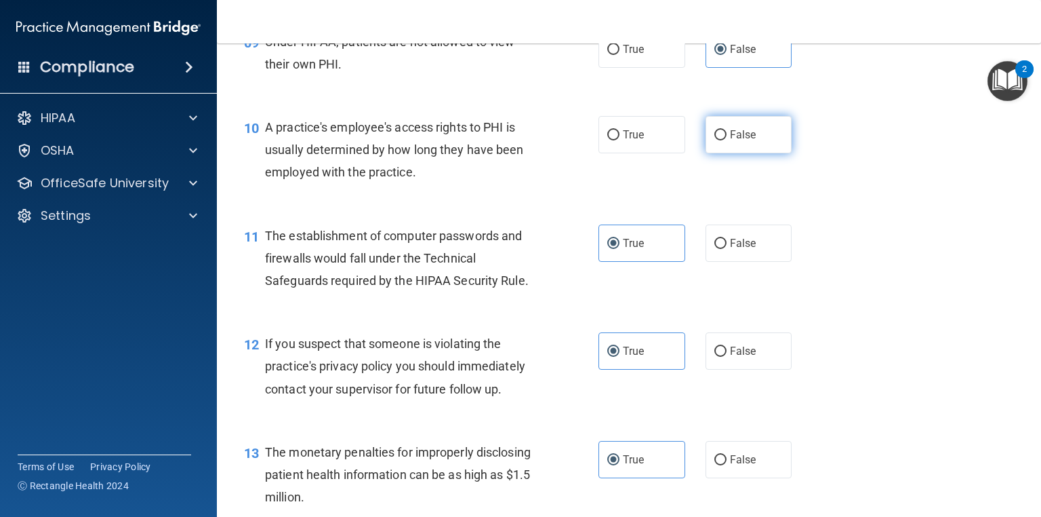
click at [757, 153] on label "False" at bounding box center [749, 134] width 87 height 37
click at [727, 140] on input "False" at bounding box center [721, 135] width 12 height 10
radio input "true"
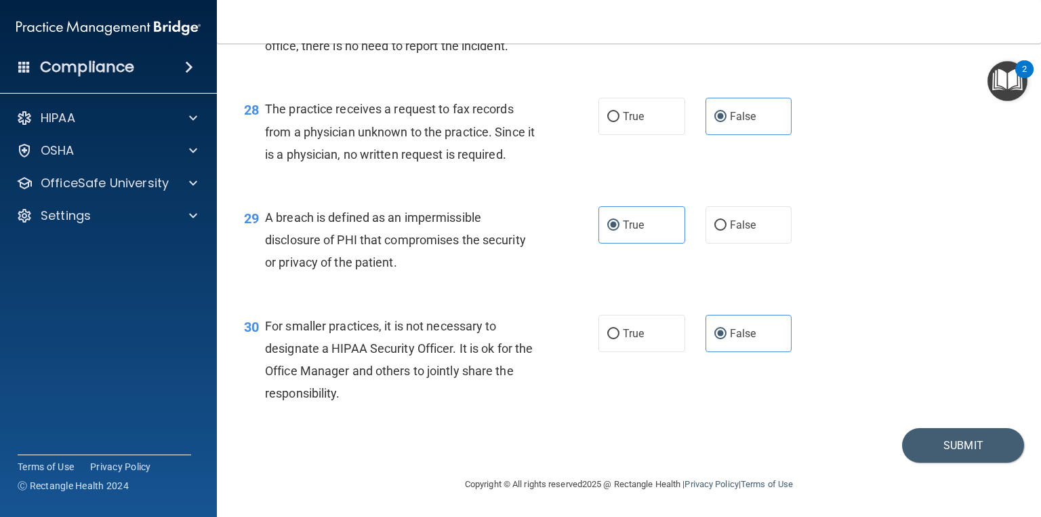
scroll to position [3224, 0]
click at [974, 447] on button "Submit" at bounding box center [963, 445] width 122 height 35
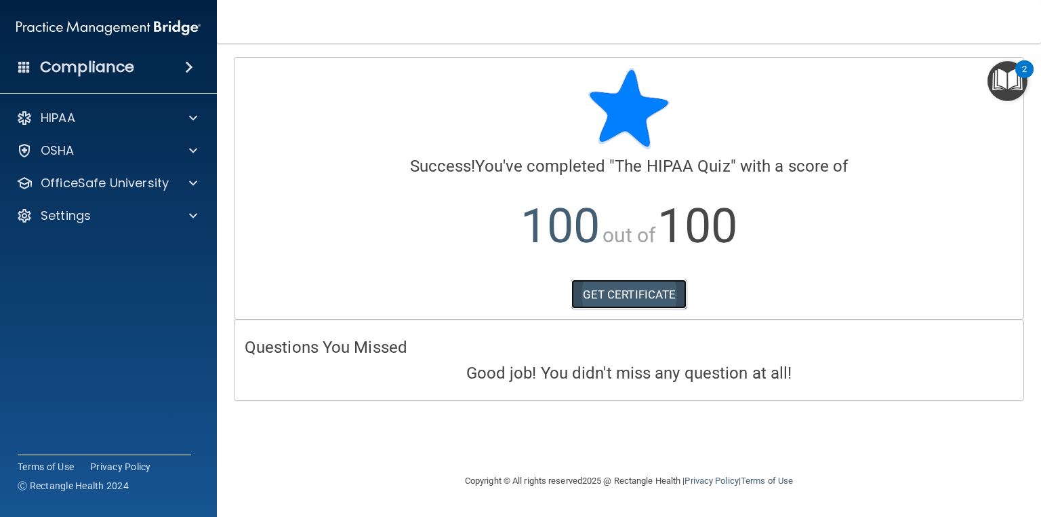
click at [637, 296] on link "GET CERTIFICATE" at bounding box center [630, 294] width 116 height 30
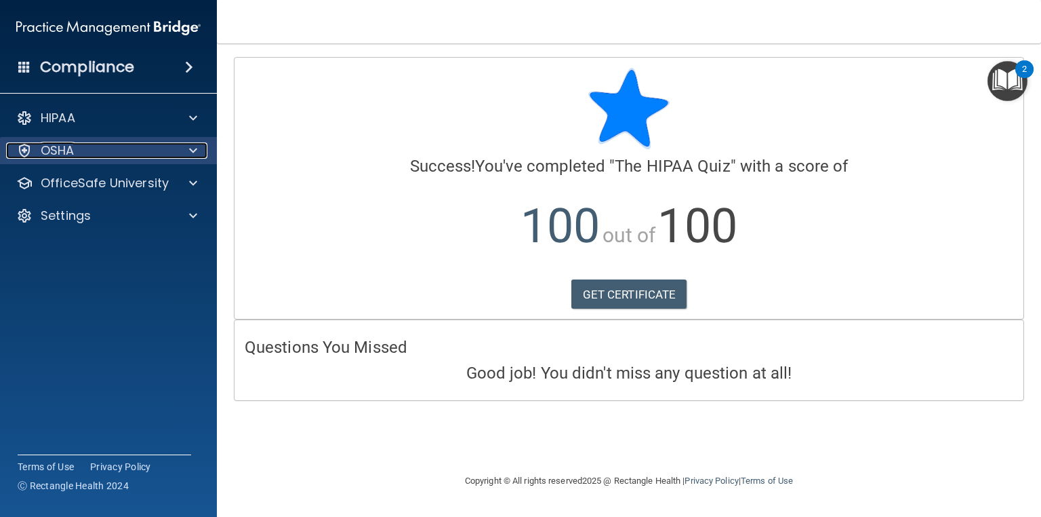
click at [191, 152] on span at bounding box center [193, 150] width 8 height 16
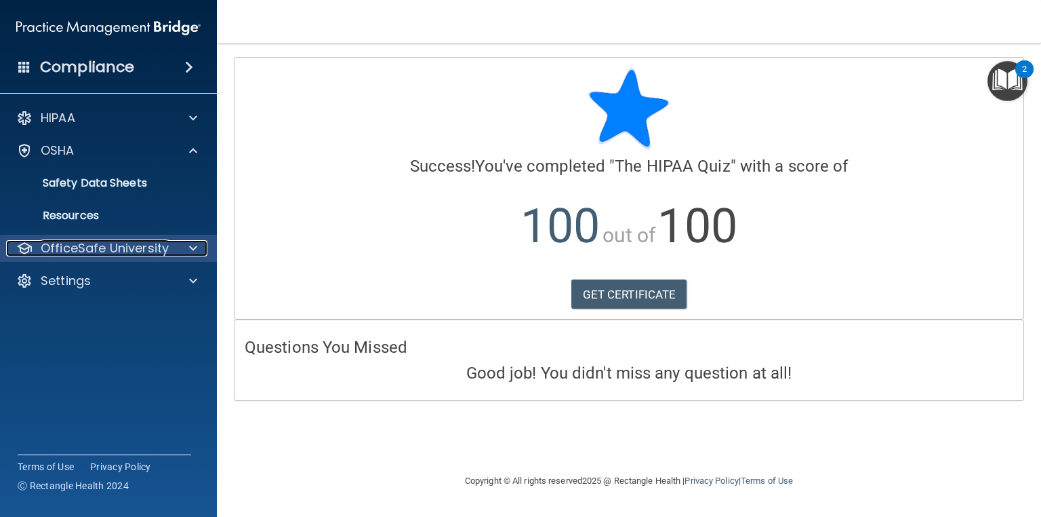
click at [201, 244] on div at bounding box center [191, 248] width 34 height 16
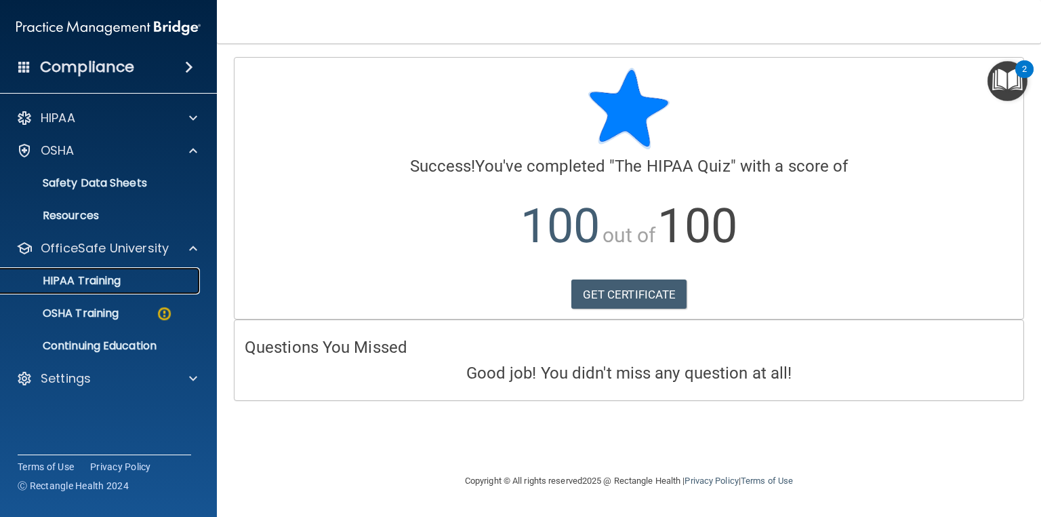
click at [156, 277] on div "HIPAA Training" at bounding box center [101, 281] width 185 height 14
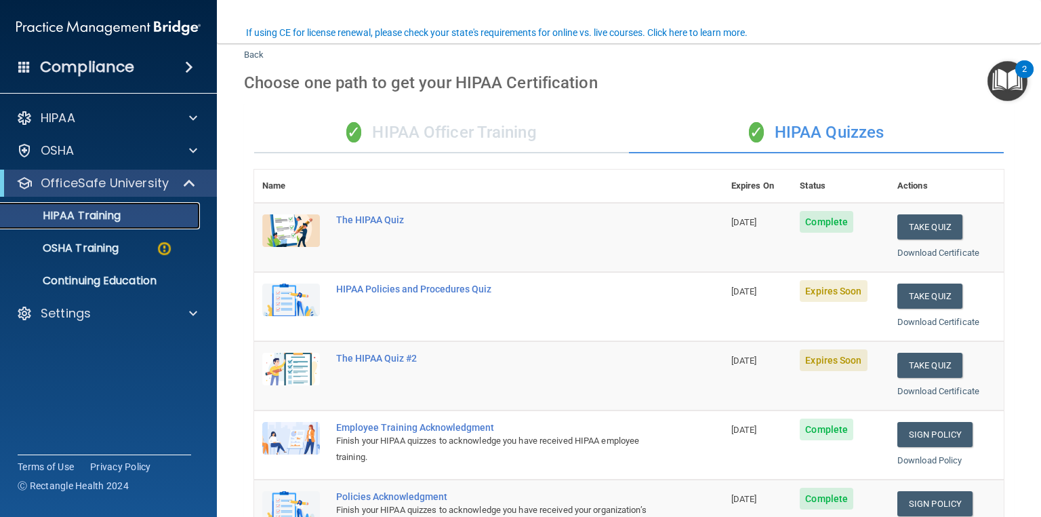
scroll to position [108, 0]
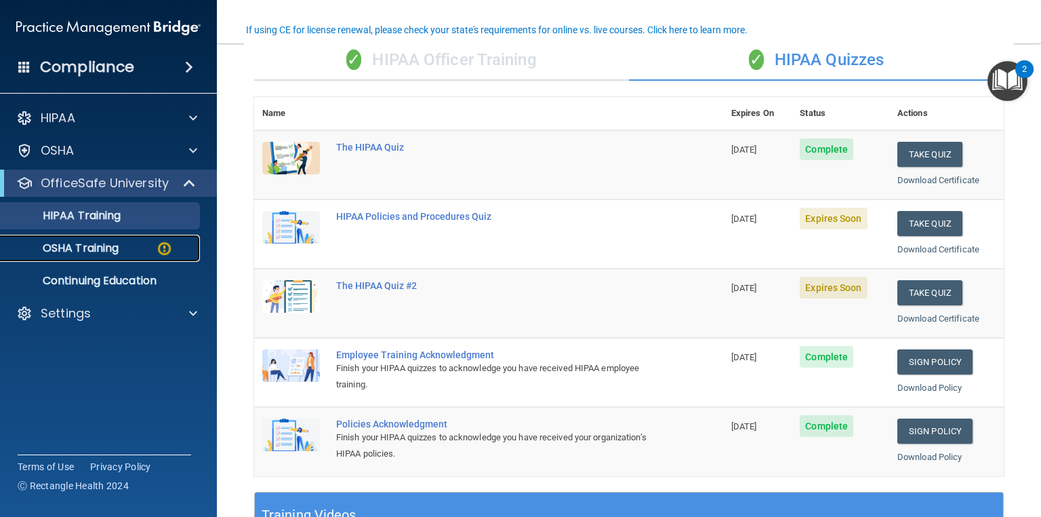
click at [137, 241] on div "OSHA Training" at bounding box center [101, 248] width 185 height 14
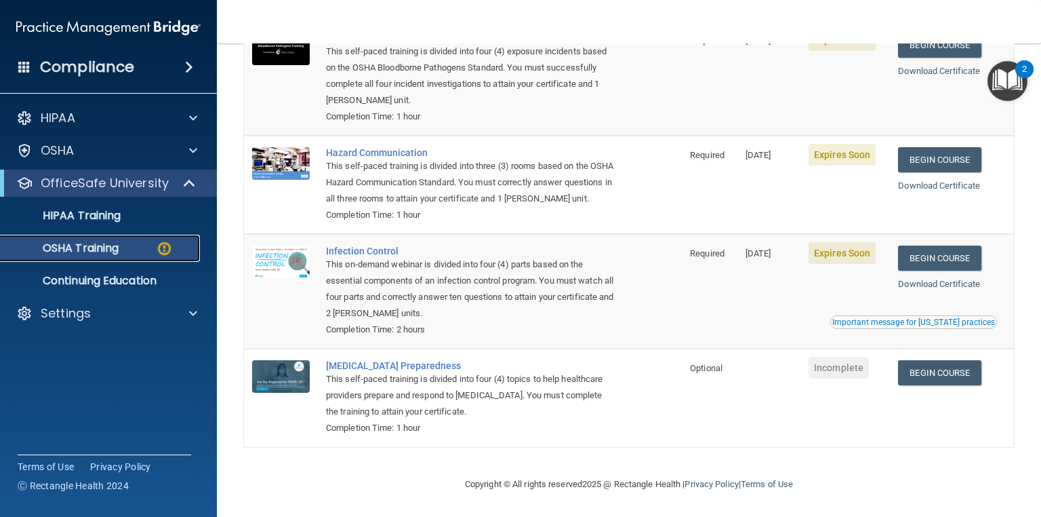
scroll to position [133, 0]
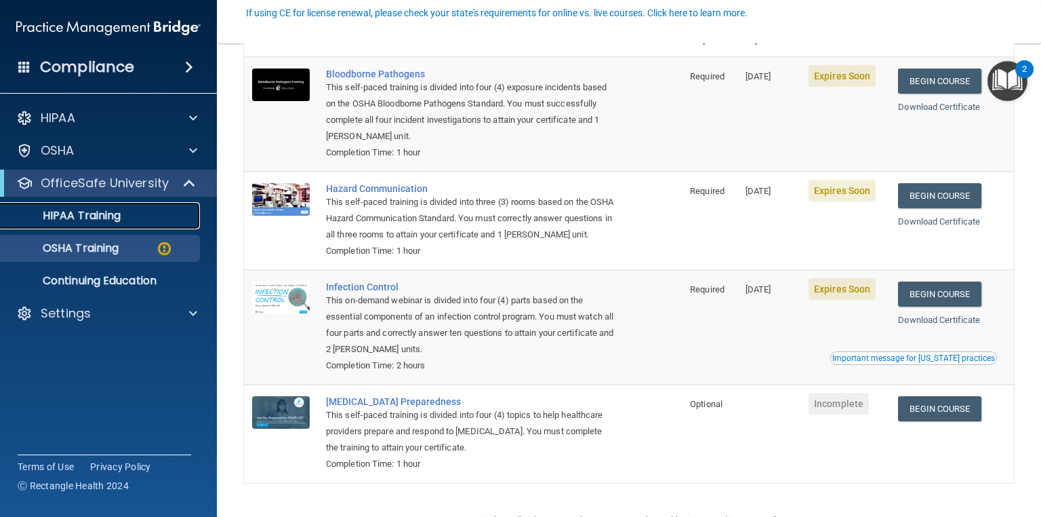
click at [146, 216] on div "HIPAA Training" at bounding box center [101, 216] width 185 height 14
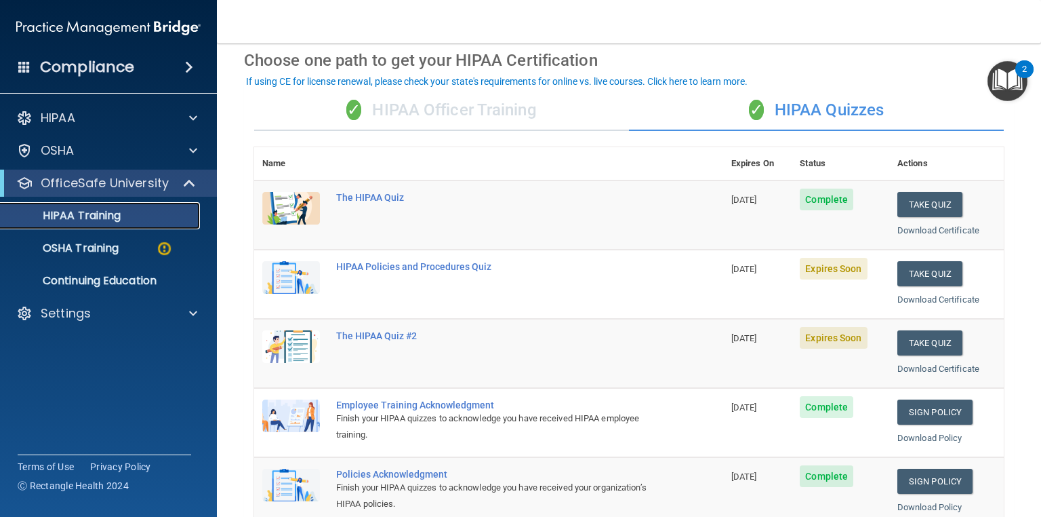
scroll to position [56, 0]
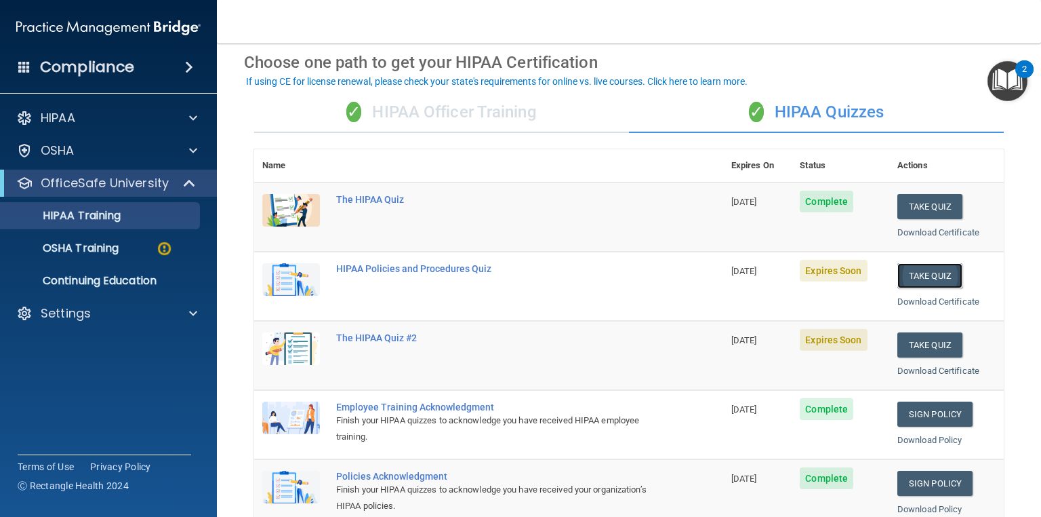
click at [908, 268] on button "Take Quiz" at bounding box center [930, 275] width 65 height 25
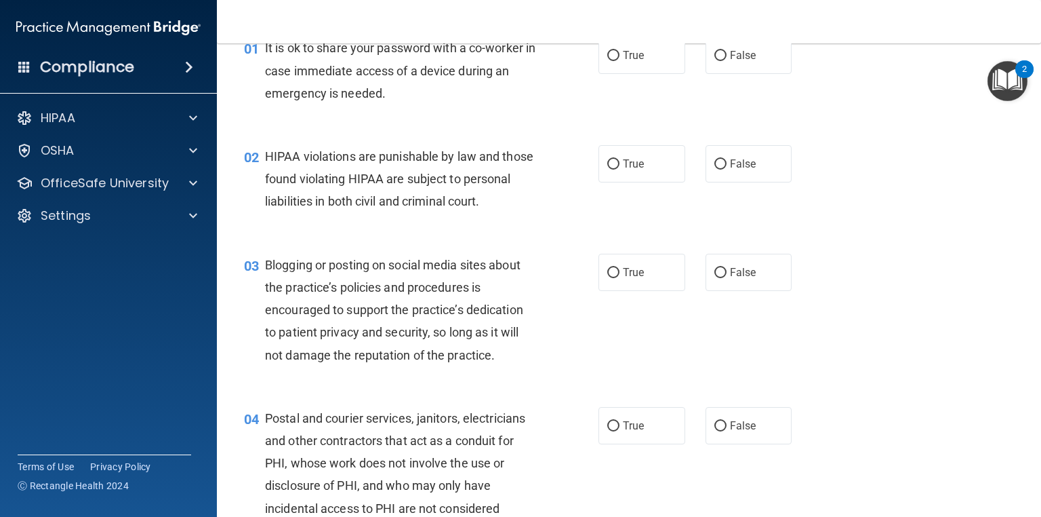
scroll to position [33, 0]
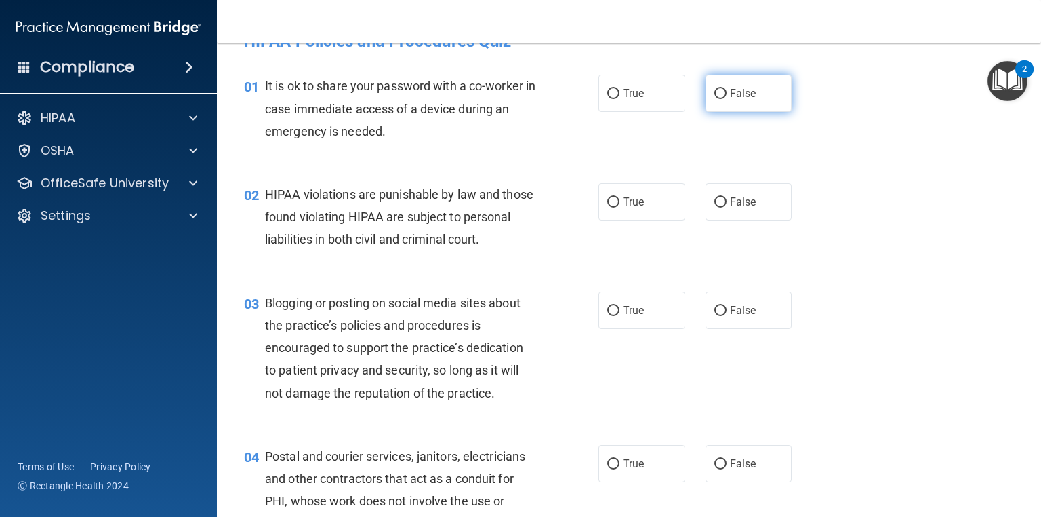
click at [720, 109] on label "False" at bounding box center [749, 93] width 87 height 37
click at [720, 99] on input "False" at bounding box center [721, 94] width 12 height 10
radio input "true"
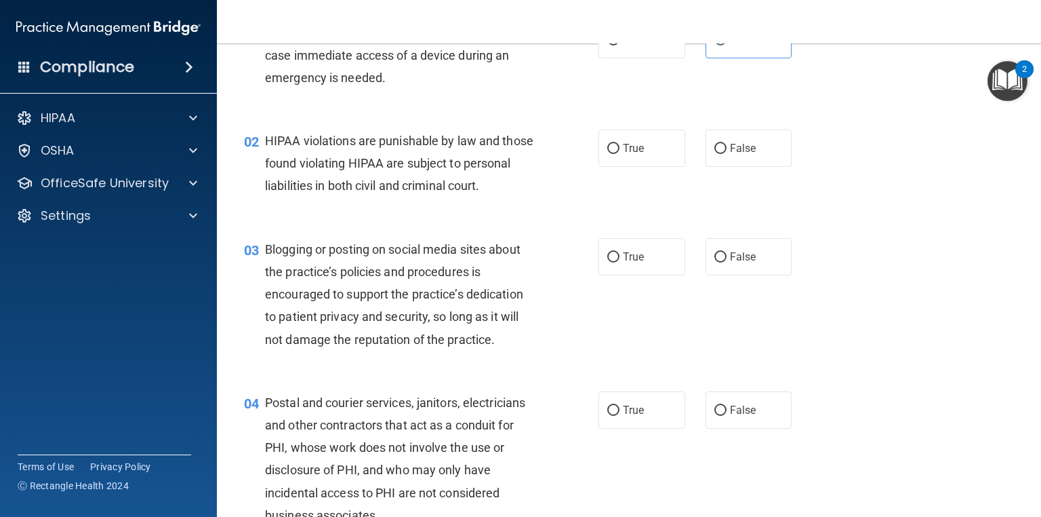
scroll to position [87, 0]
click at [652, 144] on label "True" at bounding box center [642, 147] width 87 height 37
click at [620, 144] on input "True" at bounding box center [613, 148] width 12 height 10
radio input "true"
drag, startPoint x: 459, startPoint y: 298, endPoint x: 468, endPoint y: 301, distance: 9.9
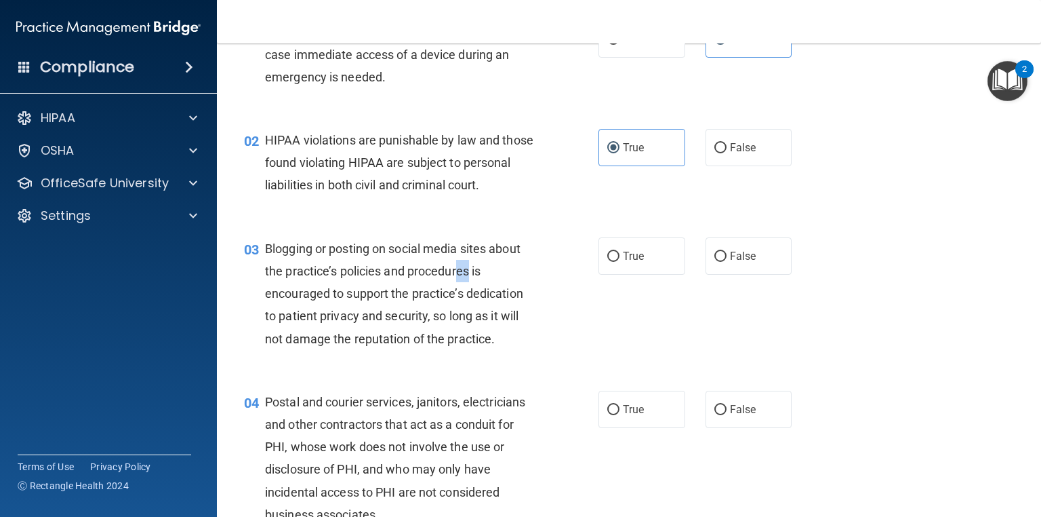
click at [468, 301] on div "Blogging or posting on social media sites about the practice’s policies and pro…" at bounding box center [405, 293] width 281 height 113
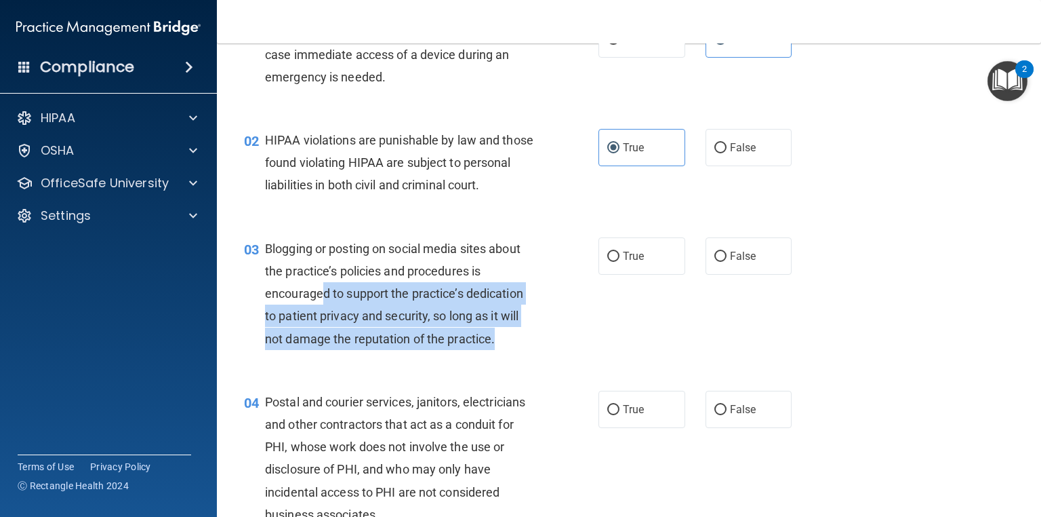
drag, startPoint x: 325, startPoint y: 310, endPoint x: 500, endPoint y: 354, distance: 180.4
click at [500, 350] on div "Blogging or posting on social media sites about the practice’s policies and pro…" at bounding box center [405, 293] width 281 height 113
click at [507, 350] on div "Blogging or posting on social media sites about the practice’s policies and pro…" at bounding box center [405, 293] width 281 height 113
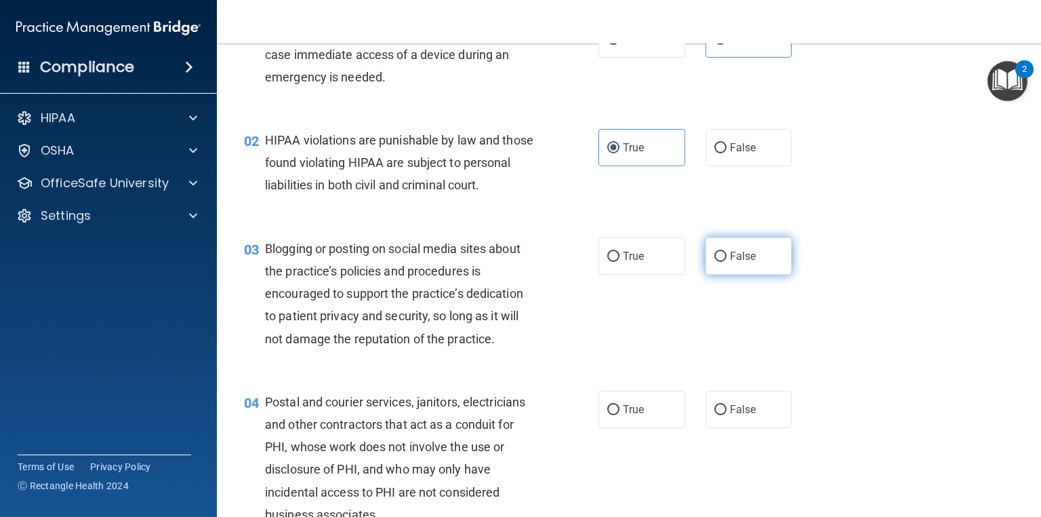
click at [721, 262] on input "False" at bounding box center [721, 257] width 12 height 10
radio input "true"
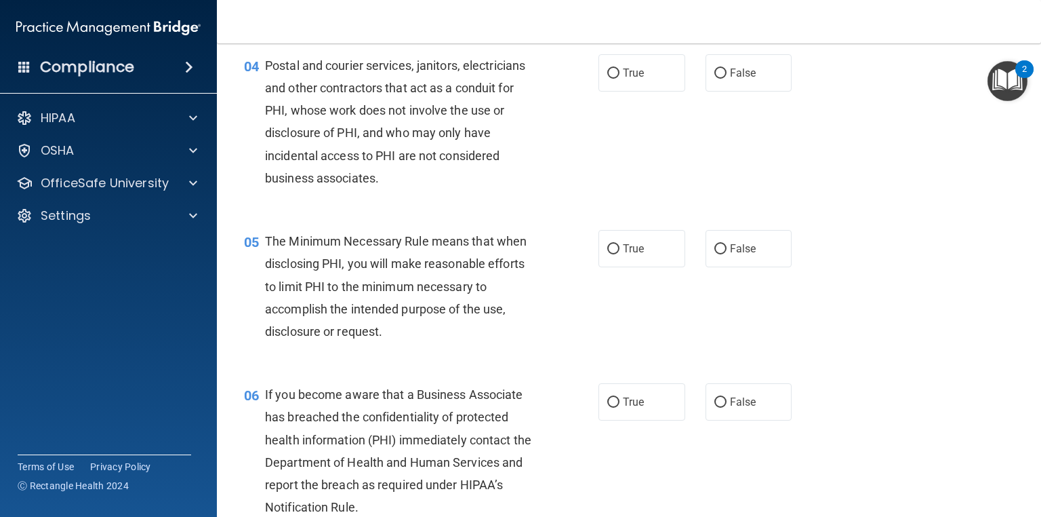
scroll to position [447, 0]
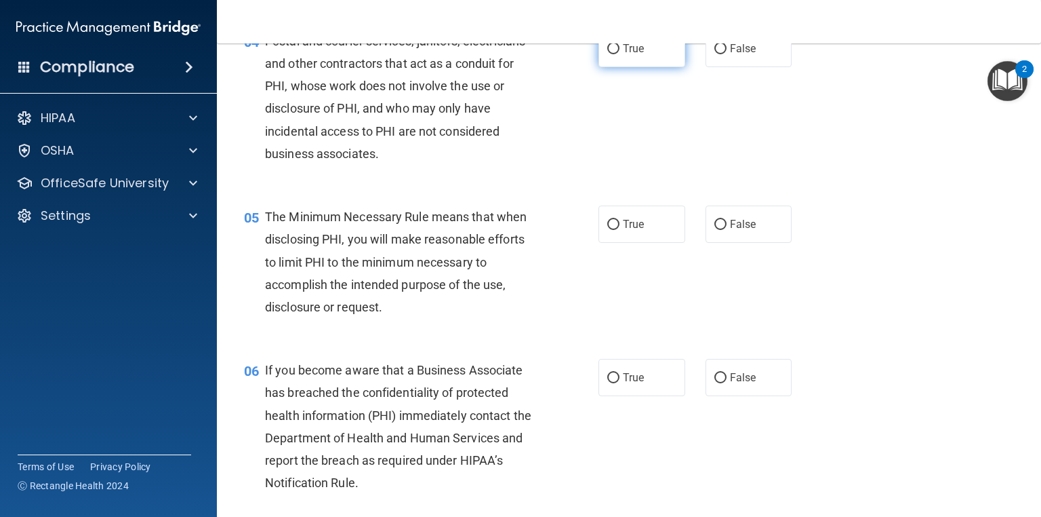
click at [635, 67] on label "True" at bounding box center [642, 48] width 87 height 37
click at [620, 54] on input "True" at bounding box center [613, 49] width 12 height 10
radio input "true"
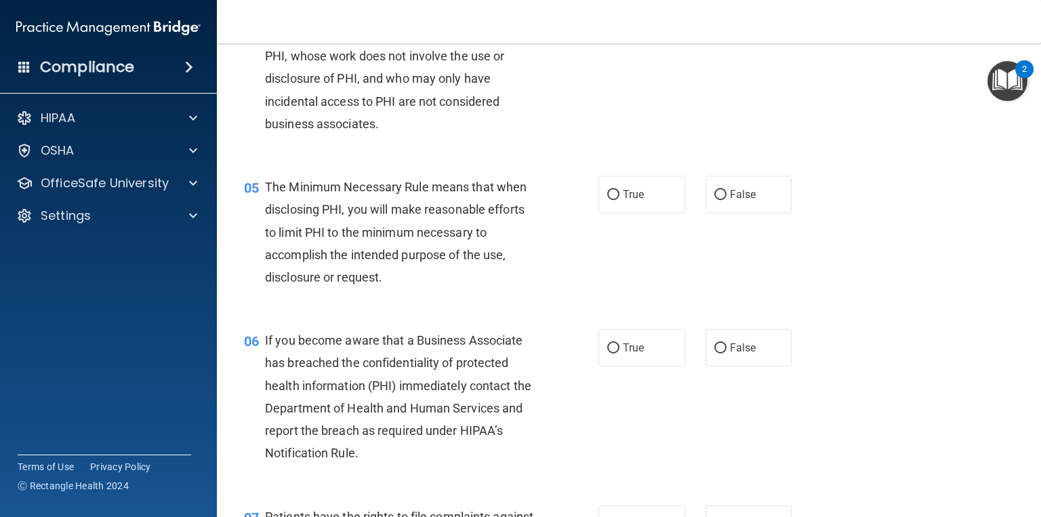
scroll to position [502, 0]
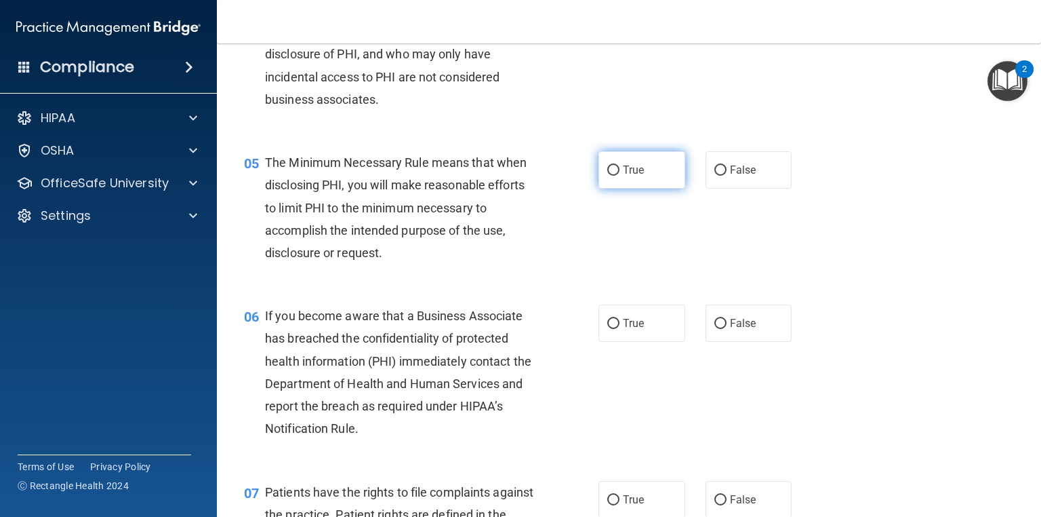
click at [604, 188] on label "True" at bounding box center [642, 169] width 87 height 37
click at [607, 176] on input "True" at bounding box center [613, 170] width 12 height 10
radio input "true"
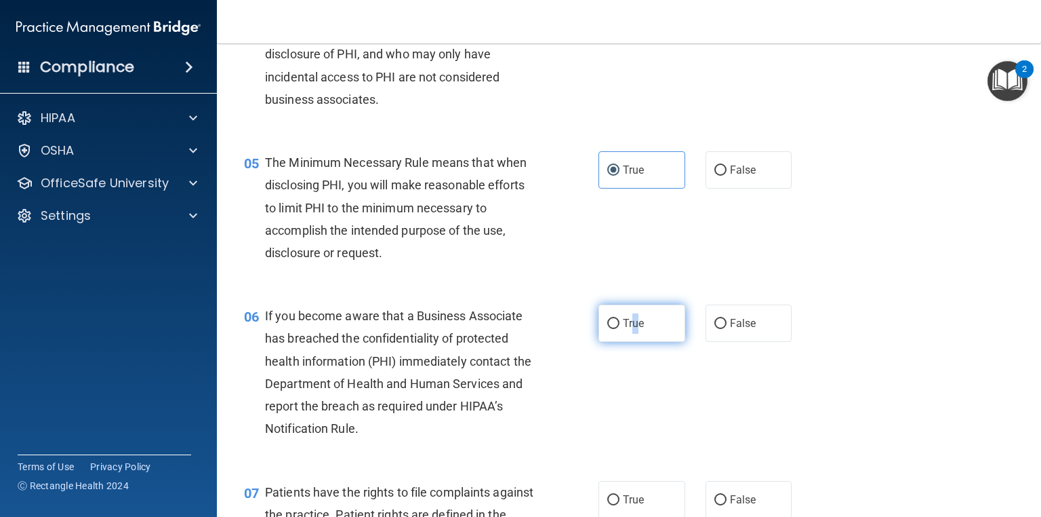
click at [631, 330] on span "True" at bounding box center [633, 323] width 21 height 13
click at [635, 342] on label "True" at bounding box center [642, 322] width 87 height 37
click at [620, 329] on input "True" at bounding box center [613, 324] width 12 height 10
radio input "true"
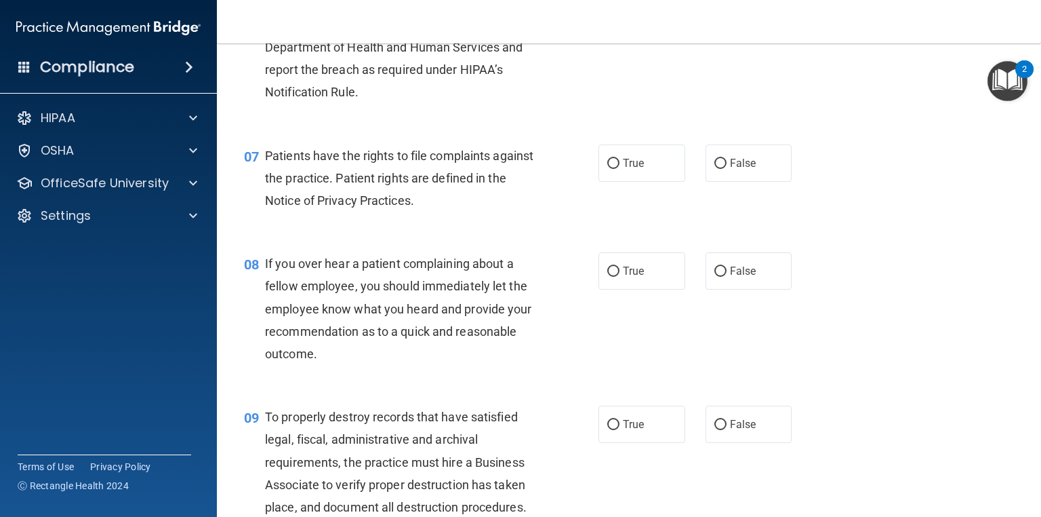
scroll to position [847, 0]
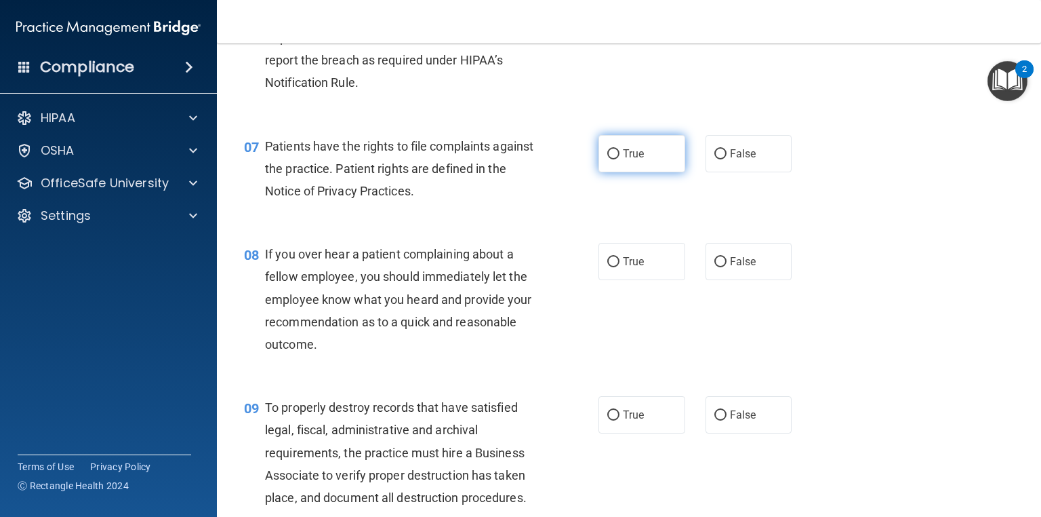
click at [629, 172] on label "True" at bounding box center [642, 153] width 87 height 37
click at [620, 159] on input "True" at bounding box center [613, 154] width 12 height 10
radio input "true"
click at [626, 268] on span "True" at bounding box center [633, 261] width 21 height 13
click at [620, 267] on input "True" at bounding box center [613, 262] width 12 height 10
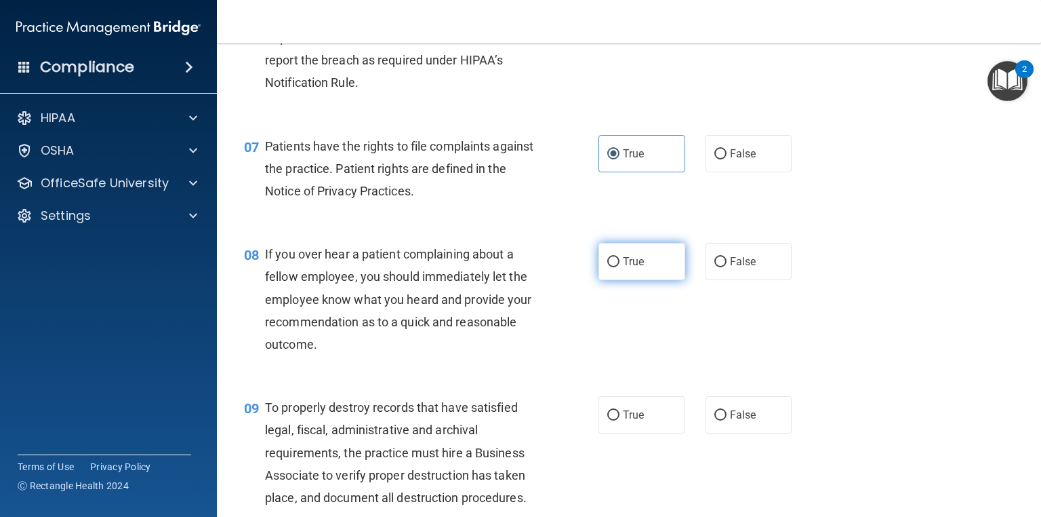
radio input "true"
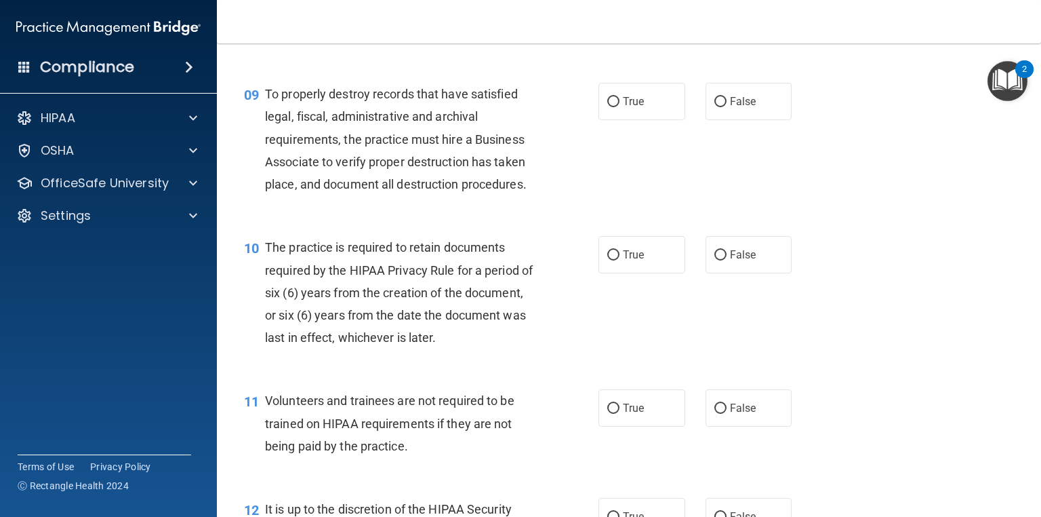
scroll to position [1218, 0]
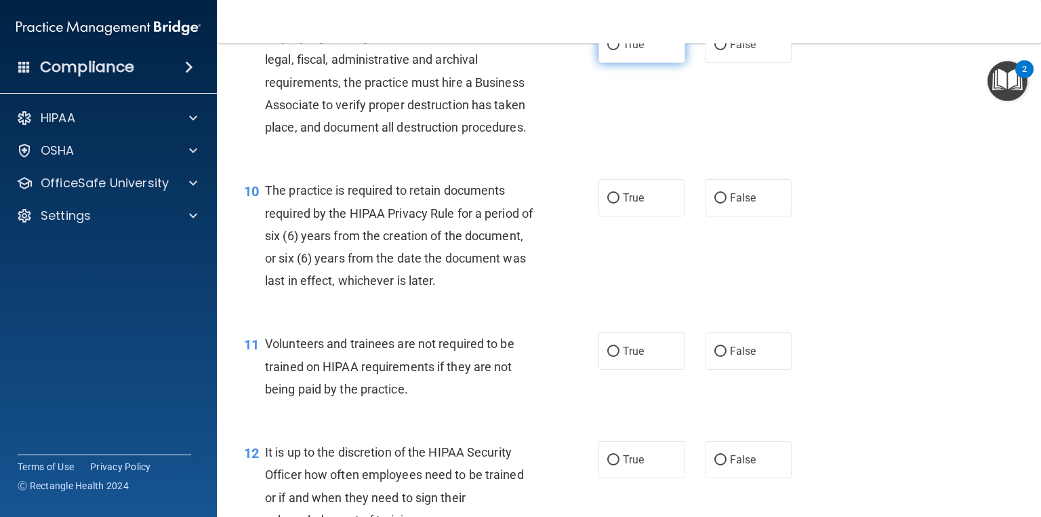
click at [617, 63] on label "True" at bounding box center [642, 44] width 87 height 37
click at [617, 50] on input "True" at bounding box center [613, 45] width 12 height 10
radio input "true"
click at [616, 214] on label "True" at bounding box center [642, 197] width 87 height 37
click at [616, 203] on input "True" at bounding box center [613, 198] width 12 height 10
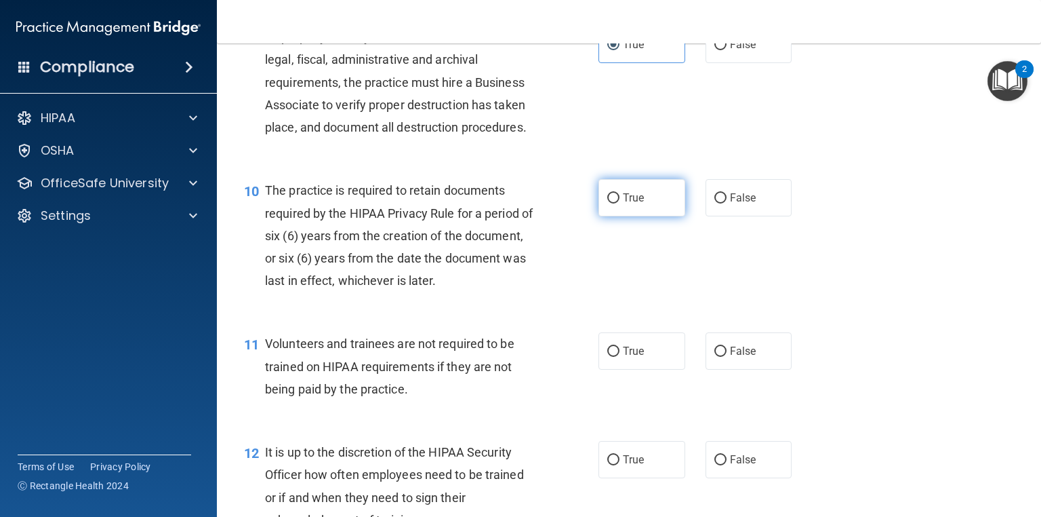
radio input "true"
click at [742, 365] on label "False" at bounding box center [749, 350] width 87 height 37
click at [727, 357] on input "False" at bounding box center [721, 351] width 12 height 10
radio input "true"
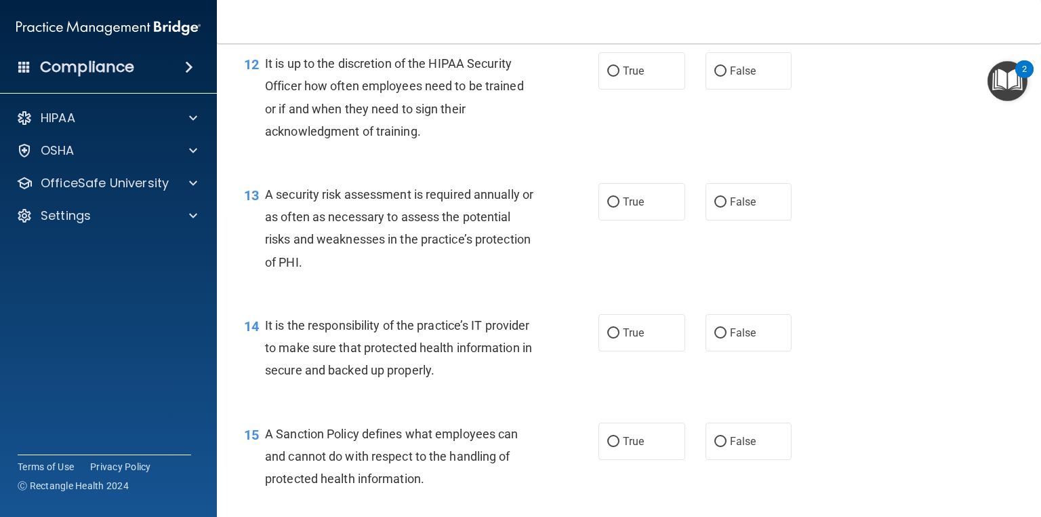
scroll to position [1616, 0]
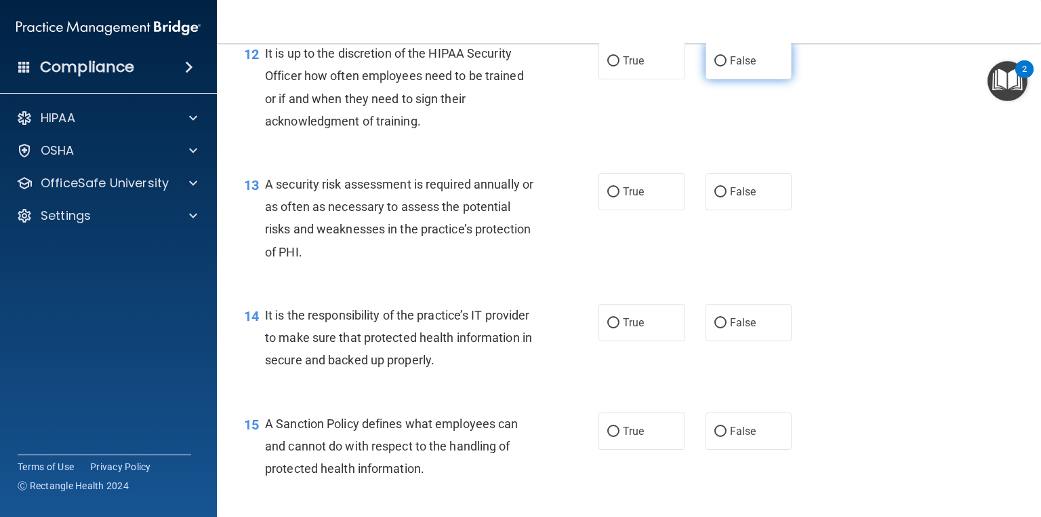
click at [706, 79] on label "False" at bounding box center [749, 60] width 87 height 37
click at [715, 66] on input "False" at bounding box center [721, 61] width 12 height 10
radio input "true"
click at [618, 209] on label "True" at bounding box center [642, 191] width 87 height 37
click at [618, 197] on input "True" at bounding box center [613, 192] width 12 height 10
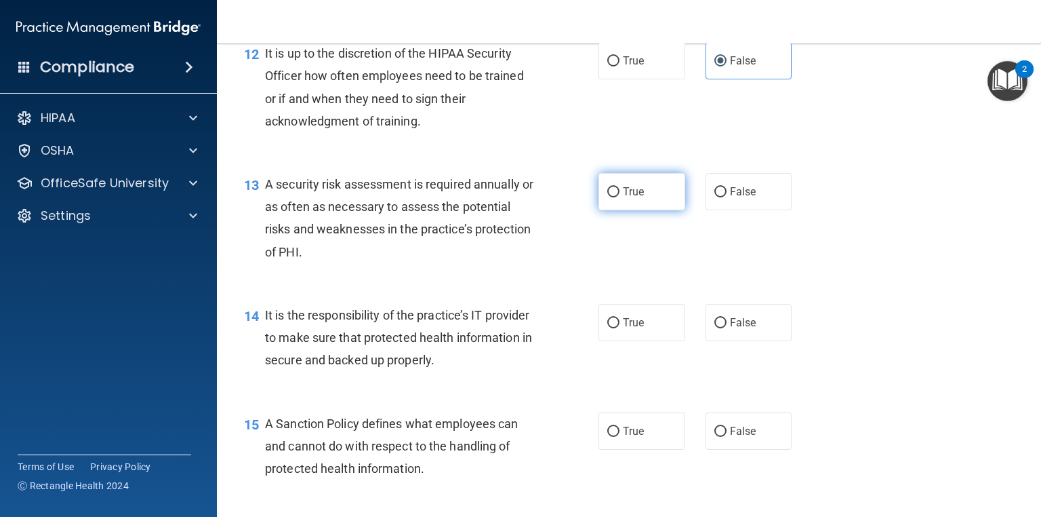
radio input "true"
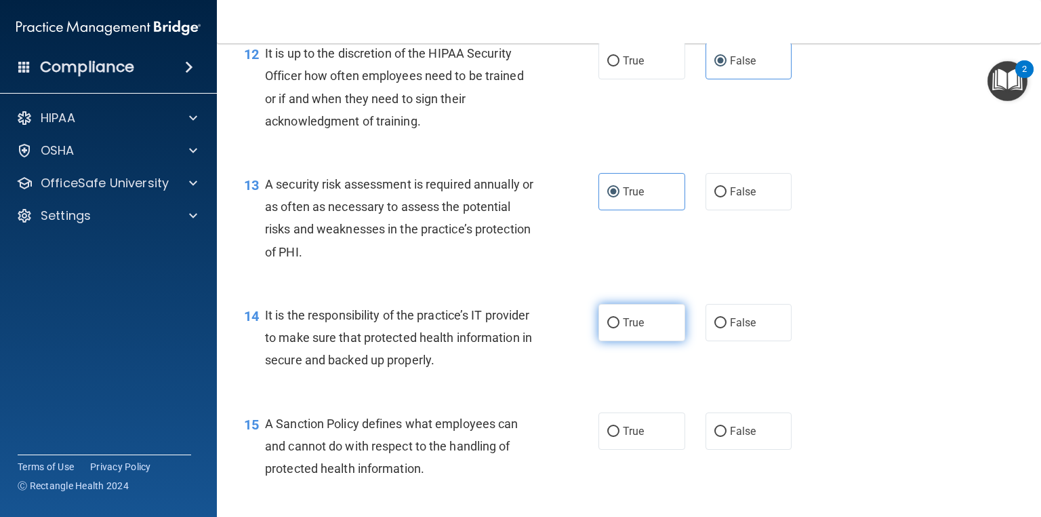
click at [644, 339] on label "True" at bounding box center [642, 322] width 87 height 37
click at [620, 328] on input "True" at bounding box center [613, 323] width 12 height 10
radio input "true"
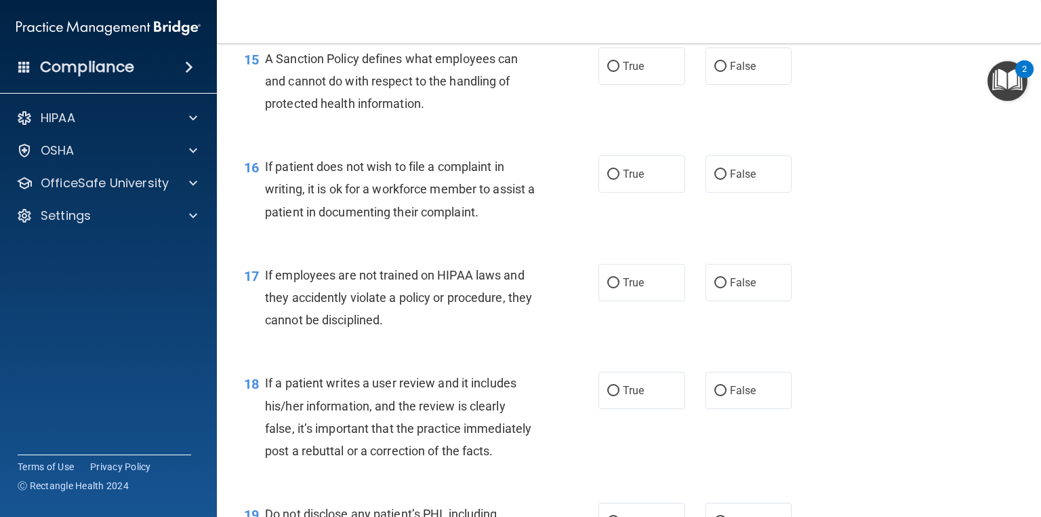
scroll to position [1986, 0]
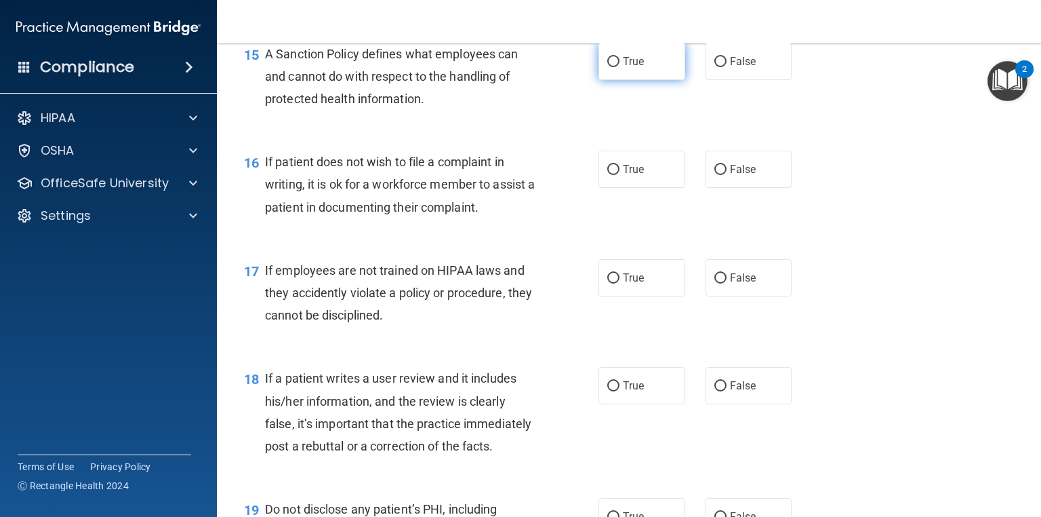
click at [607, 67] on input "True" at bounding box center [613, 62] width 12 height 10
radio input "true"
click at [656, 188] on label "True" at bounding box center [642, 169] width 87 height 37
click at [620, 175] on input "True" at bounding box center [613, 170] width 12 height 10
radio input "true"
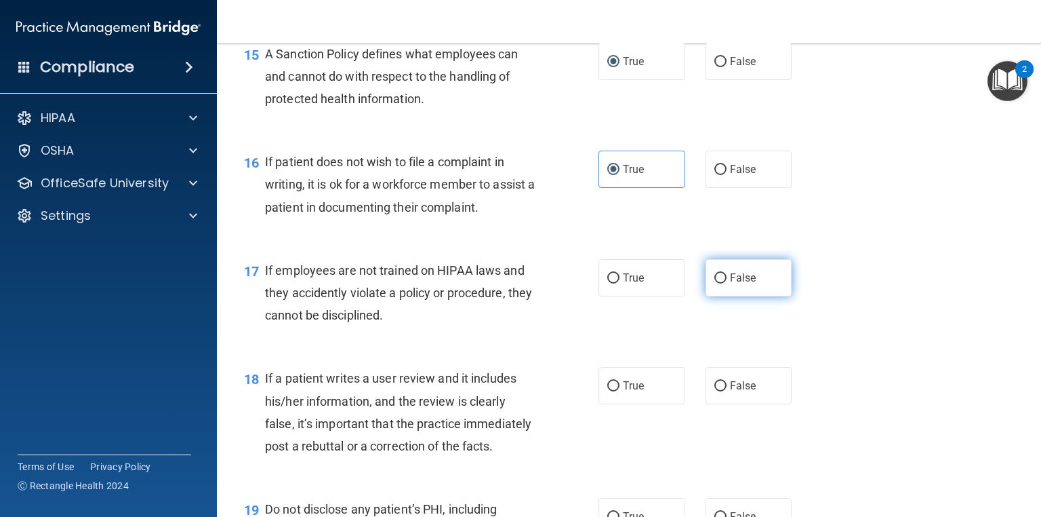
click at [767, 296] on label "False" at bounding box center [749, 277] width 87 height 37
click at [727, 283] on input "False" at bounding box center [721, 278] width 12 height 10
radio input "true"
click at [743, 392] on span "False" at bounding box center [743, 385] width 26 height 13
click at [727, 391] on input "False" at bounding box center [721, 386] width 12 height 10
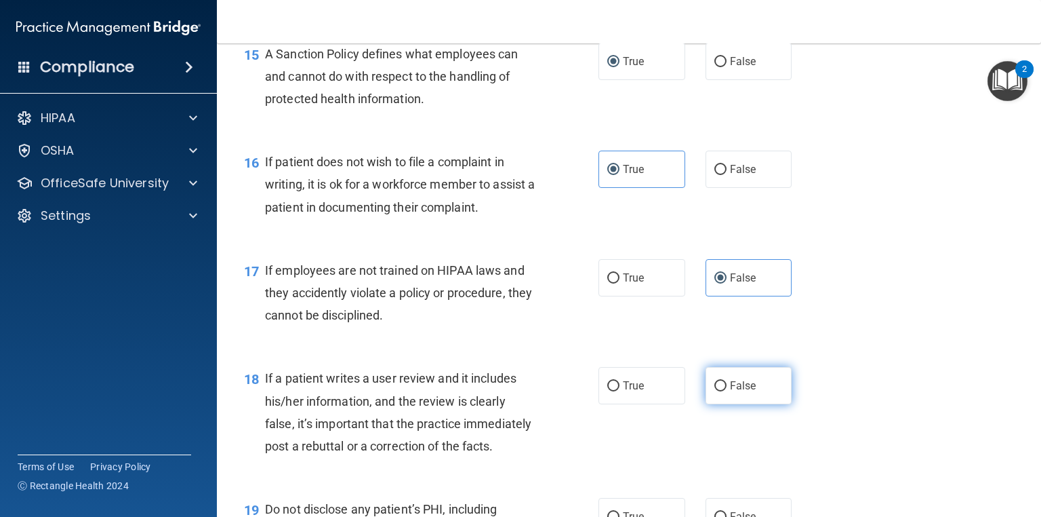
radio input "true"
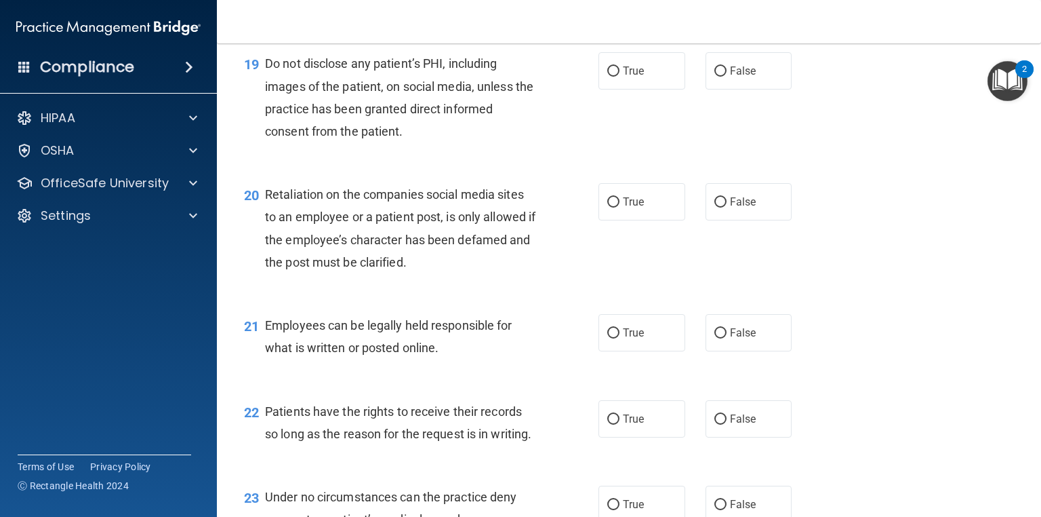
scroll to position [2441, 0]
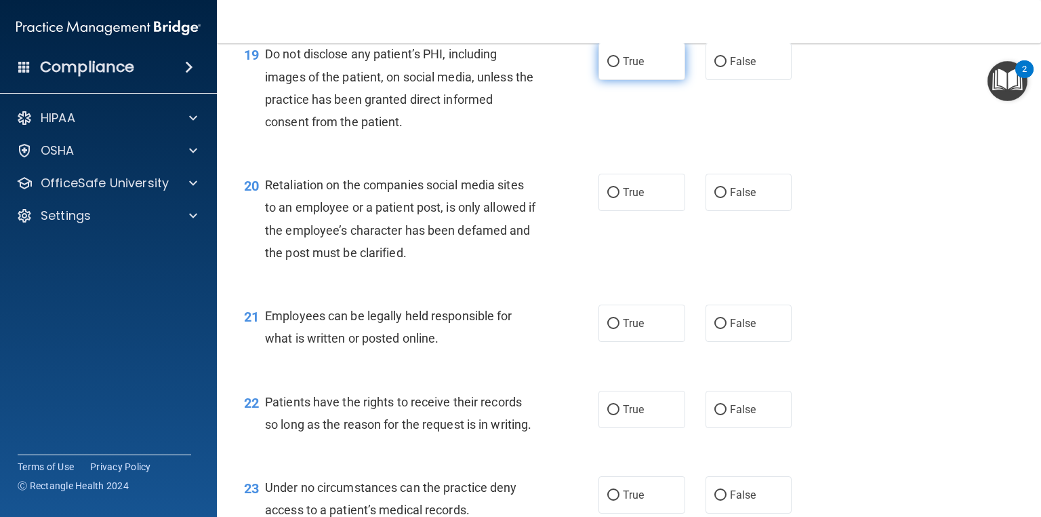
click at [618, 80] on label "True" at bounding box center [642, 61] width 87 height 37
click at [618, 67] on input "True" at bounding box center [613, 62] width 12 height 10
radio input "true"
click at [719, 198] on input "False" at bounding box center [721, 193] width 12 height 10
radio input "true"
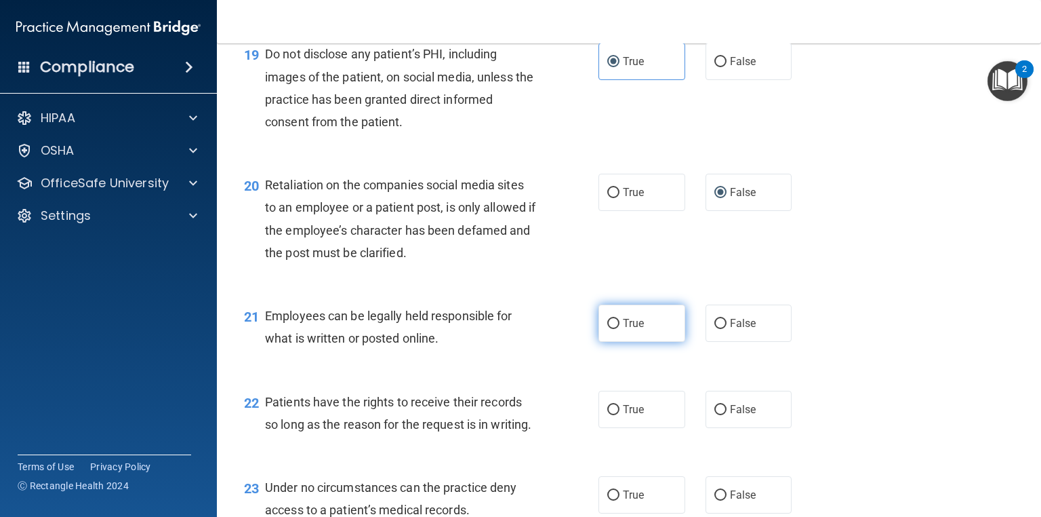
click at [645, 342] on label "True" at bounding box center [642, 322] width 87 height 37
click at [620, 329] on input "True" at bounding box center [613, 324] width 12 height 10
radio input "true"
click at [730, 416] on span "False" at bounding box center [743, 409] width 26 height 13
click at [727, 415] on input "False" at bounding box center [721, 410] width 12 height 10
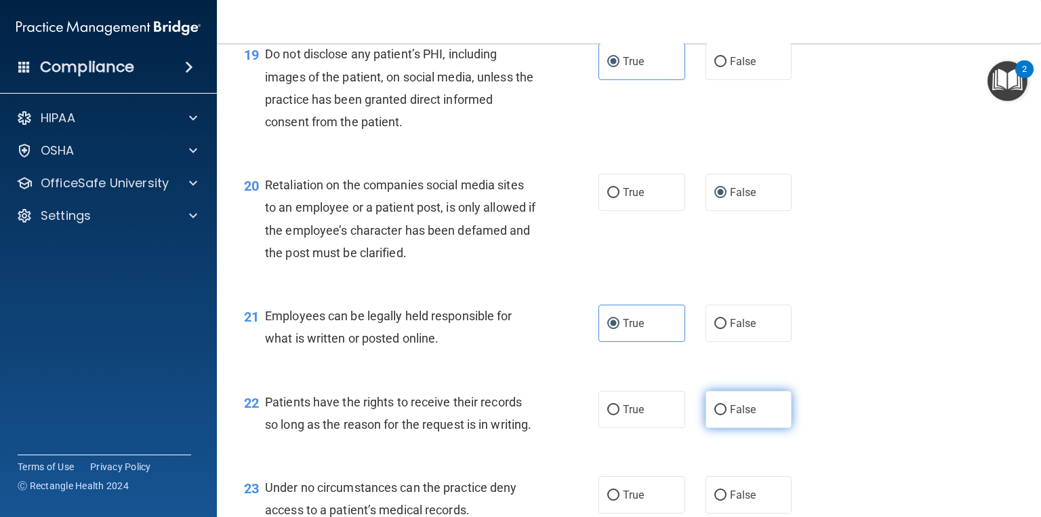
radio input "true"
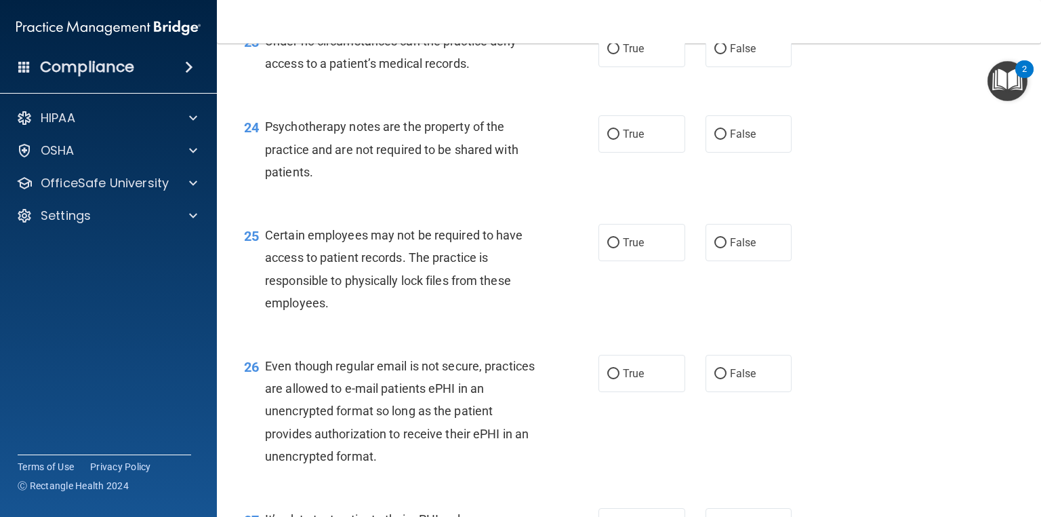
scroll to position [2892, 0]
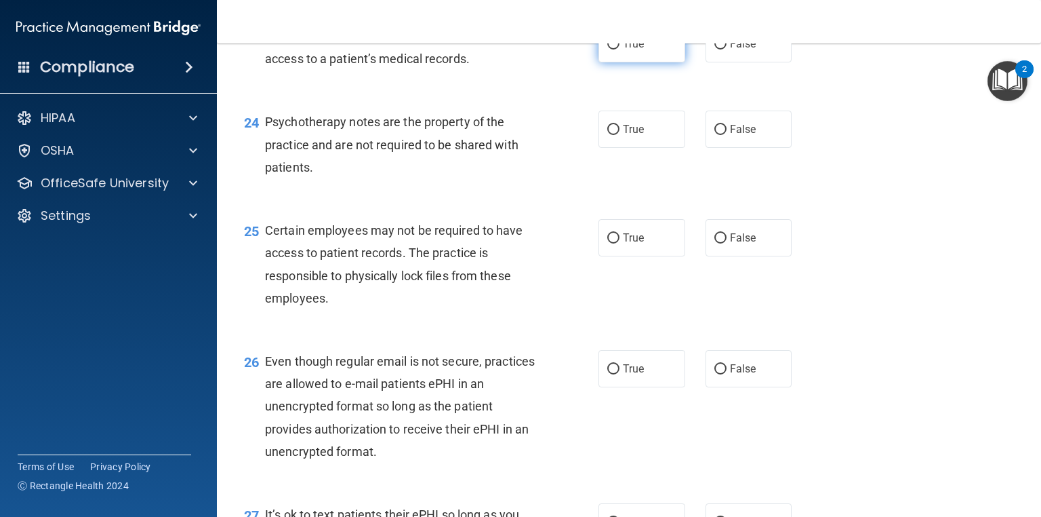
click at [631, 62] on label "True" at bounding box center [642, 43] width 87 height 37
click at [620, 49] on input "True" at bounding box center [613, 44] width 12 height 10
radio input "true"
click at [712, 148] on label "False" at bounding box center [749, 129] width 87 height 37
click at [715, 135] on input "False" at bounding box center [721, 130] width 12 height 10
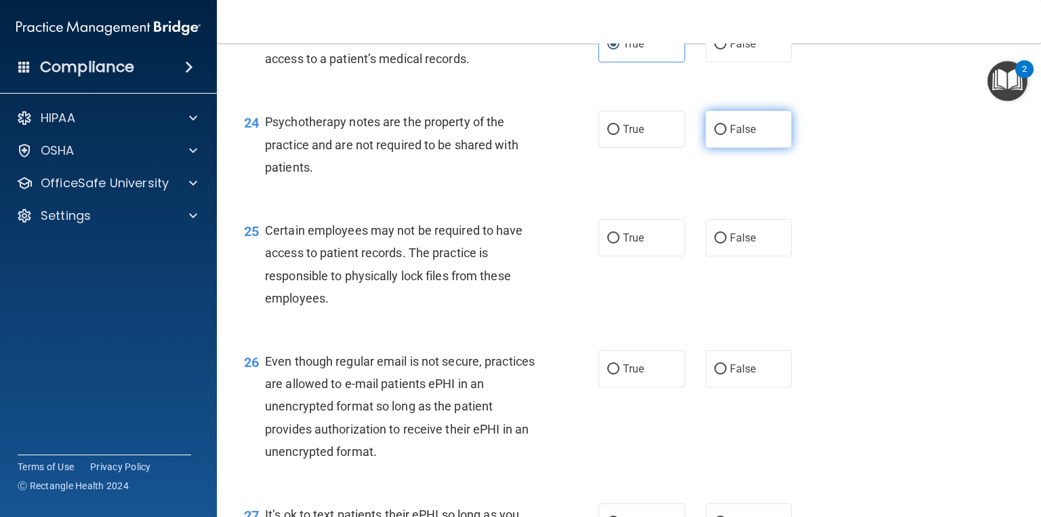
radio input "true"
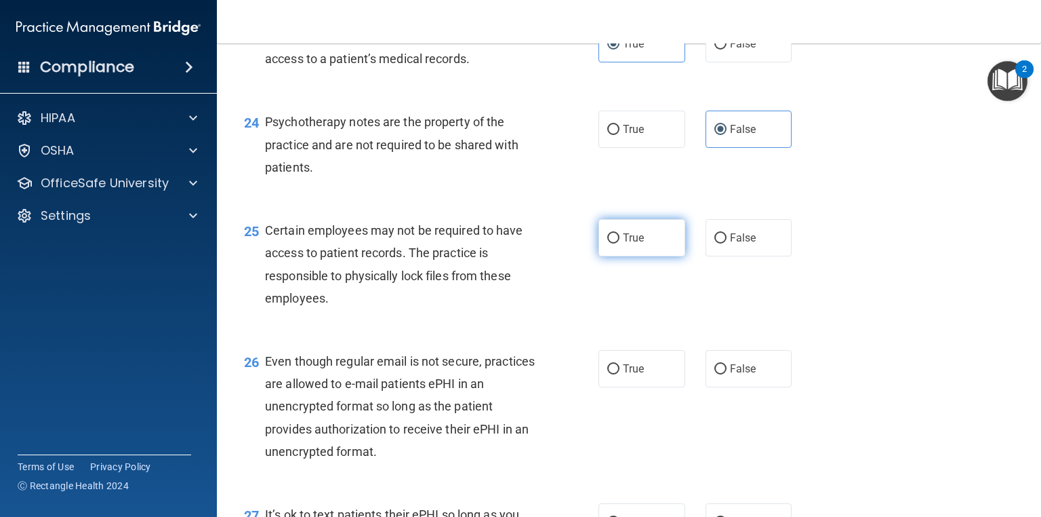
click at [667, 256] on label "True" at bounding box center [642, 237] width 87 height 37
click at [620, 243] on input "True" at bounding box center [613, 238] width 12 height 10
radio input "true"
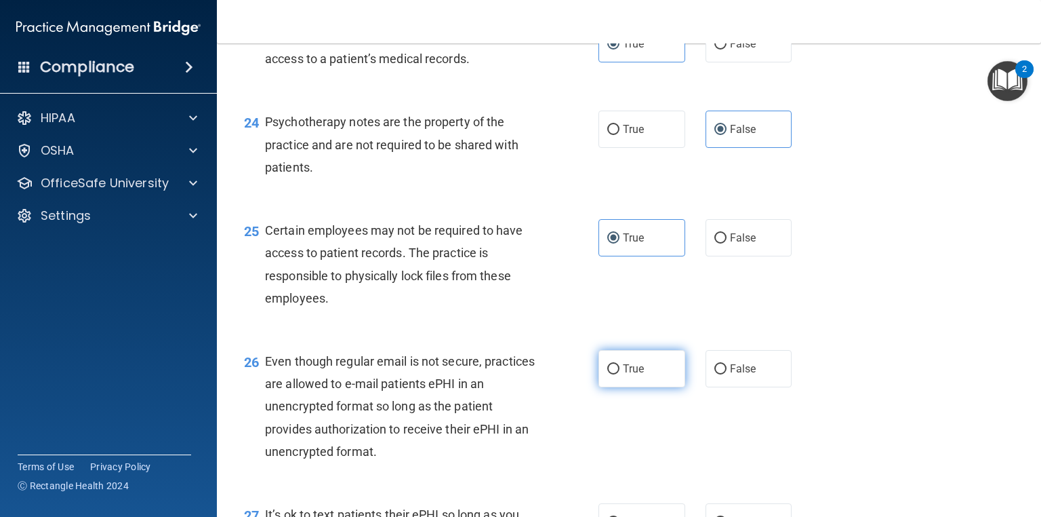
click at [625, 387] on label "True" at bounding box center [642, 368] width 87 height 37
click at [620, 374] on input "True" at bounding box center [613, 369] width 12 height 10
radio input "true"
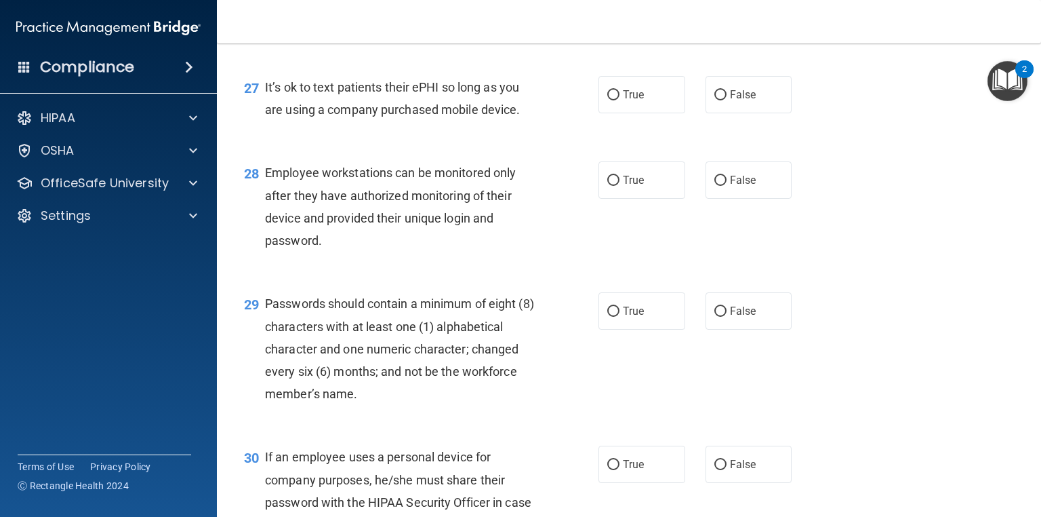
scroll to position [3323, 0]
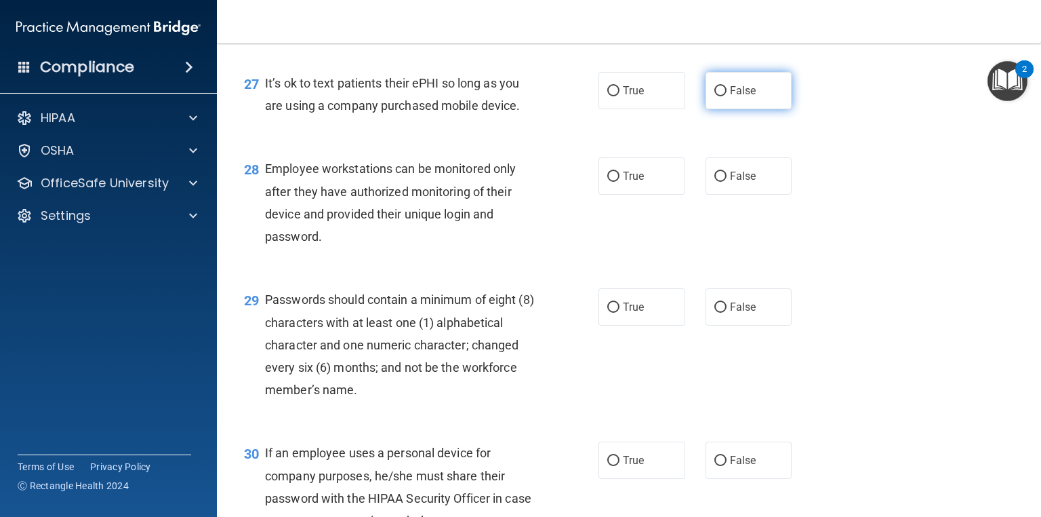
click at [735, 97] on span "False" at bounding box center [743, 90] width 26 height 13
click at [727, 96] on input "False" at bounding box center [721, 91] width 12 height 10
radio input "true"
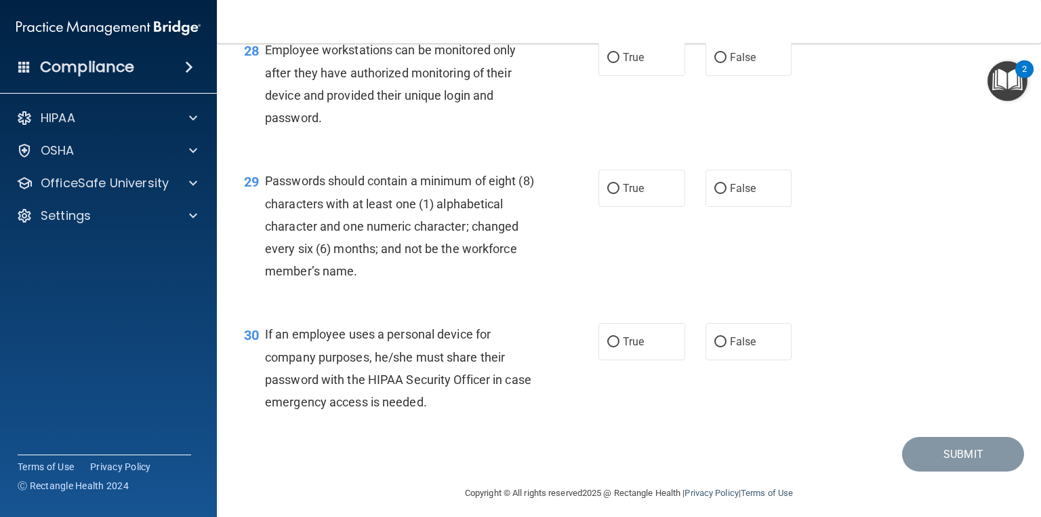
scroll to position [3456, 0]
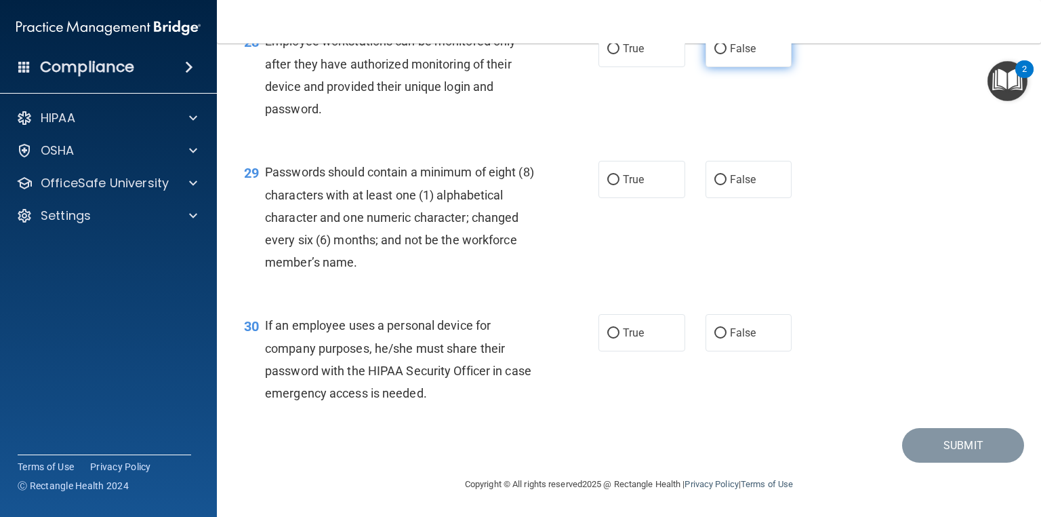
click at [721, 54] on input "False" at bounding box center [721, 49] width 12 height 10
radio input "true"
click at [662, 198] on label "True" at bounding box center [642, 179] width 87 height 37
click at [620, 185] on input "True" at bounding box center [613, 180] width 12 height 10
radio input "true"
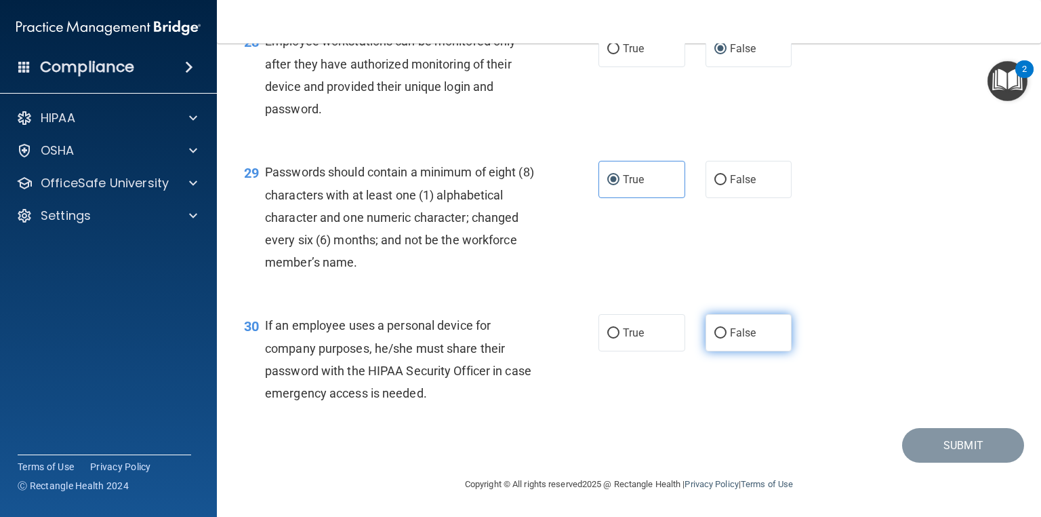
click at [765, 351] on label "False" at bounding box center [749, 332] width 87 height 37
click at [727, 338] on input "False" at bounding box center [721, 333] width 12 height 10
radio input "true"
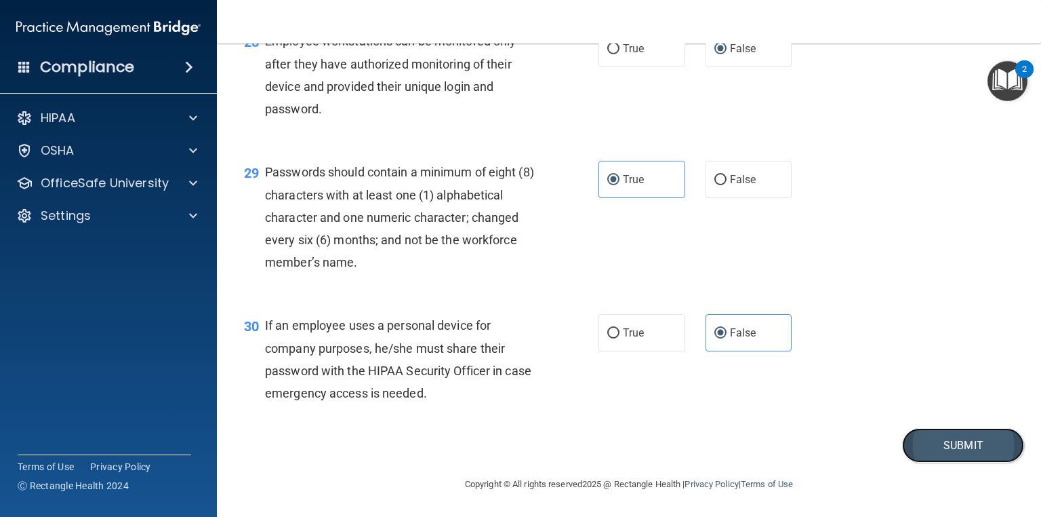
drag, startPoint x: 930, startPoint y: 492, endPoint x: 938, endPoint y: 496, distance: 8.2
click at [932, 462] on button "Submit" at bounding box center [963, 445] width 122 height 35
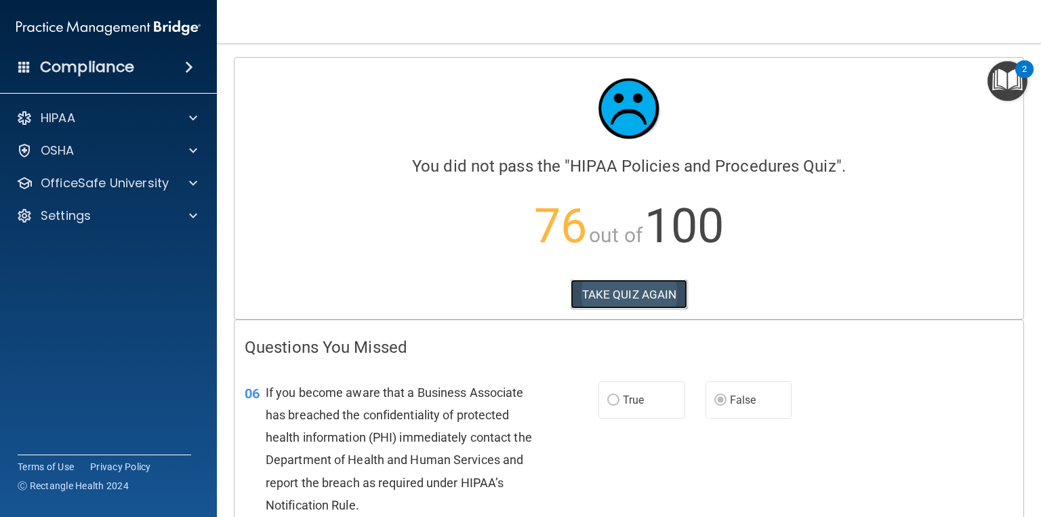
click at [636, 294] on button "TAKE QUIZ AGAIN" at bounding box center [629, 294] width 117 height 30
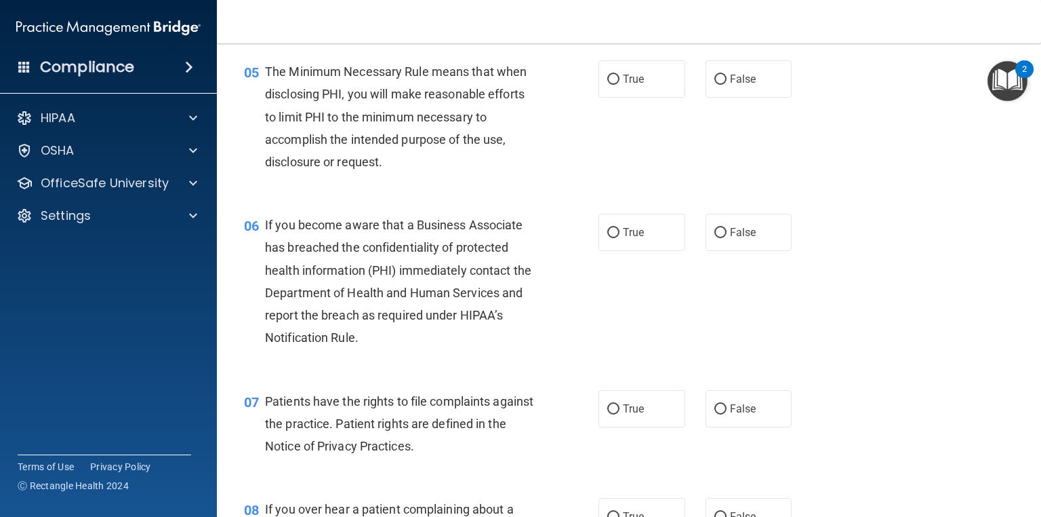
scroll to position [597, 0]
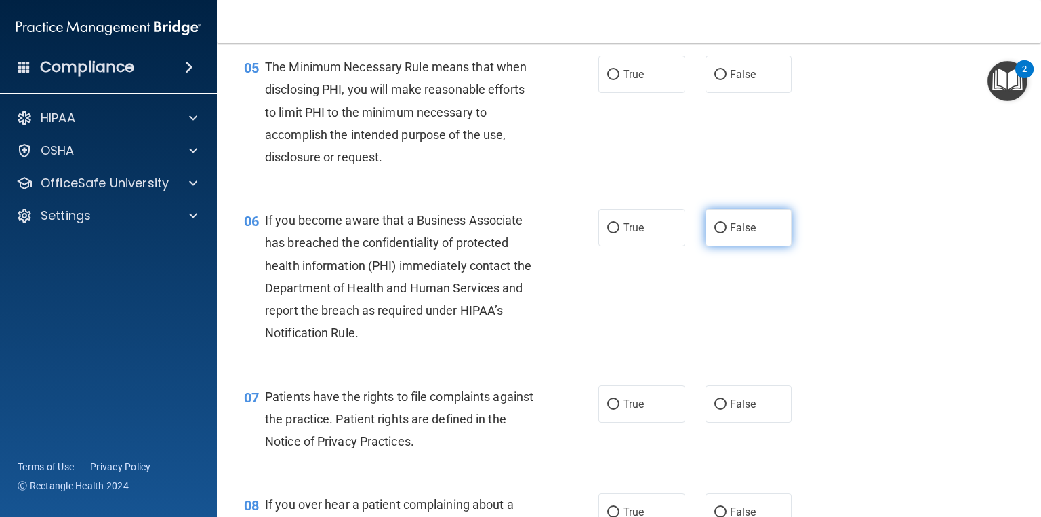
click at [751, 246] on label "False" at bounding box center [749, 227] width 87 height 37
click at [727, 233] on input "False" at bounding box center [721, 228] width 12 height 10
radio input "true"
drag, startPoint x: 1033, startPoint y: 140, endPoint x: 1039, endPoint y: 162, distance: 22.7
click at [1039, 163] on main "- HIPAA Policies and Procedures Quiz This quiz doesn’t expire until 10/13/2025.…" at bounding box center [629, 279] width 824 height 473
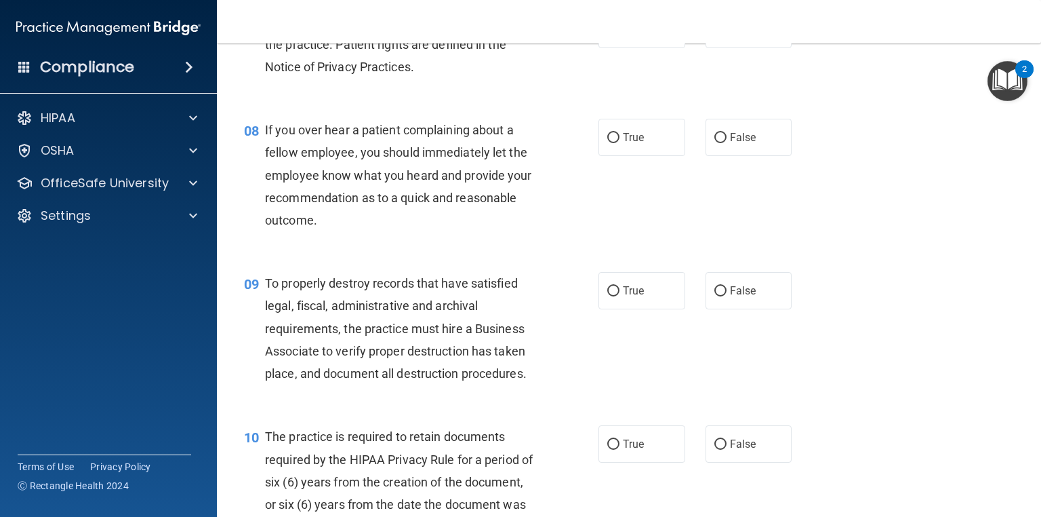
scroll to position [995, 0]
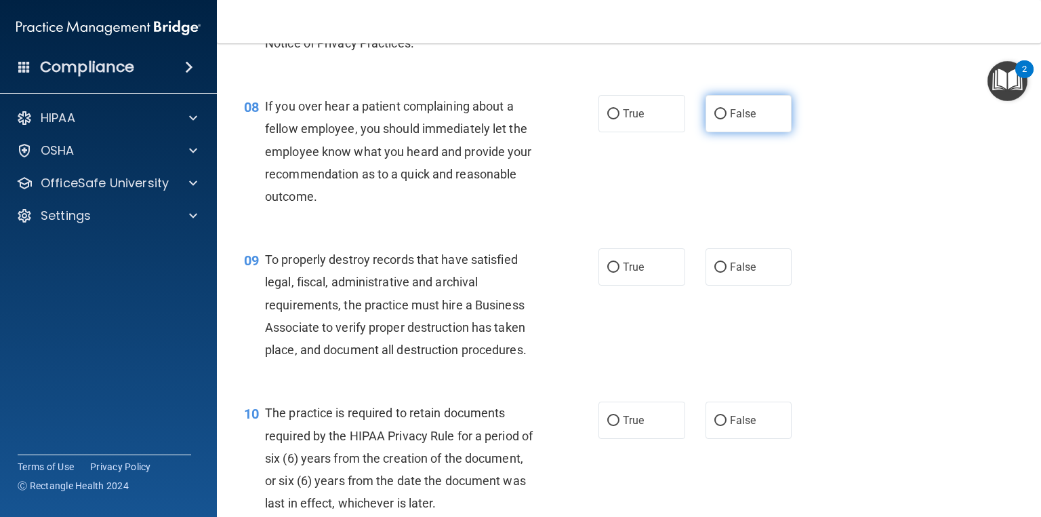
click at [786, 132] on label "False" at bounding box center [749, 113] width 87 height 37
click at [727, 119] on input "False" at bounding box center [721, 114] width 12 height 10
radio input "true"
click at [747, 285] on label "False" at bounding box center [749, 266] width 87 height 37
click at [727, 273] on input "False" at bounding box center [721, 267] width 12 height 10
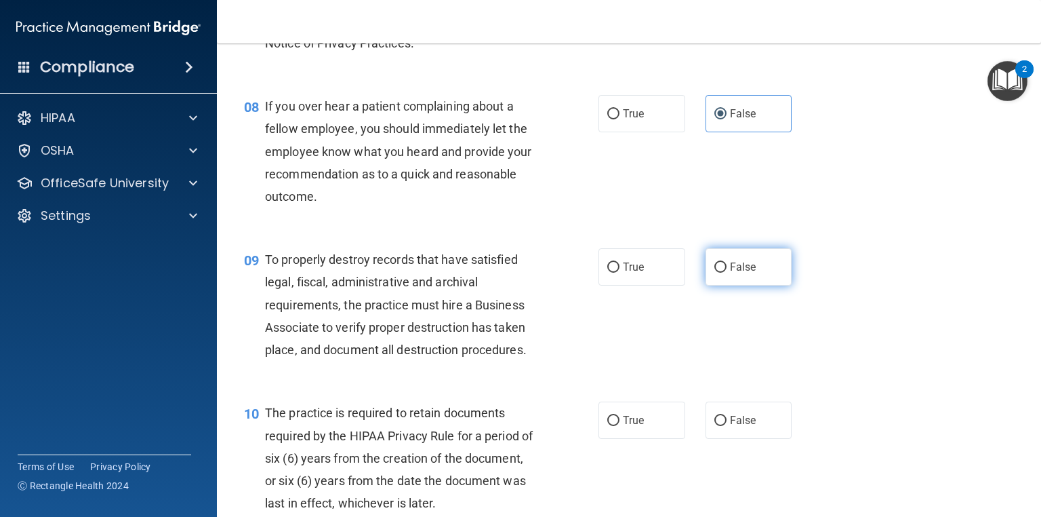
radio input "true"
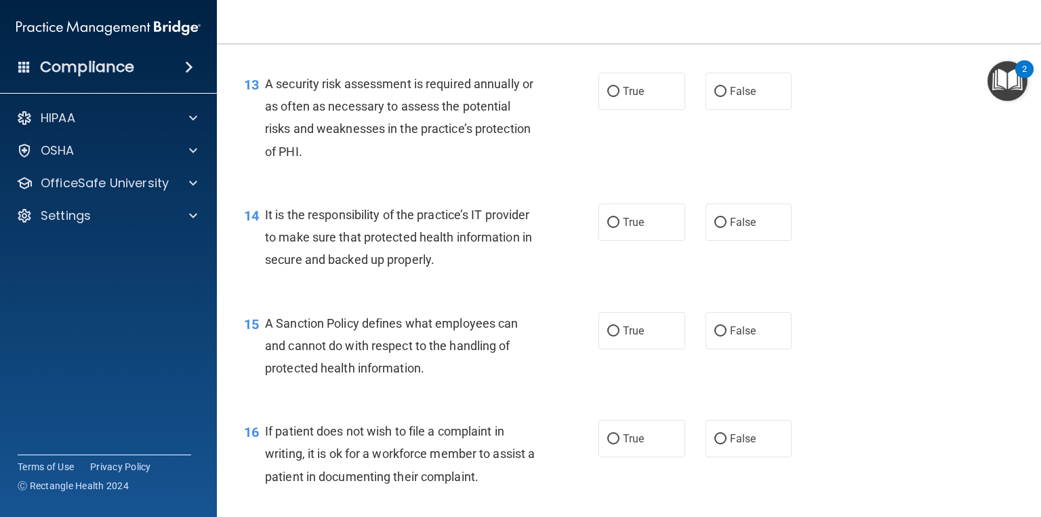
scroll to position [1740, 0]
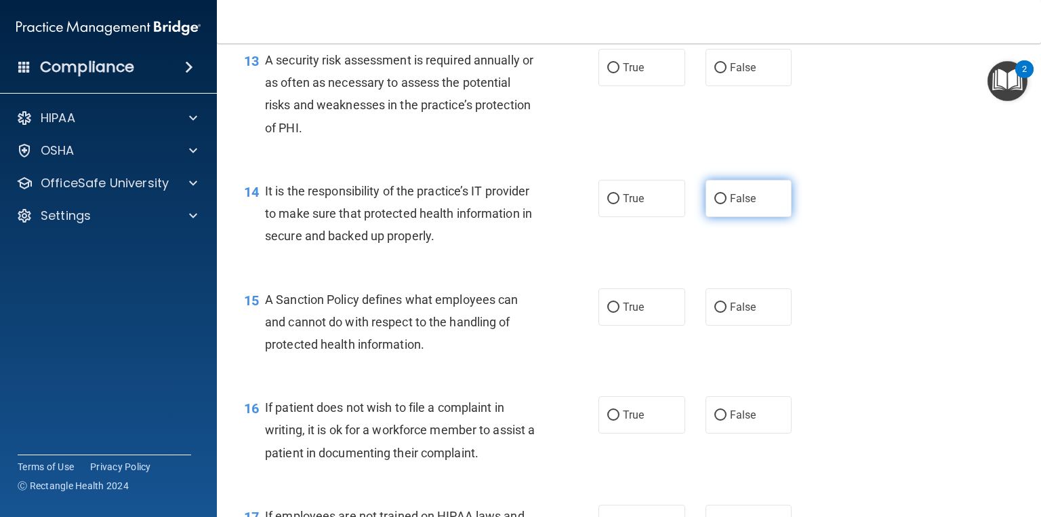
click at [732, 217] on label "False" at bounding box center [749, 198] width 87 height 37
click at [727, 204] on input "False" at bounding box center [721, 199] width 12 height 10
radio input "true"
drag, startPoint x: 756, startPoint y: 323, endPoint x: 835, endPoint y: 314, distance: 79.1
click at [756, 322] on label "False" at bounding box center [749, 306] width 87 height 37
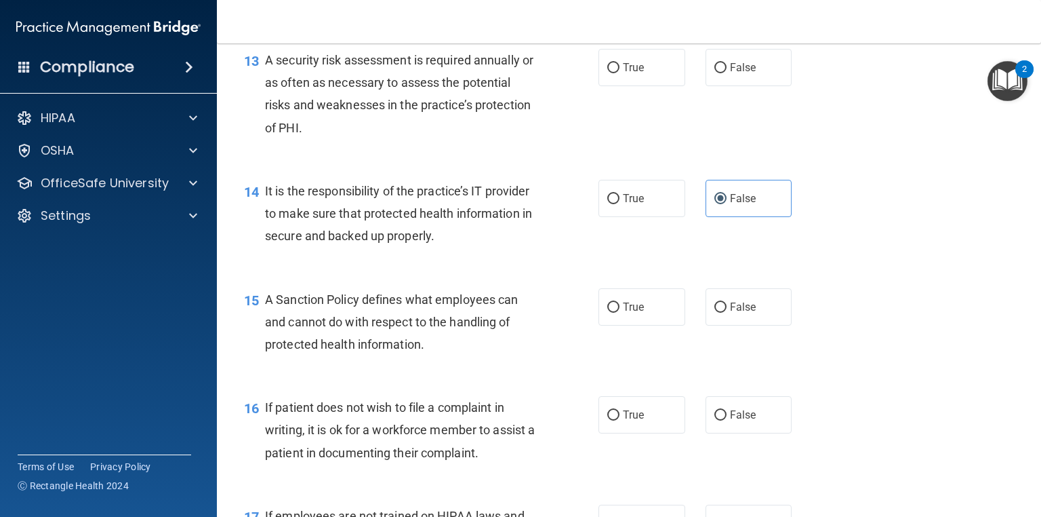
click at [727, 313] on input "False" at bounding box center [721, 307] width 12 height 10
radio input "true"
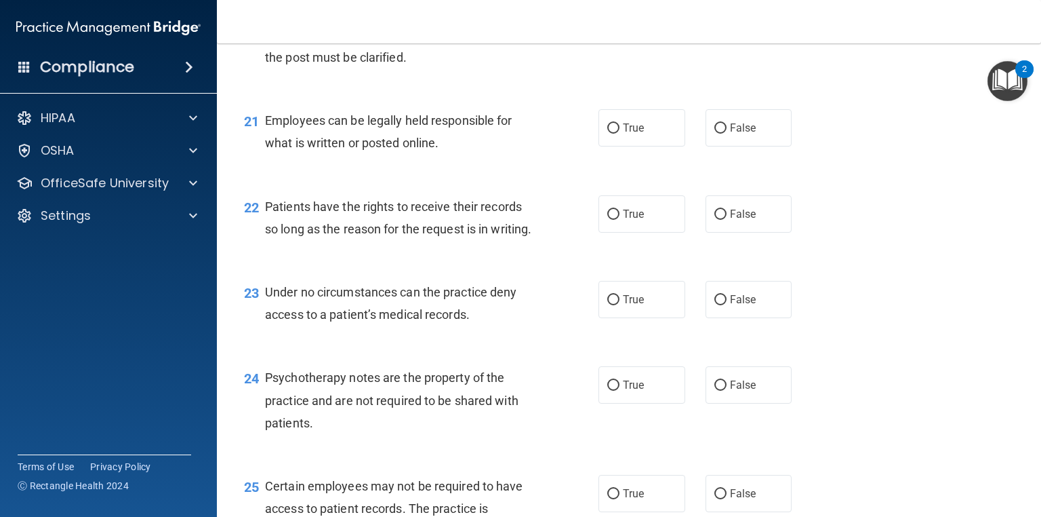
scroll to position [2698, 0]
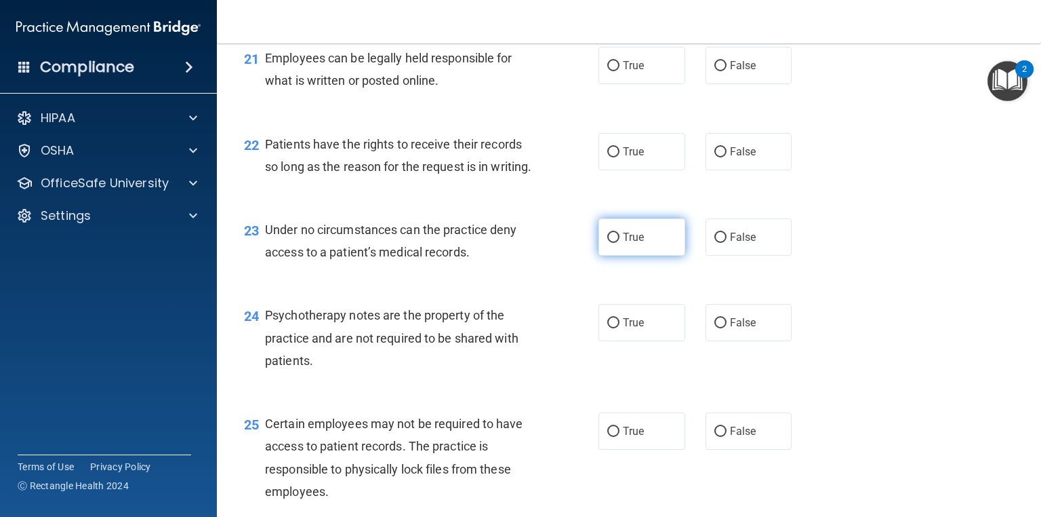
click at [633, 243] on span "True" at bounding box center [633, 237] width 21 height 13
click at [620, 243] on input "True" at bounding box center [613, 238] width 12 height 10
radio input "true"
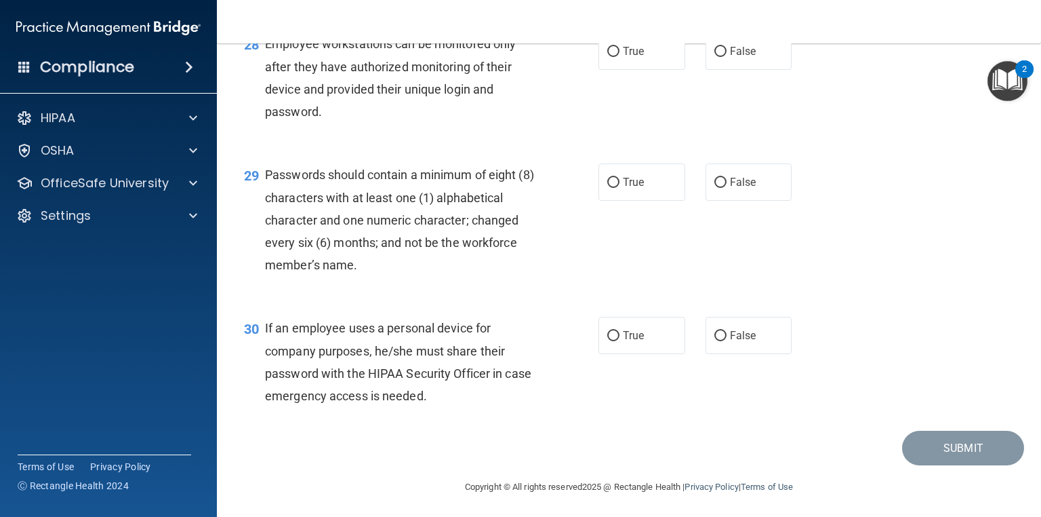
scroll to position [3457, 0]
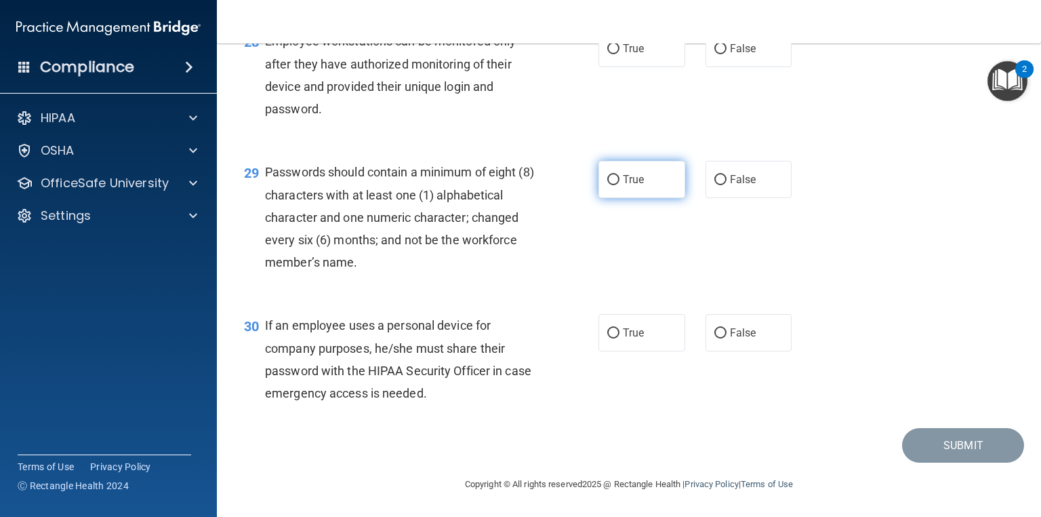
click at [633, 186] on span "True" at bounding box center [633, 179] width 21 height 13
click at [620, 185] on input "True" at bounding box center [613, 180] width 12 height 10
radio input "true"
click at [785, 67] on label "False" at bounding box center [749, 48] width 87 height 37
click at [727, 54] on input "False" at bounding box center [721, 49] width 12 height 10
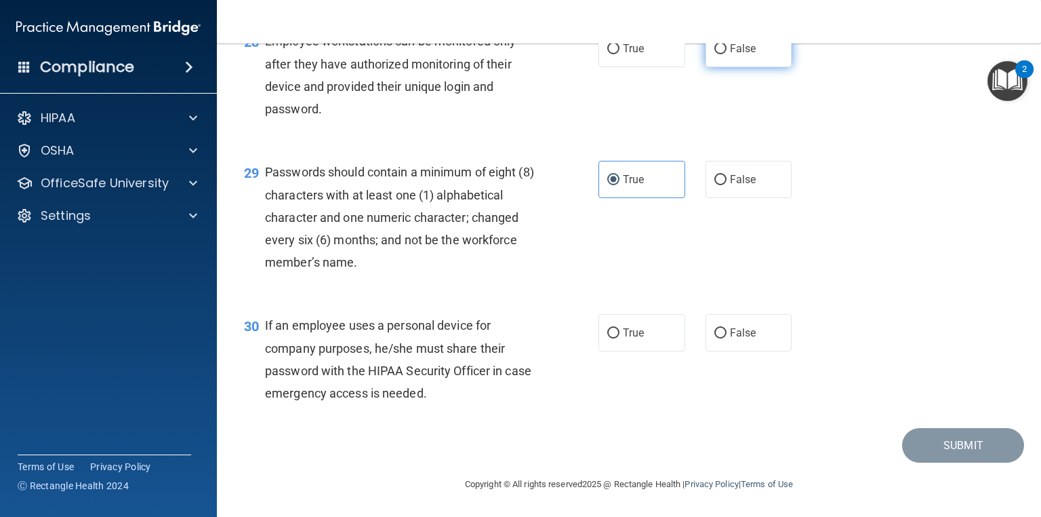
radio input "true"
click at [756, 351] on label "False" at bounding box center [749, 332] width 87 height 37
click at [727, 338] on input "False" at bounding box center [721, 333] width 12 height 10
radio input "true"
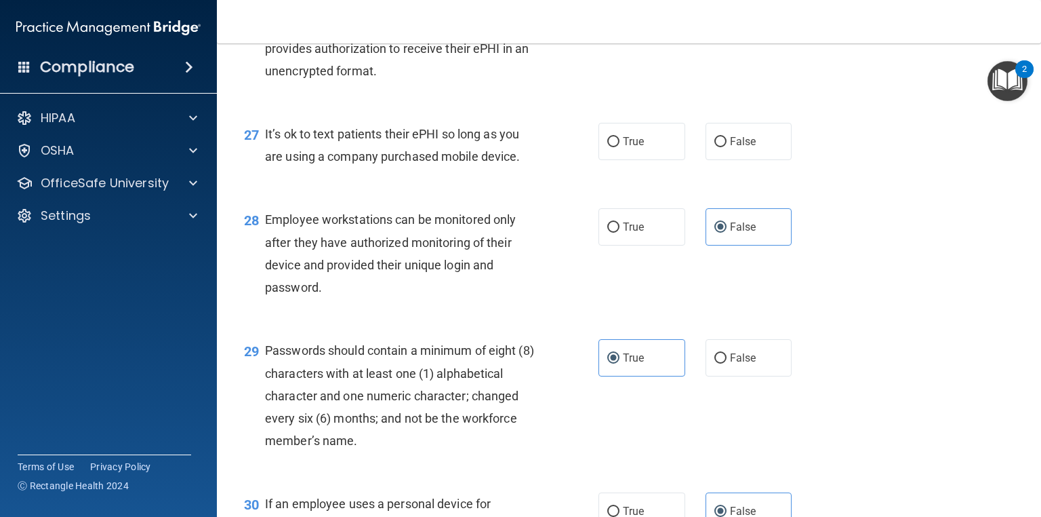
scroll to position [3258, 0]
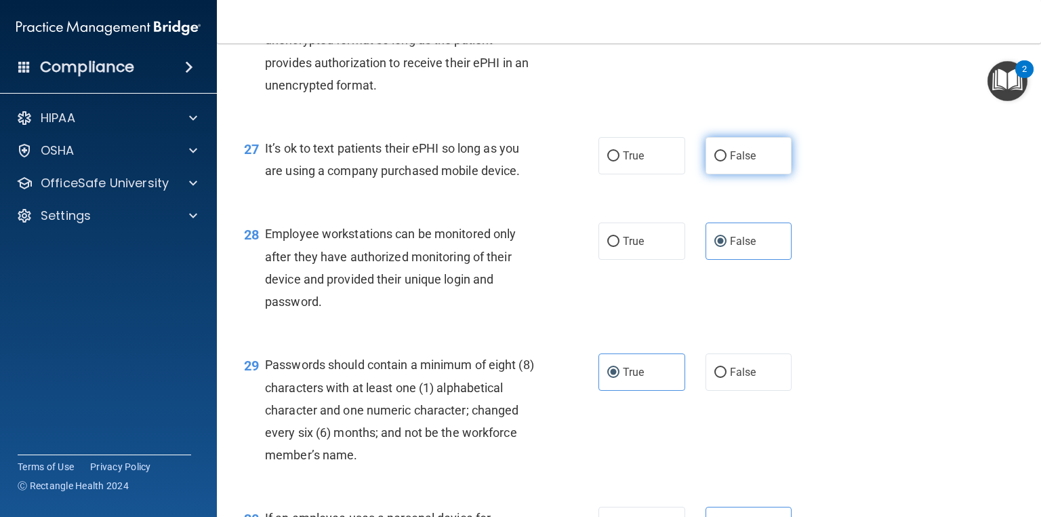
click at [742, 162] on span "False" at bounding box center [743, 155] width 26 height 13
click at [727, 161] on input "False" at bounding box center [721, 156] width 12 height 10
radio input "true"
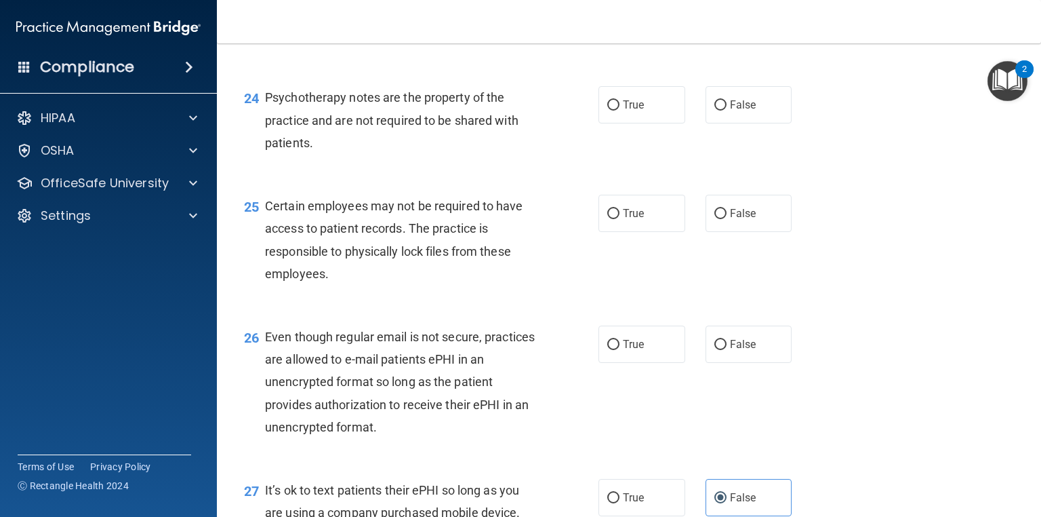
scroll to position [2912, 0]
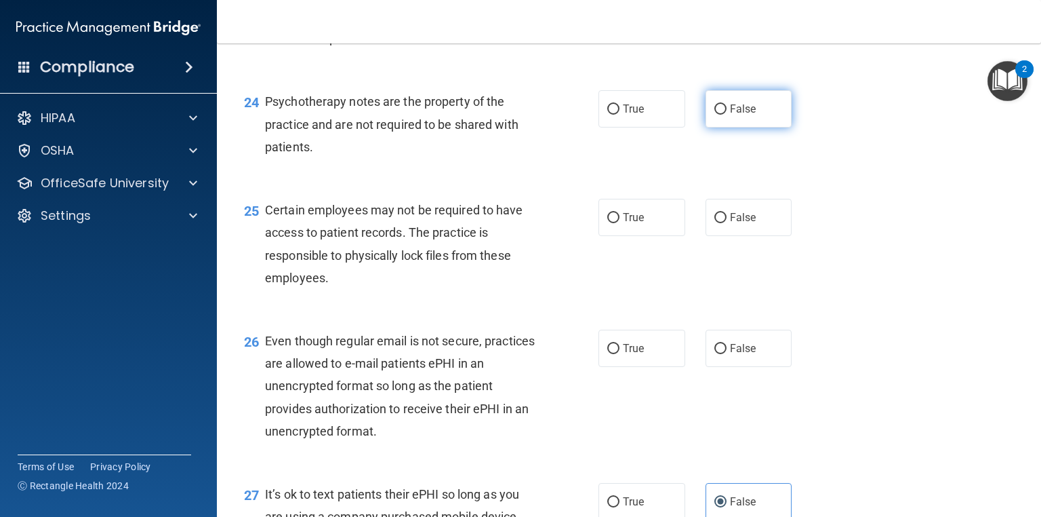
click at [738, 127] on label "False" at bounding box center [749, 108] width 87 height 37
click at [727, 115] on input "False" at bounding box center [721, 109] width 12 height 10
radio input "true"
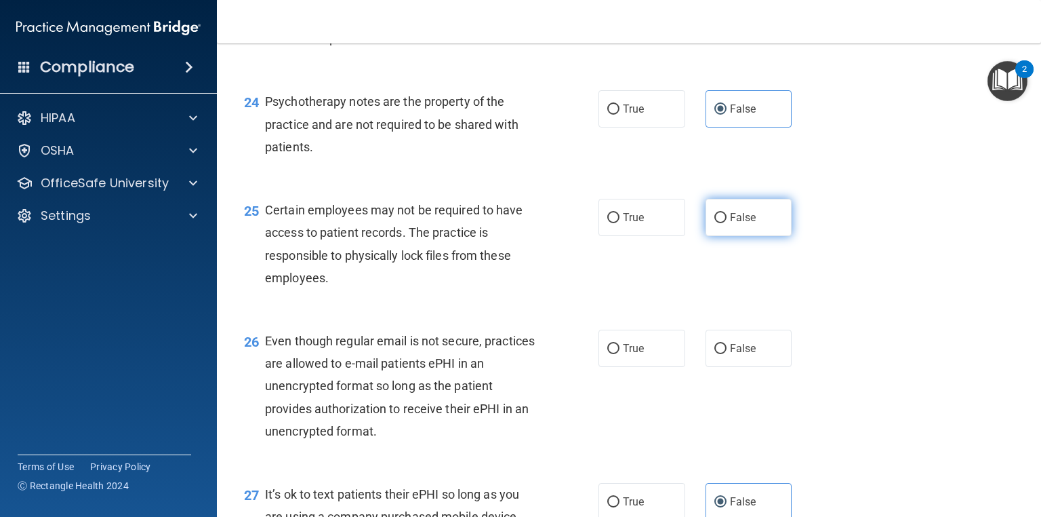
click at [753, 236] on label "False" at bounding box center [749, 217] width 87 height 37
click at [727, 223] on input "False" at bounding box center [721, 218] width 12 height 10
radio input "true"
click at [645, 367] on label "True" at bounding box center [642, 348] width 87 height 37
click at [620, 354] on input "True" at bounding box center [613, 349] width 12 height 10
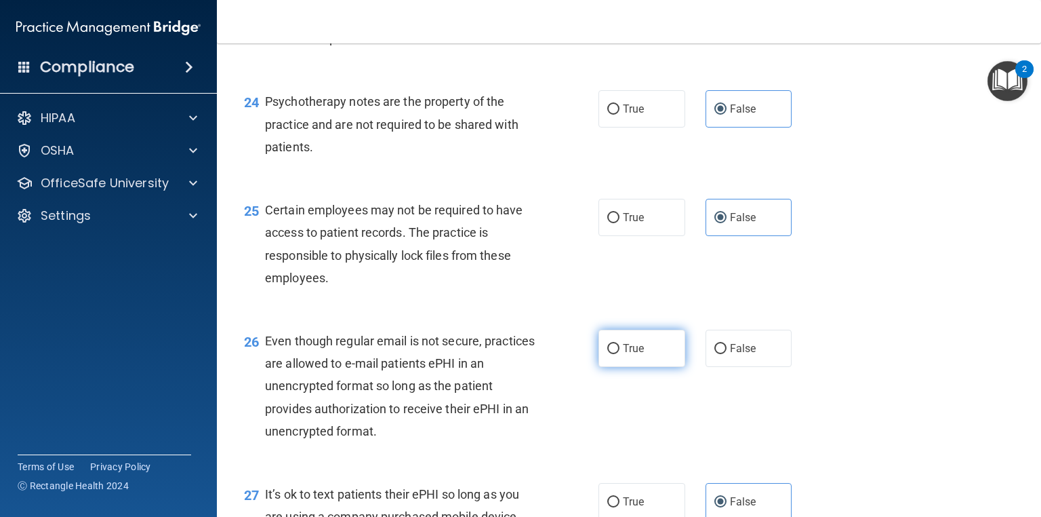
radio input "true"
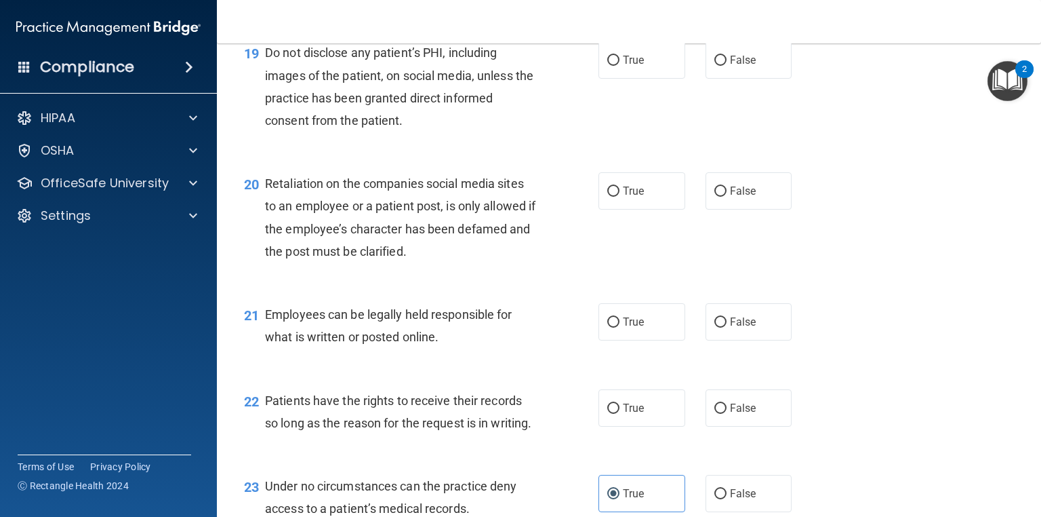
scroll to position [2433, 0]
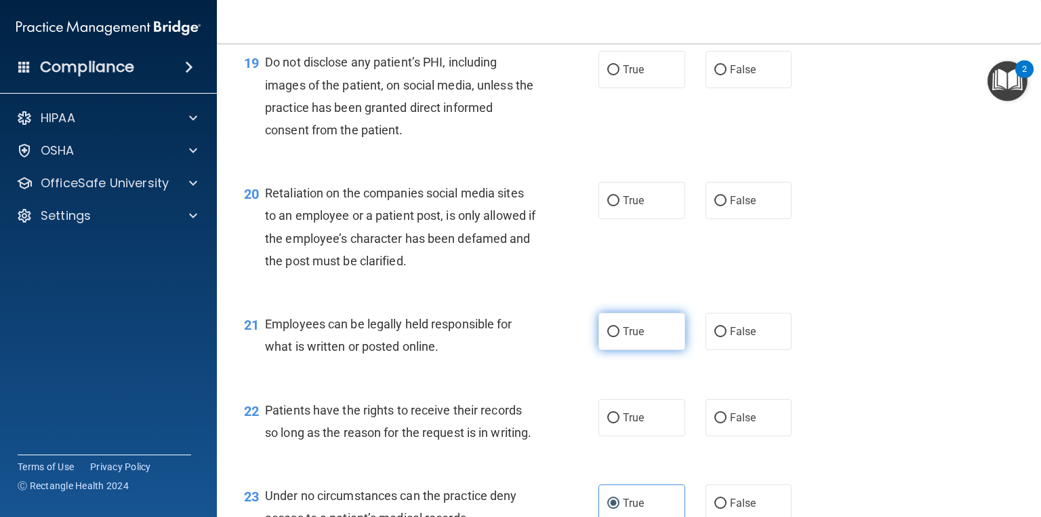
click at [616, 350] on label "True" at bounding box center [642, 331] width 87 height 37
click at [616, 337] on input "True" at bounding box center [613, 332] width 12 height 10
radio input "true"
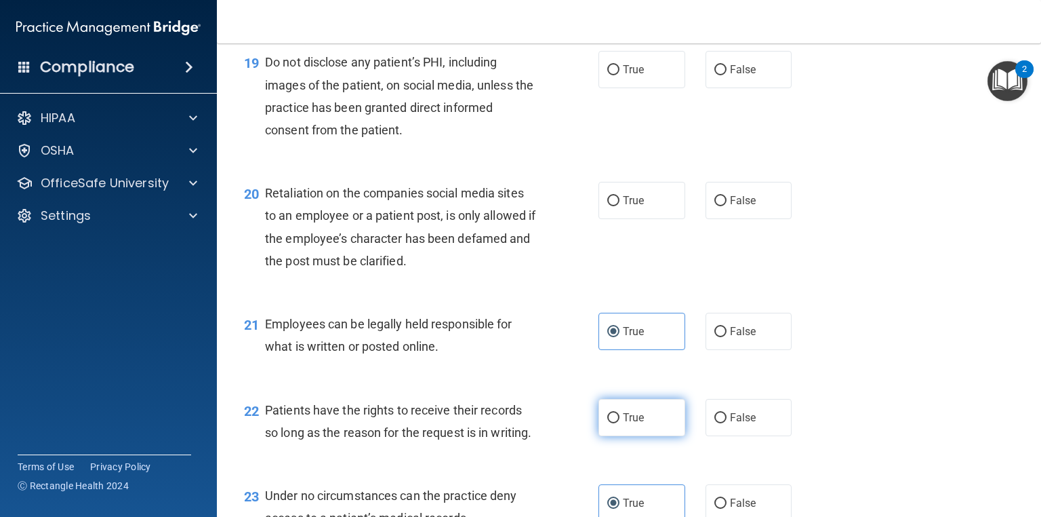
click at [635, 424] on span "True" at bounding box center [633, 417] width 21 height 13
click at [620, 423] on input "True" at bounding box center [613, 418] width 12 height 10
radio input "true"
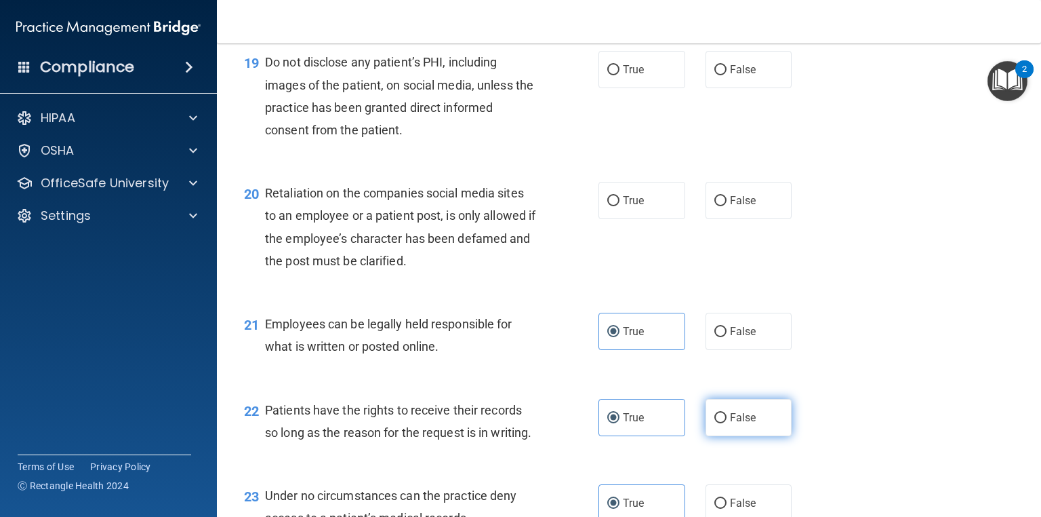
click at [721, 423] on input "False" at bounding box center [721, 418] width 12 height 10
radio input "true"
radio input "false"
click at [628, 76] on span "True" at bounding box center [633, 69] width 21 height 13
click at [620, 75] on input "True" at bounding box center [613, 70] width 12 height 10
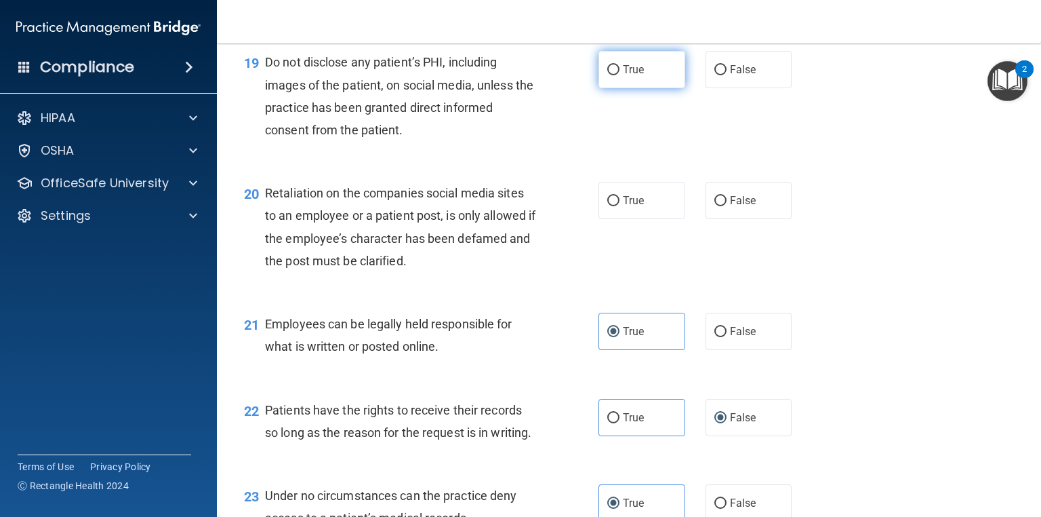
radio input "true"
click at [726, 219] on label "False" at bounding box center [749, 200] width 87 height 37
click at [726, 206] on input "False" at bounding box center [721, 201] width 12 height 10
radio input "true"
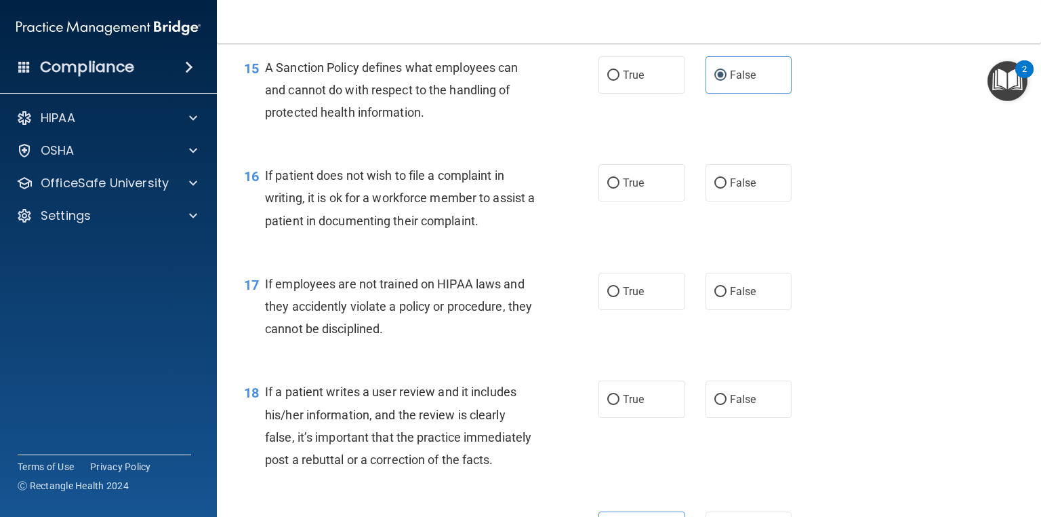
scroll to position [1953, 0]
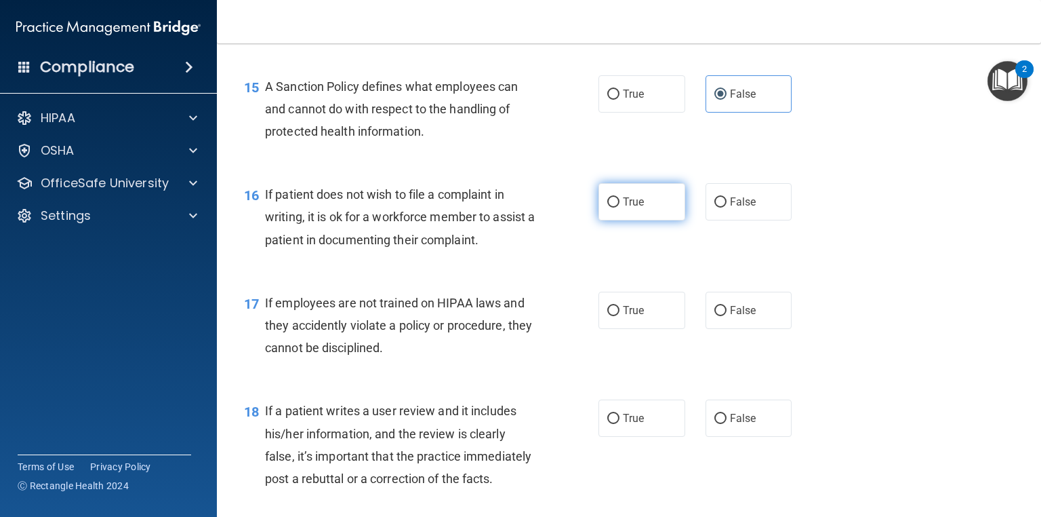
click at [618, 220] on label "True" at bounding box center [642, 201] width 87 height 37
click at [618, 207] on input "True" at bounding box center [613, 202] width 12 height 10
radio input "true"
click at [744, 329] on label "False" at bounding box center [749, 310] width 87 height 37
click at [727, 316] on input "False" at bounding box center [721, 311] width 12 height 10
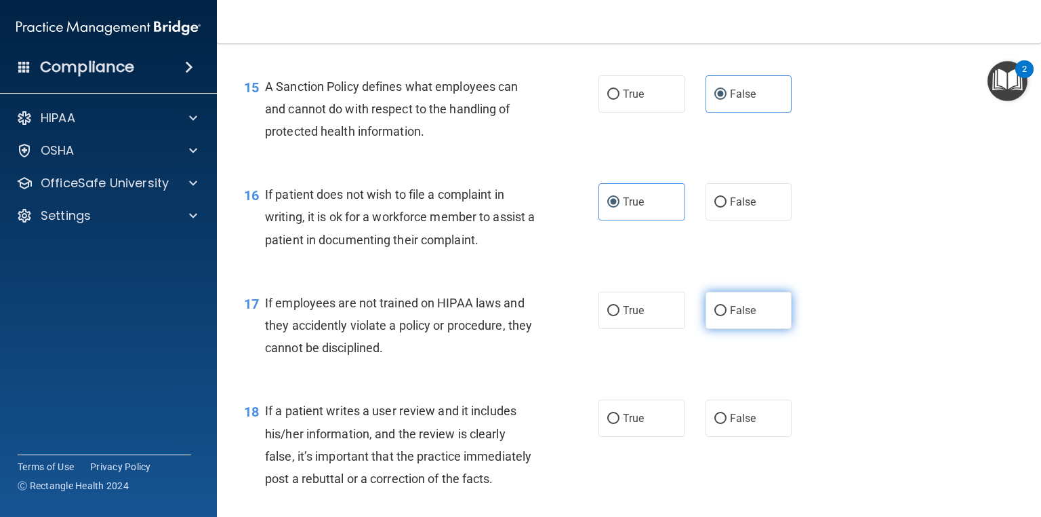
radio input "true"
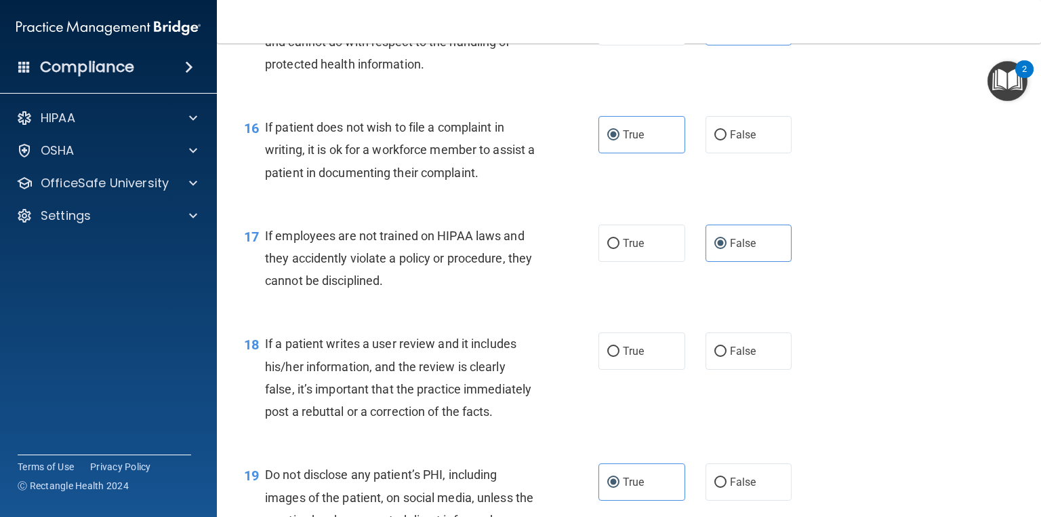
scroll to position [2072, 0]
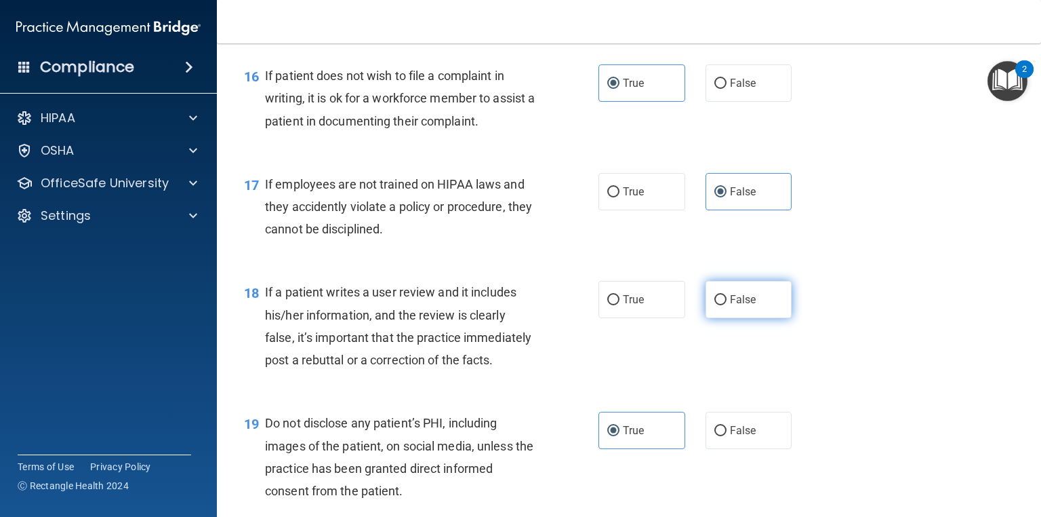
click at [727, 318] on label "False" at bounding box center [749, 299] width 87 height 37
click at [727, 305] on input "False" at bounding box center [721, 300] width 12 height 10
radio input "true"
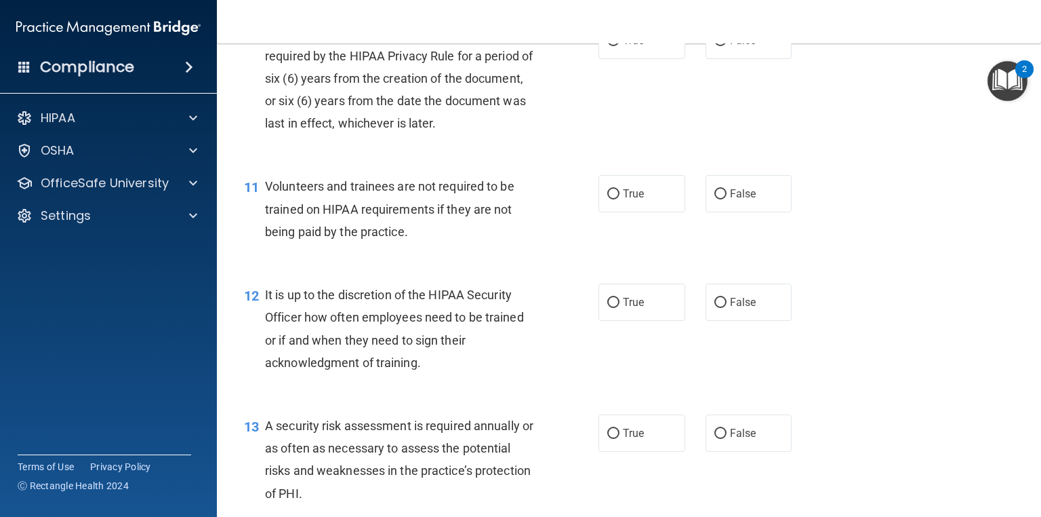
scroll to position [1370, 0]
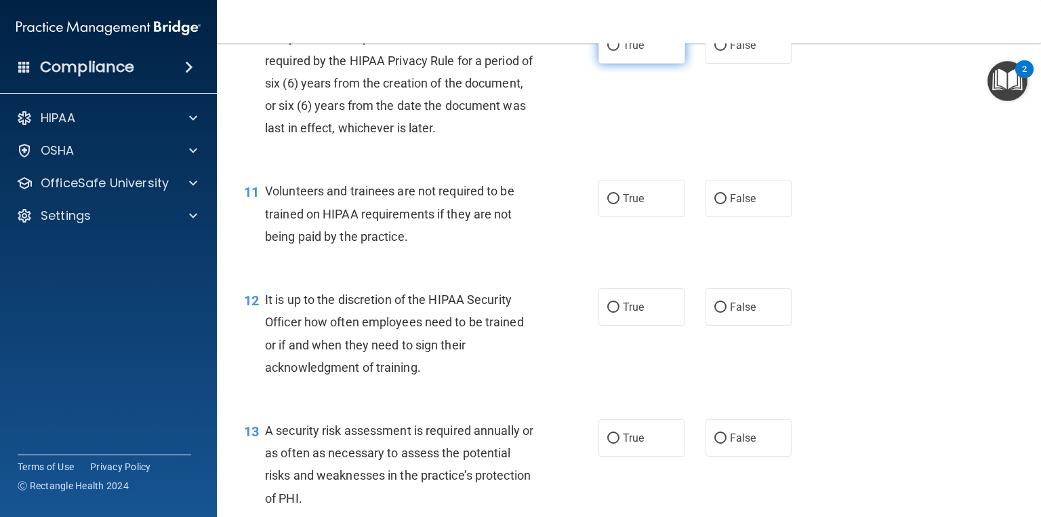
click at [624, 64] on label "True" at bounding box center [642, 44] width 87 height 37
click at [620, 51] on input "True" at bounding box center [613, 46] width 12 height 10
radio input "true"
click at [719, 204] on input "False" at bounding box center [721, 199] width 12 height 10
radio input "true"
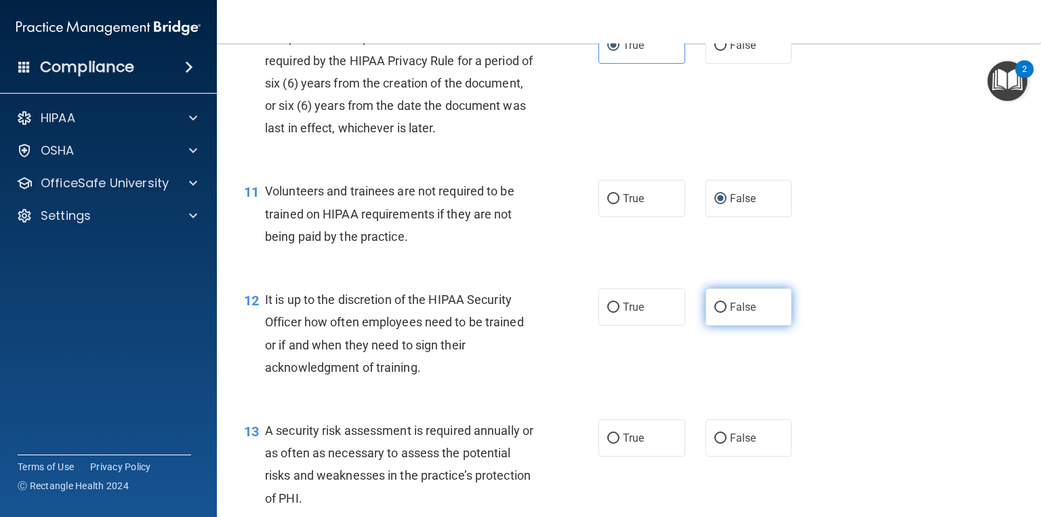
click at [724, 325] on label "False" at bounding box center [749, 306] width 87 height 37
click at [724, 313] on input "False" at bounding box center [721, 307] width 12 height 10
radio input "true"
click at [648, 456] on label "True" at bounding box center [642, 437] width 87 height 37
click at [620, 443] on input "True" at bounding box center [613, 438] width 12 height 10
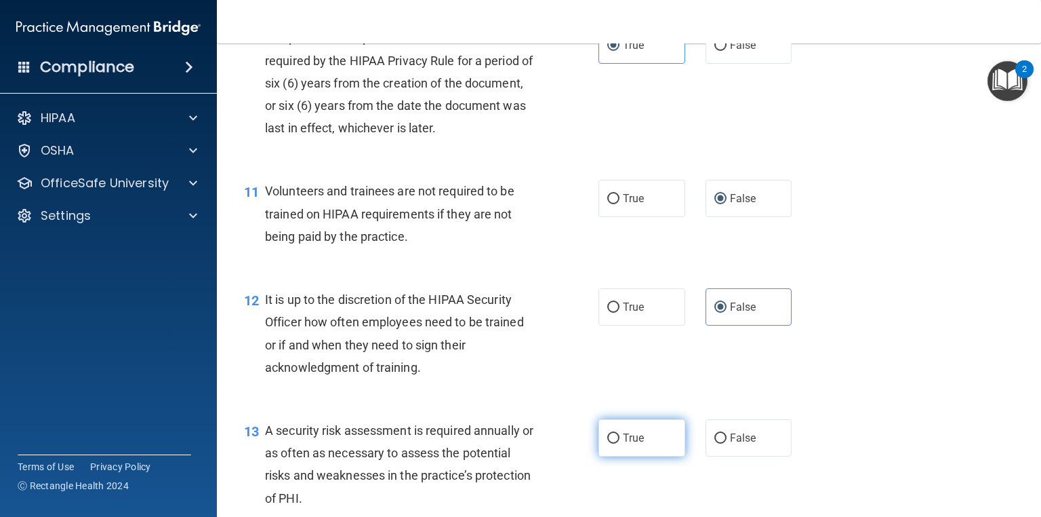
radio input "true"
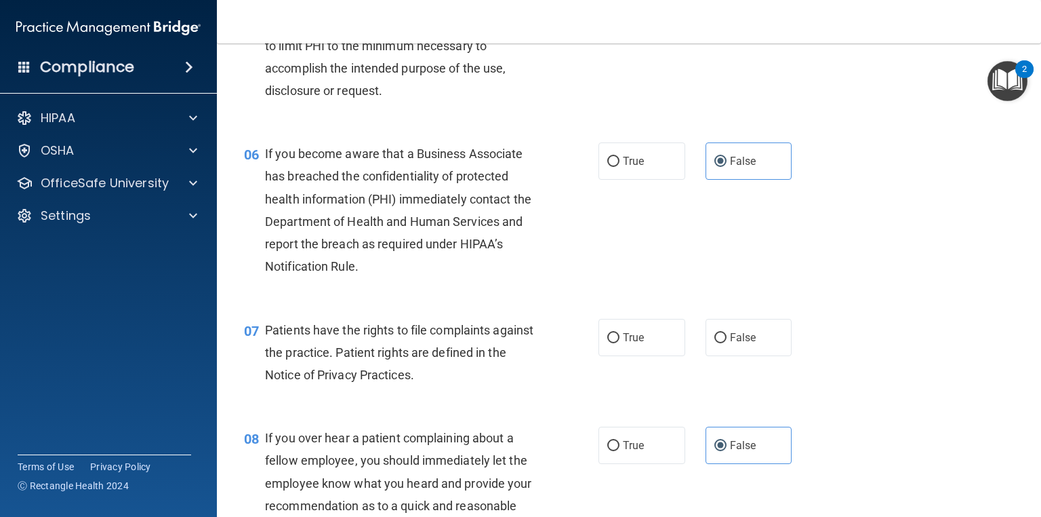
scroll to position [645, 0]
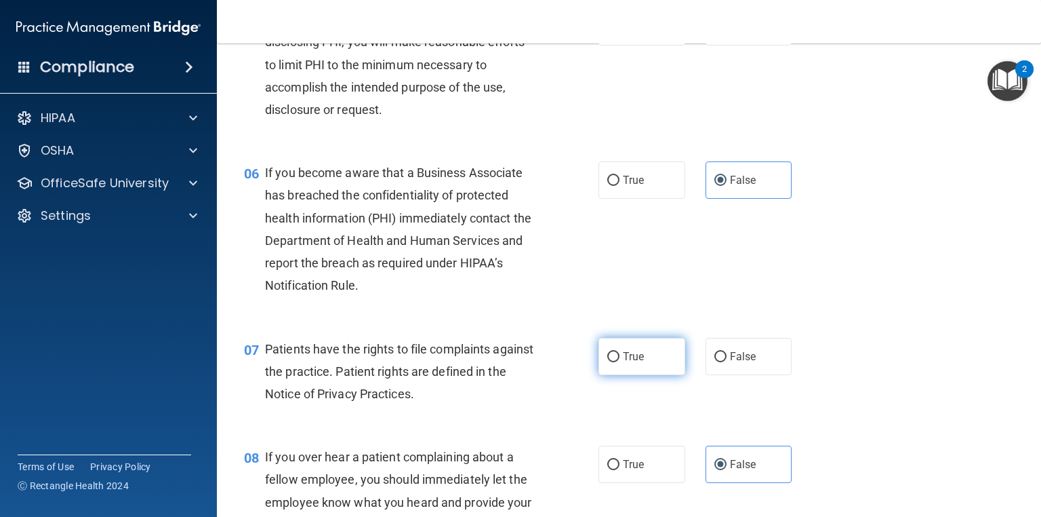
click at [624, 375] on label "True" at bounding box center [642, 356] width 87 height 37
click at [620, 362] on input "True" at bounding box center [613, 357] width 12 height 10
radio input "true"
drag, startPoint x: 1033, startPoint y: 152, endPoint x: 1039, endPoint y: 146, distance: 8.6
click at [1039, 146] on main "- HIPAA Policies and Procedures Quiz This quiz doesn’t expire until 10/13/2025.…" at bounding box center [629, 279] width 824 height 473
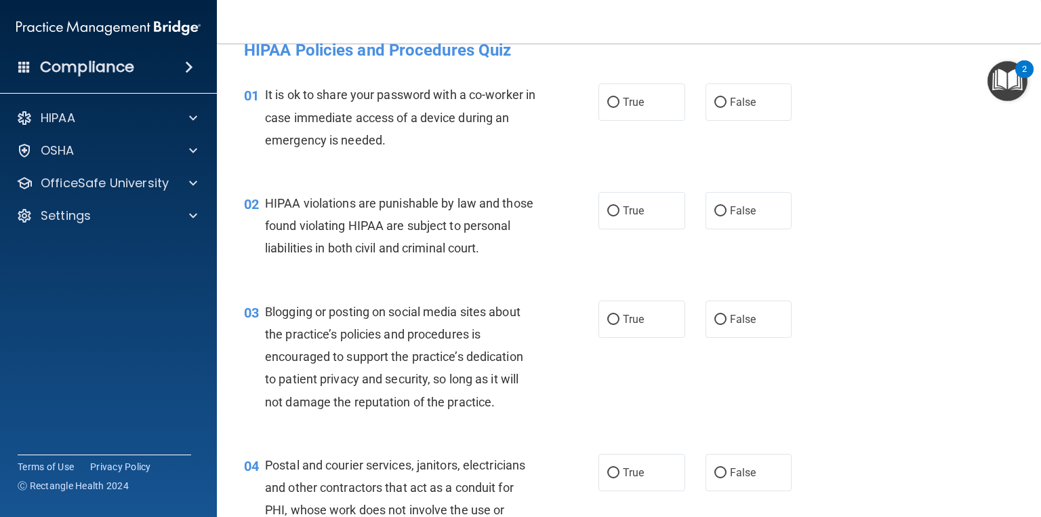
scroll to position [0, 0]
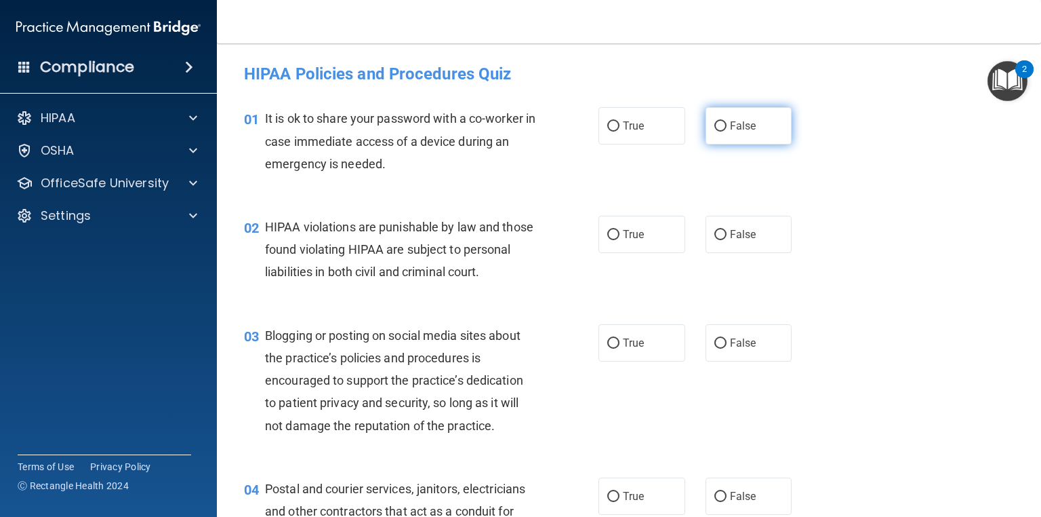
click at [743, 135] on label "False" at bounding box center [749, 125] width 87 height 37
click at [727, 132] on input "False" at bounding box center [721, 126] width 12 height 10
radio input "true"
click at [627, 244] on label "True" at bounding box center [642, 234] width 87 height 37
click at [620, 240] on input "True" at bounding box center [613, 235] width 12 height 10
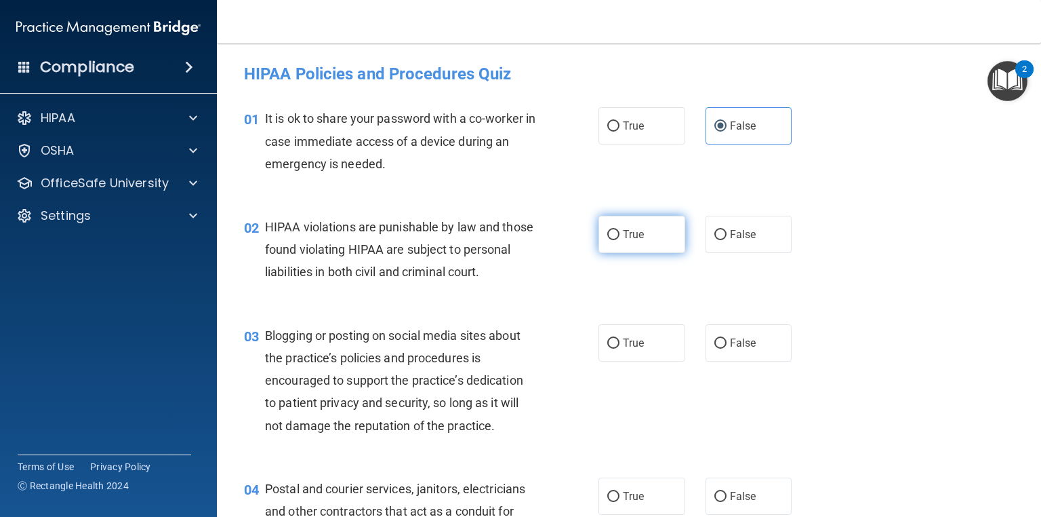
radio input "true"
click at [738, 349] on span "False" at bounding box center [743, 342] width 26 height 13
click at [727, 348] on input "False" at bounding box center [721, 343] width 12 height 10
radio input "true"
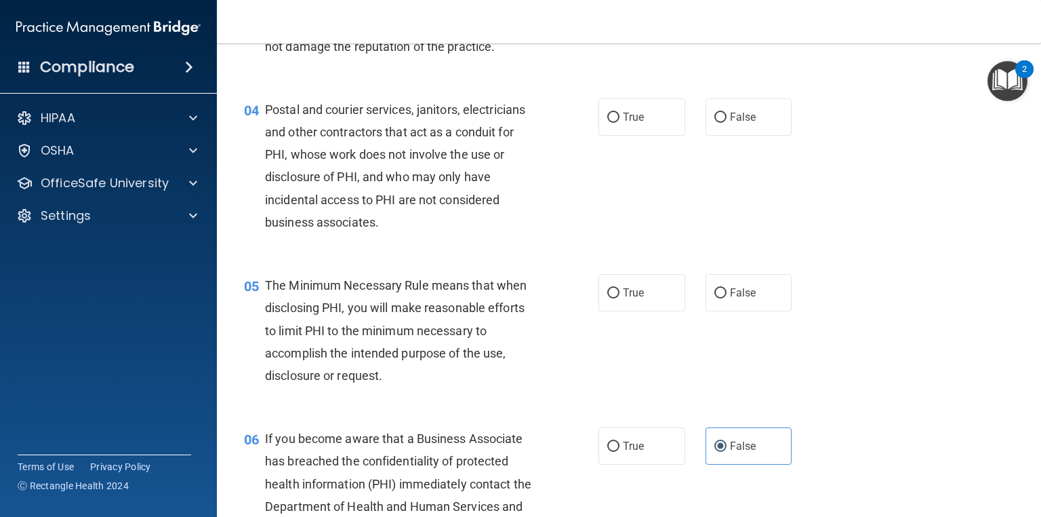
scroll to position [393, 0]
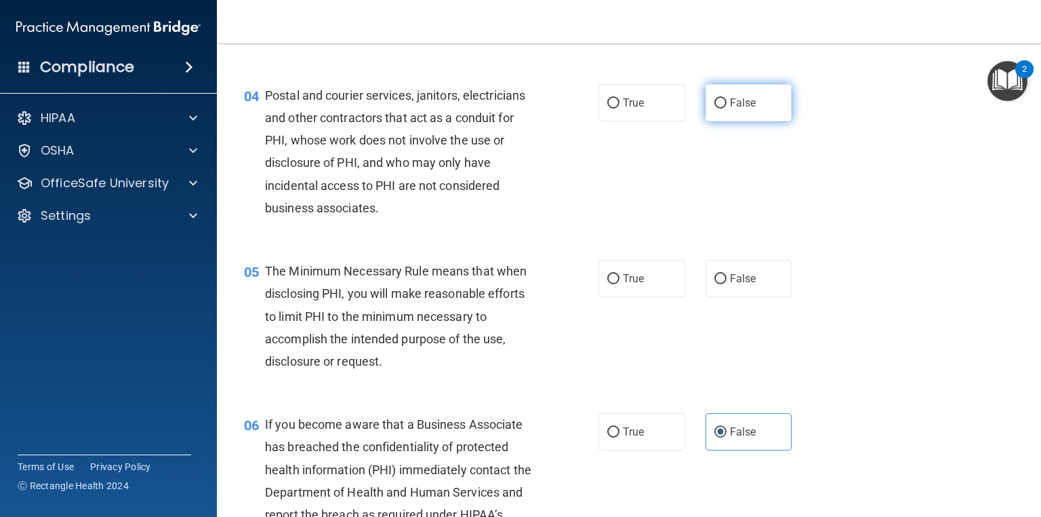
click at [773, 121] on label "False" at bounding box center [749, 102] width 87 height 37
click at [727, 108] on input "False" at bounding box center [721, 103] width 12 height 10
radio input "true"
click at [618, 121] on label "True" at bounding box center [642, 102] width 87 height 37
click at [618, 108] on input "True" at bounding box center [613, 103] width 12 height 10
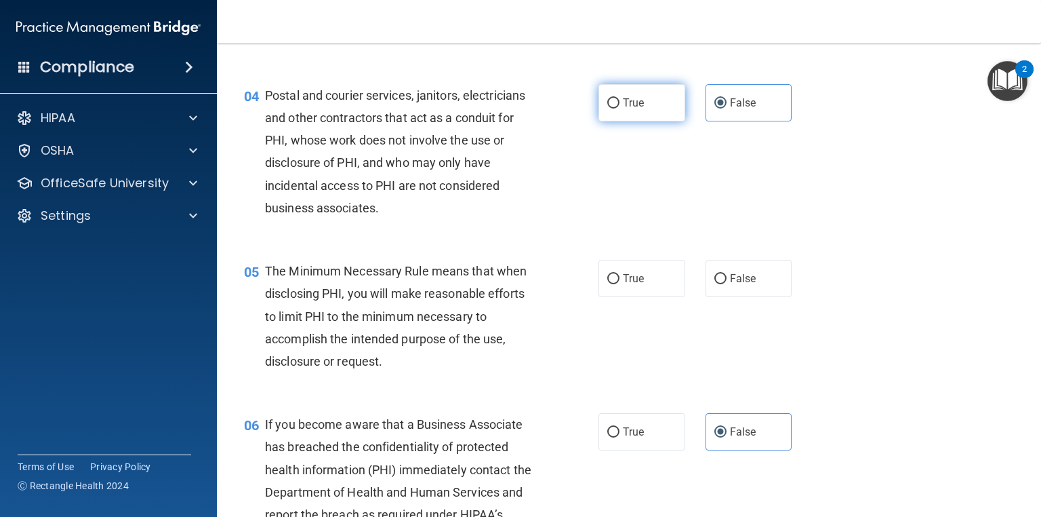
radio input "true"
radio input "false"
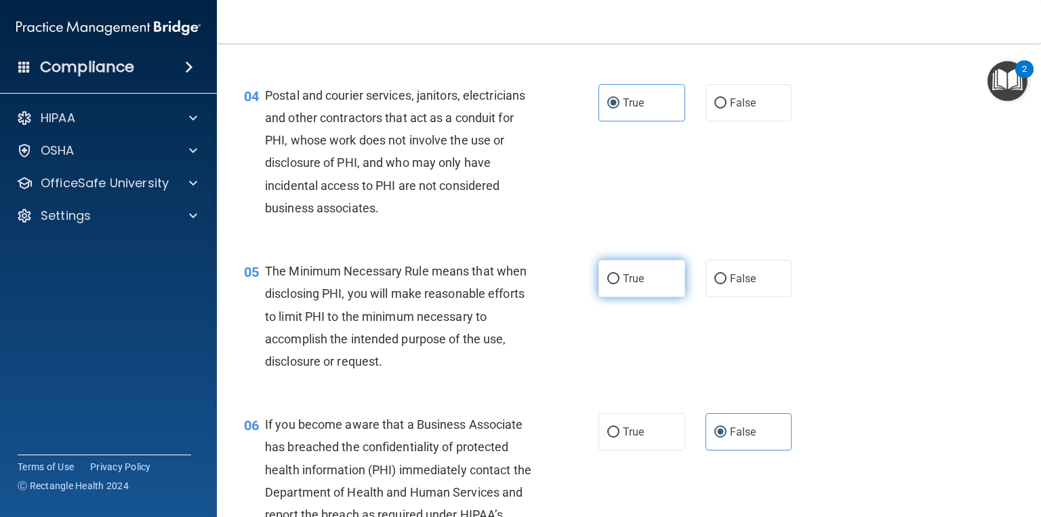
click at [611, 284] on input "True" at bounding box center [613, 279] width 12 height 10
radio input "true"
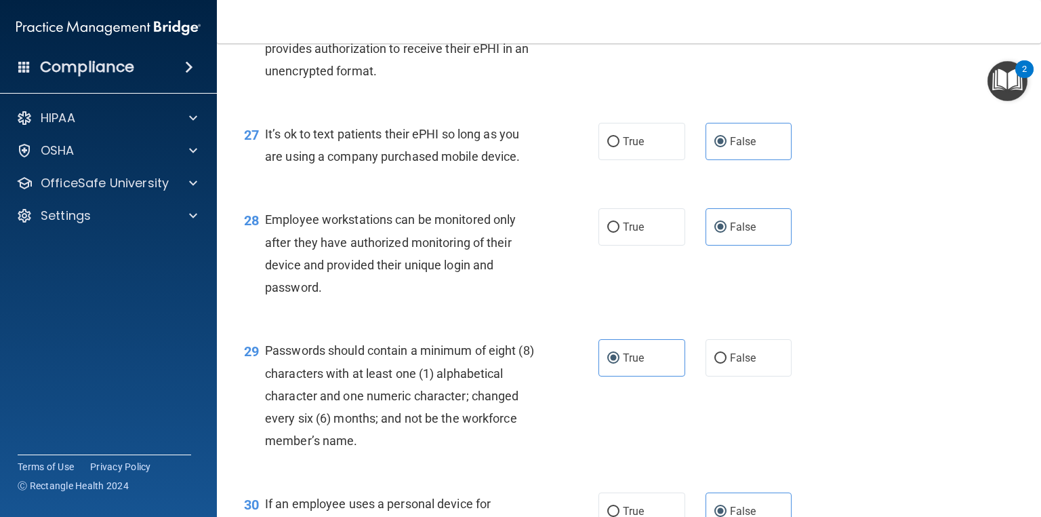
scroll to position [3495, 0]
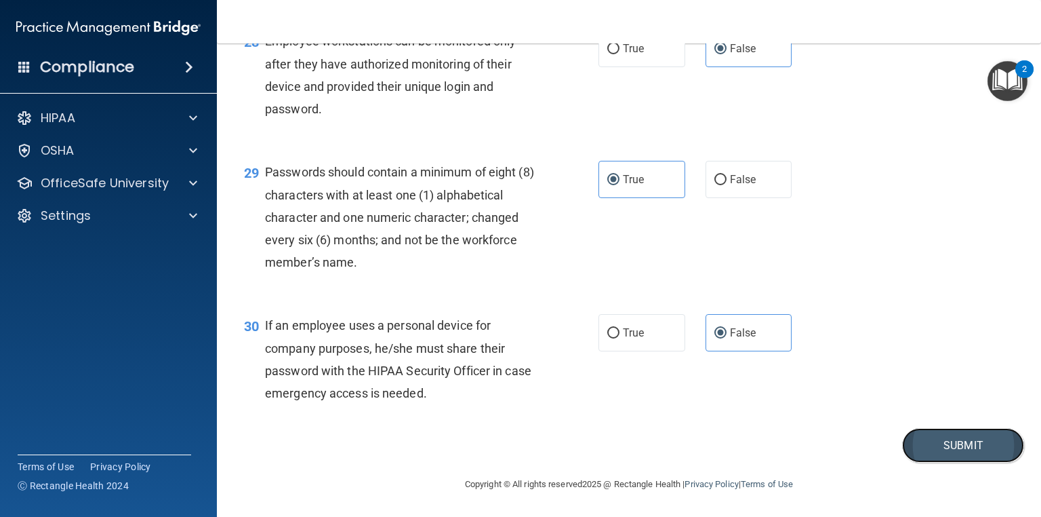
click at [966, 447] on button "Submit" at bounding box center [963, 445] width 122 height 35
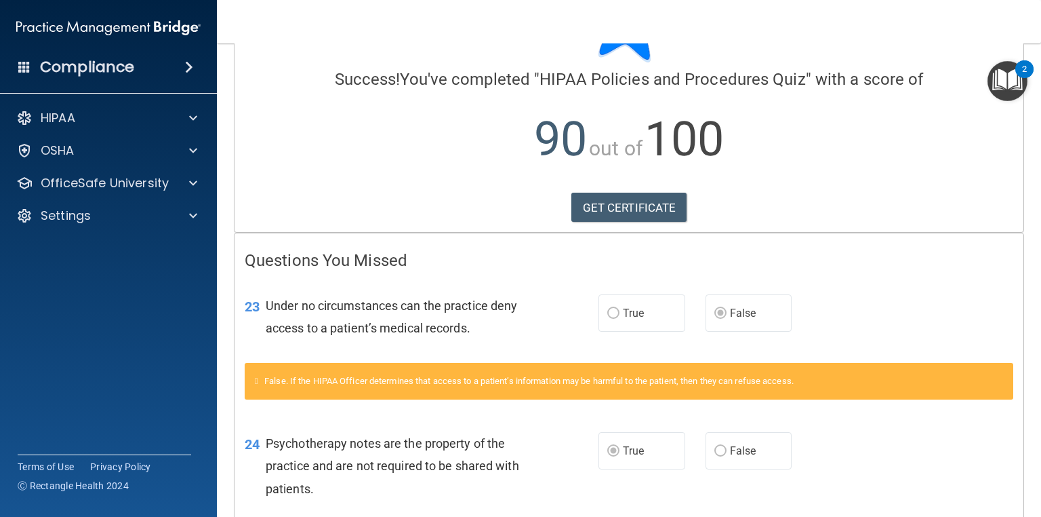
scroll to position [69, 0]
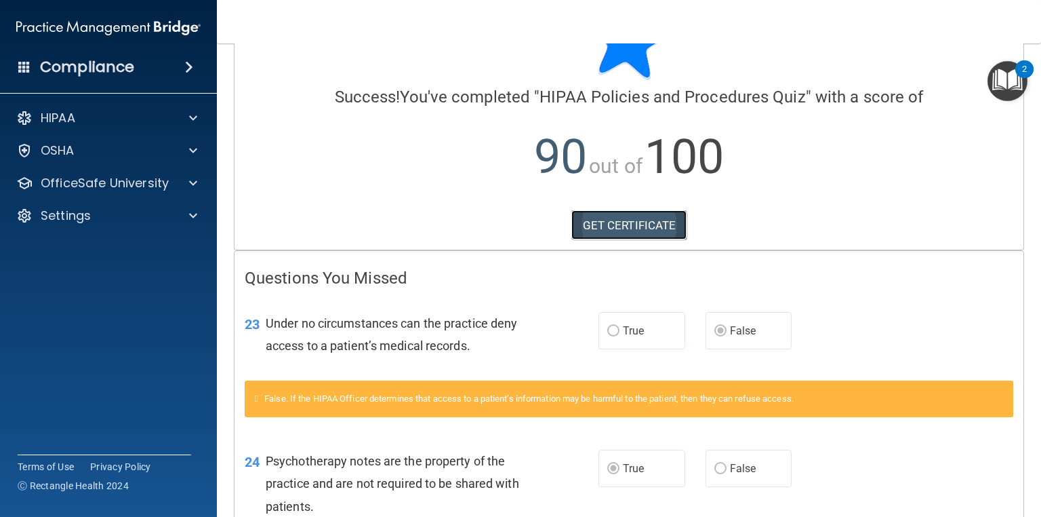
click at [629, 231] on link "GET CERTIFICATE" at bounding box center [630, 225] width 116 height 30
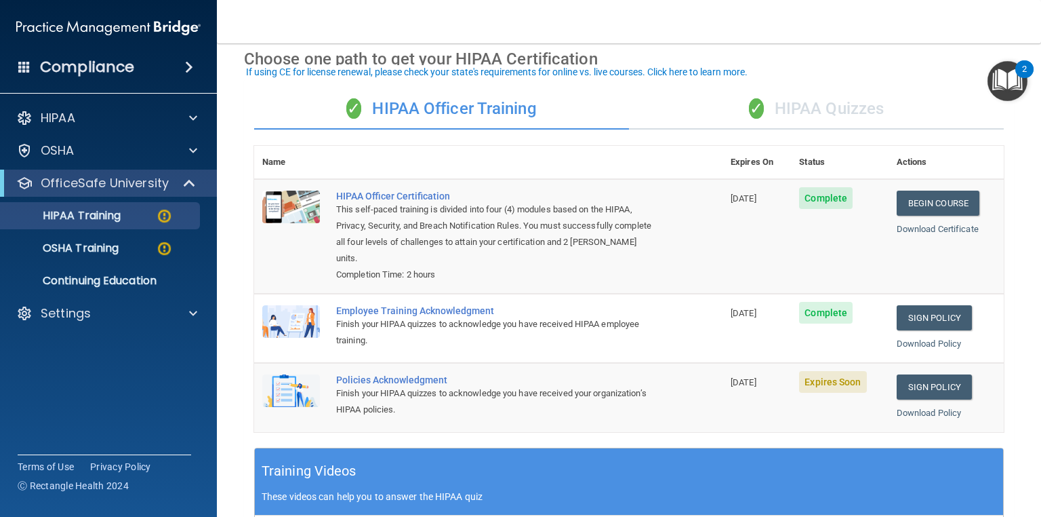
scroll to position [54, 0]
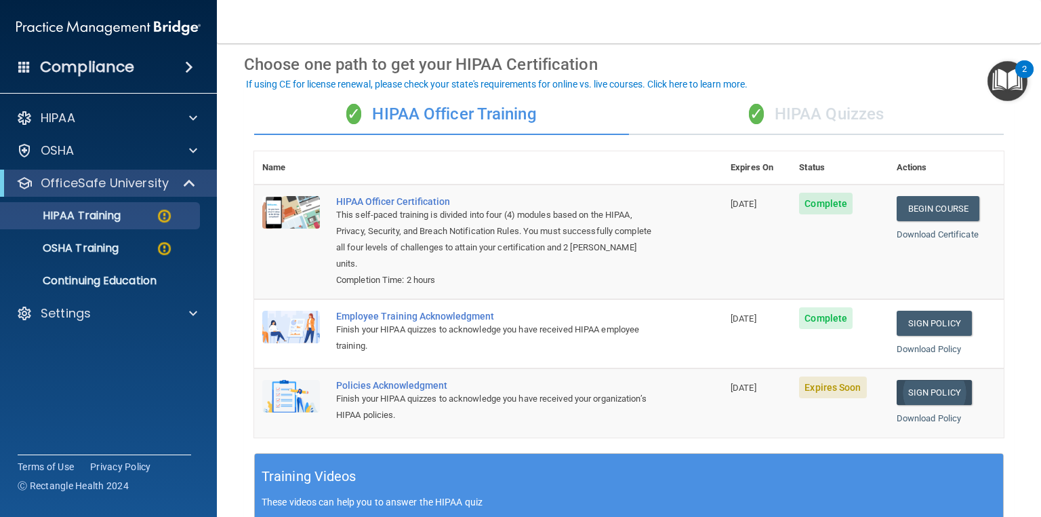
click at [924, 392] on link "Sign Policy" at bounding box center [934, 392] width 75 height 25
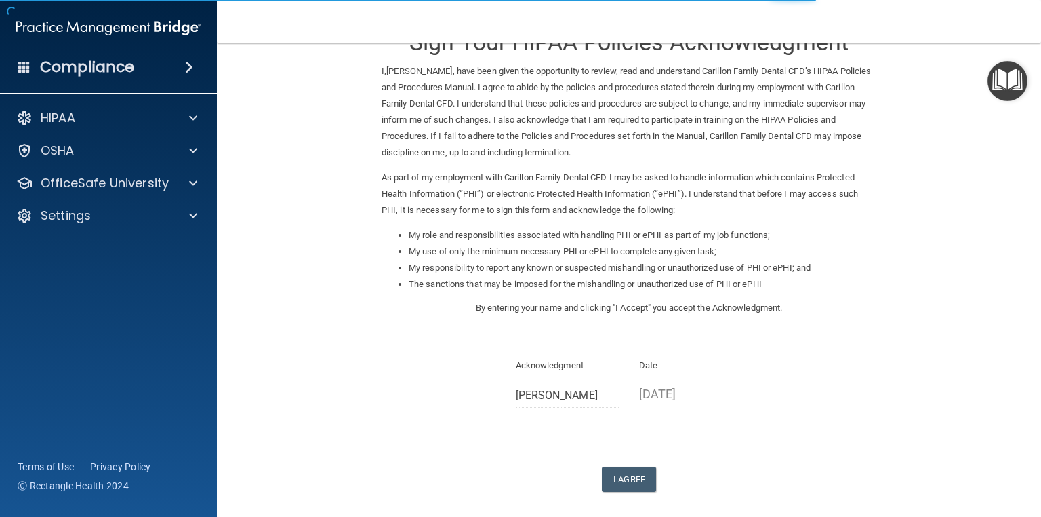
scroll to position [104, 0]
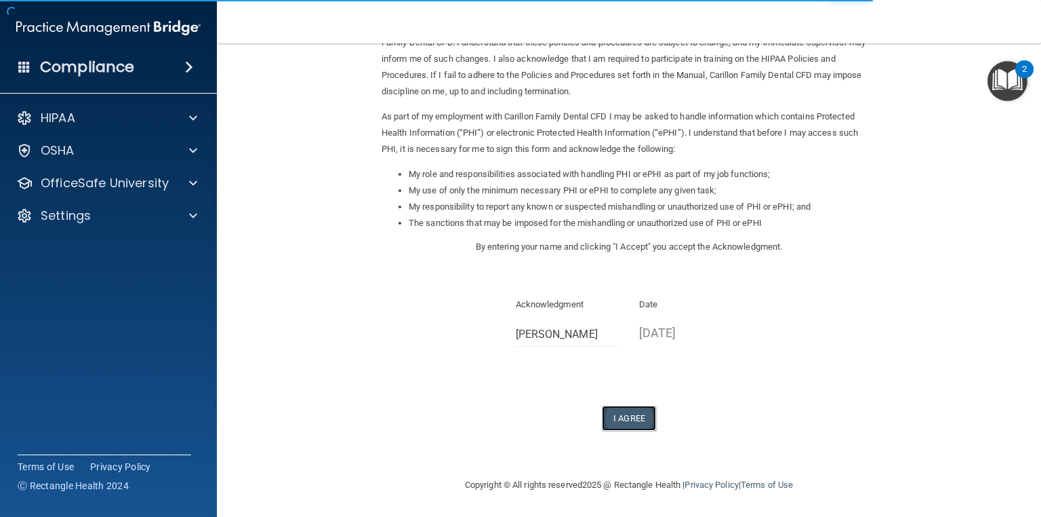
click at [639, 425] on button "I Agree" at bounding box center [629, 417] width 54 height 25
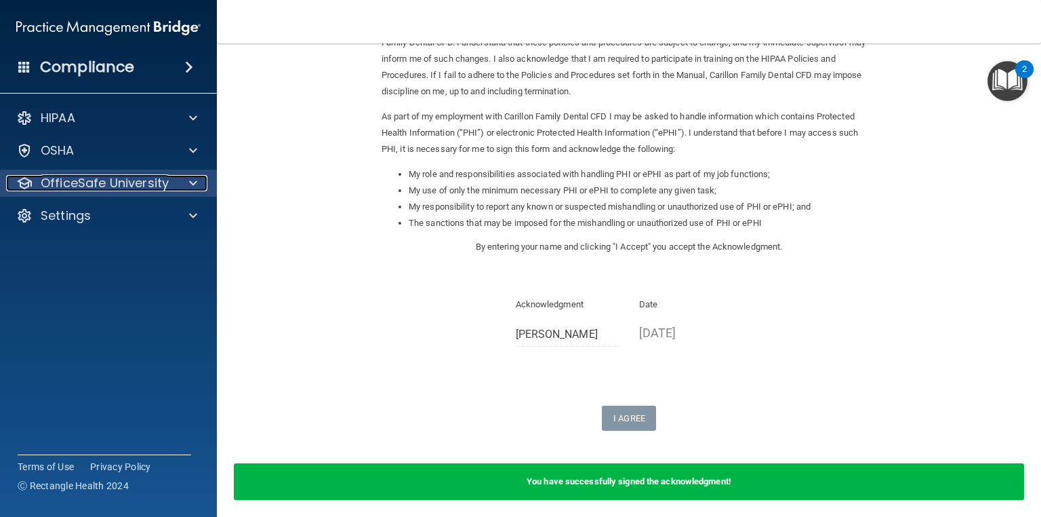
click at [189, 181] on span at bounding box center [193, 183] width 8 height 16
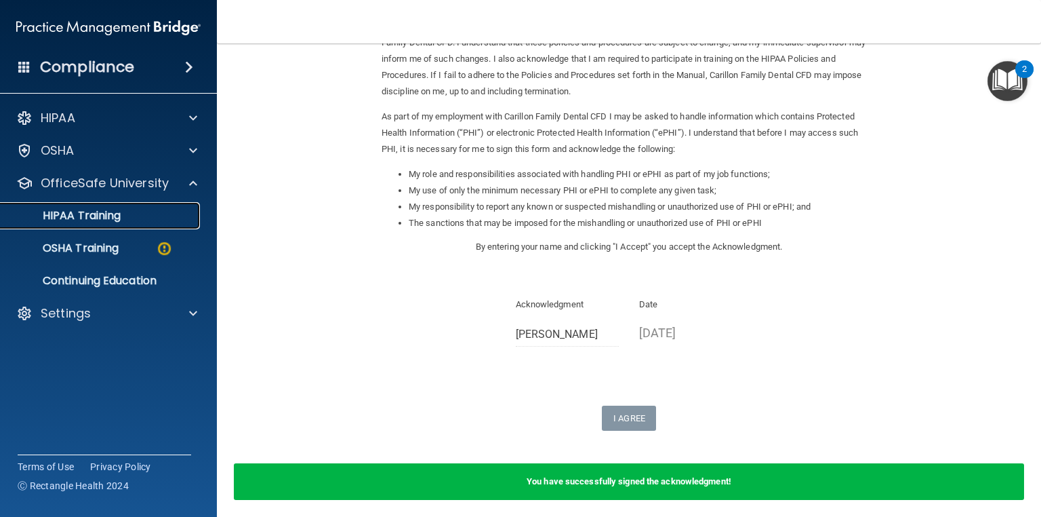
click at [184, 209] on div "HIPAA Training" at bounding box center [101, 216] width 185 height 14
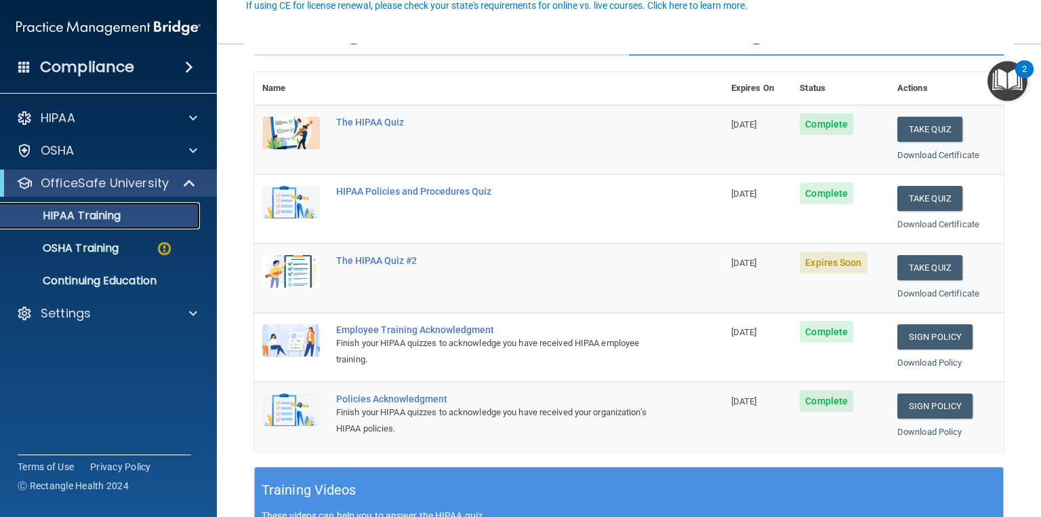
scroll to position [133, 0]
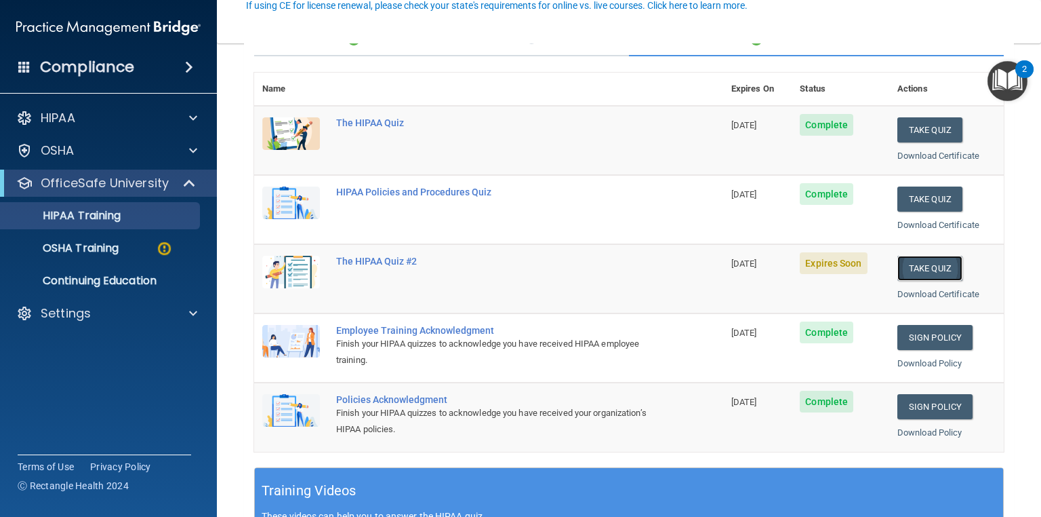
click at [945, 267] on button "Take Quiz" at bounding box center [930, 268] width 65 height 25
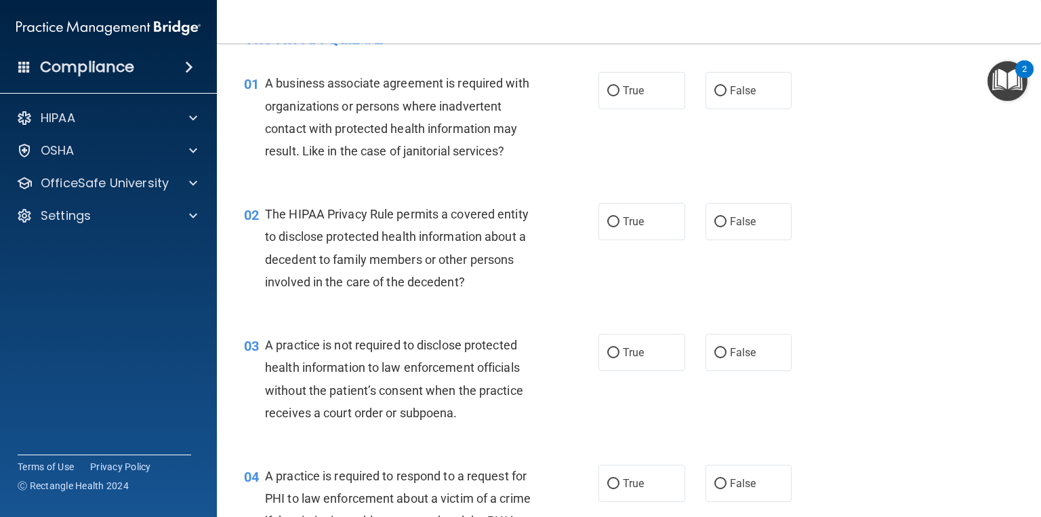
scroll to position [39, 0]
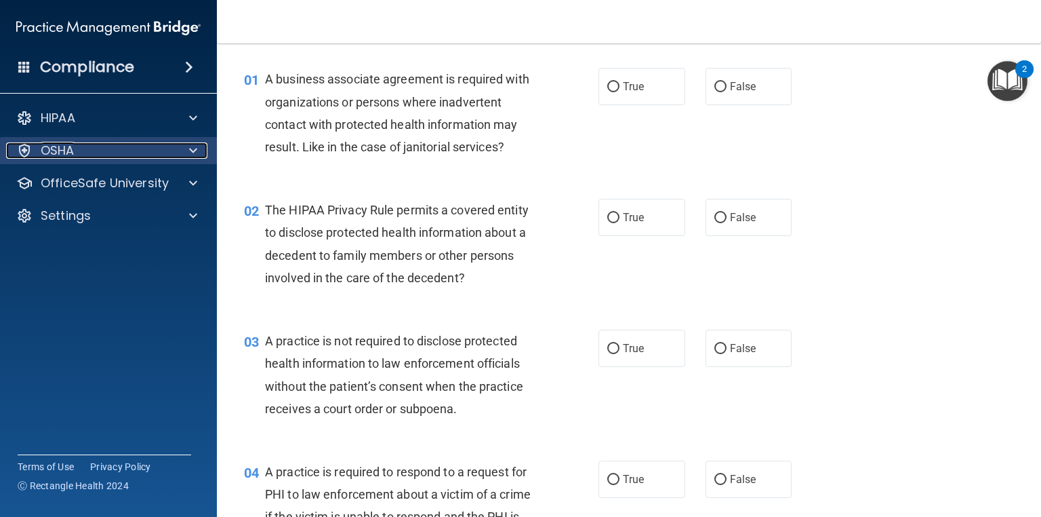
click at [186, 152] on div at bounding box center [191, 150] width 34 height 16
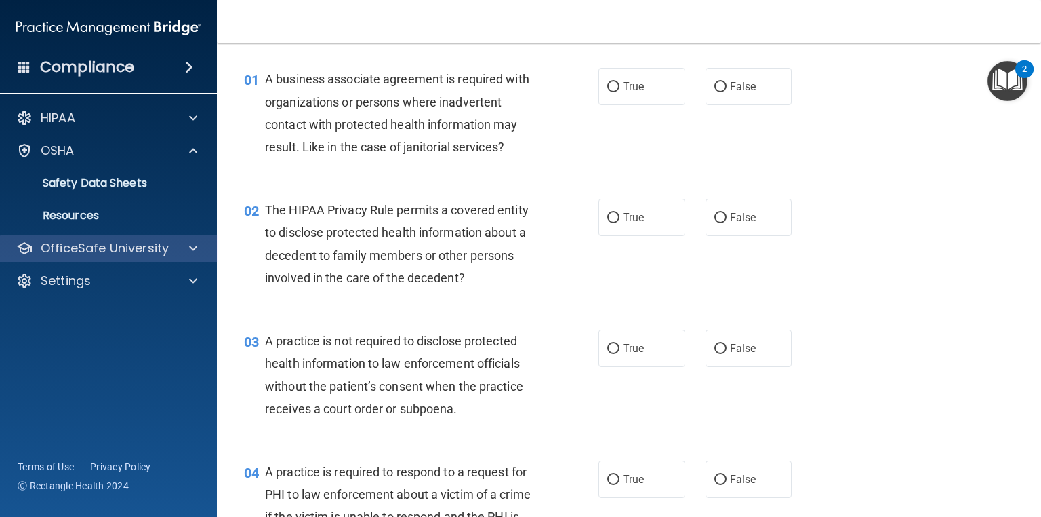
click at [195, 239] on div "OfficeSafe University" at bounding box center [109, 248] width 218 height 27
click at [198, 249] on div at bounding box center [191, 248] width 34 height 16
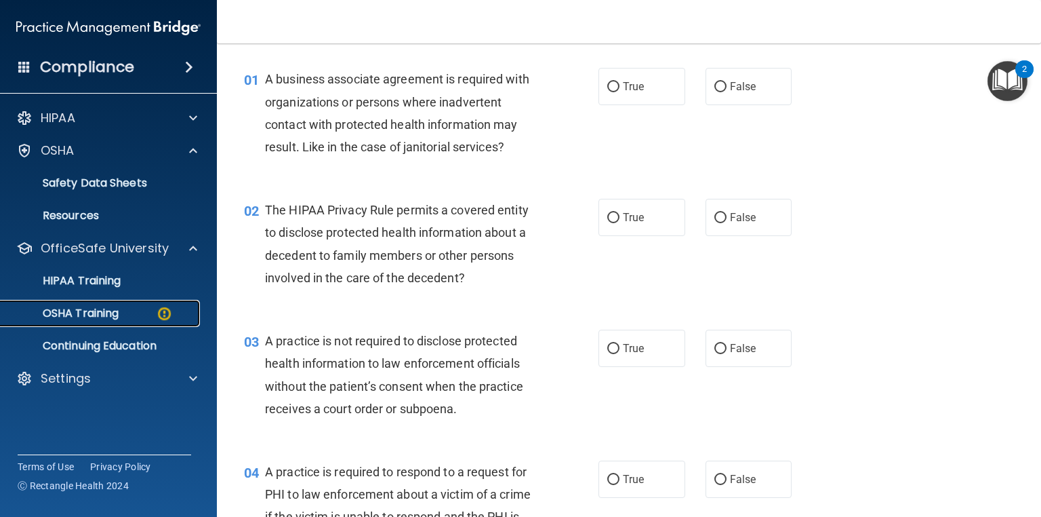
click at [163, 310] on img at bounding box center [164, 313] width 17 height 17
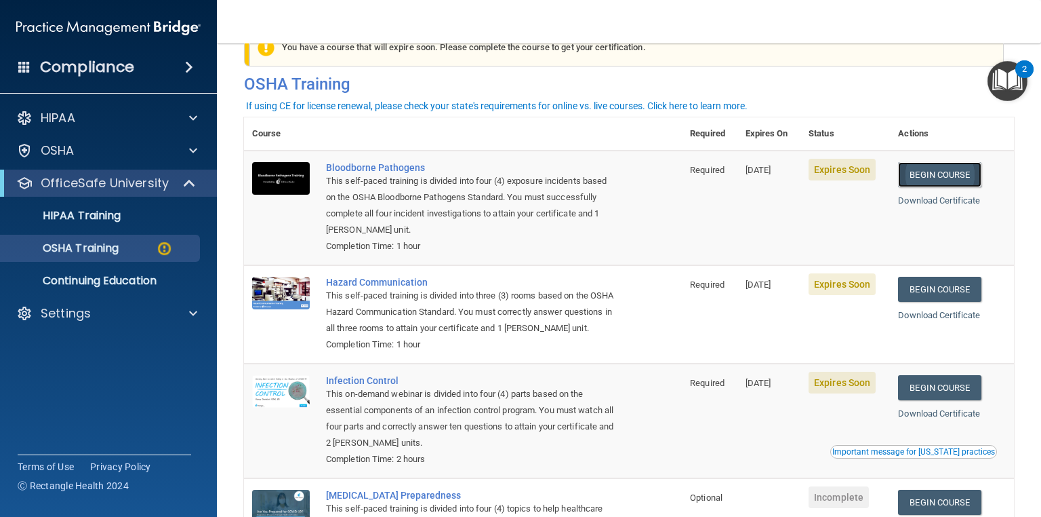
click at [943, 170] on link "Begin Course" at bounding box center [939, 174] width 83 height 25
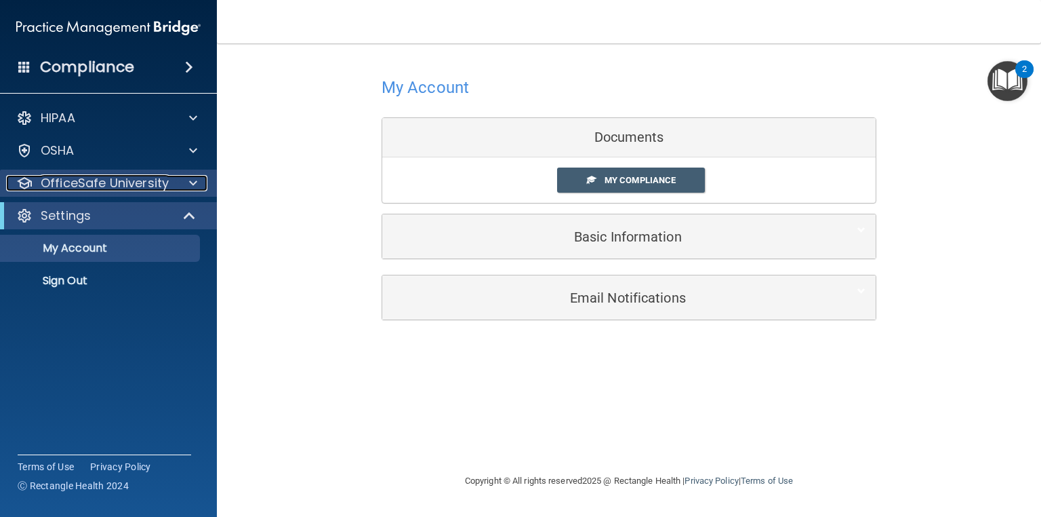
click at [200, 185] on div at bounding box center [191, 183] width 34 height 16
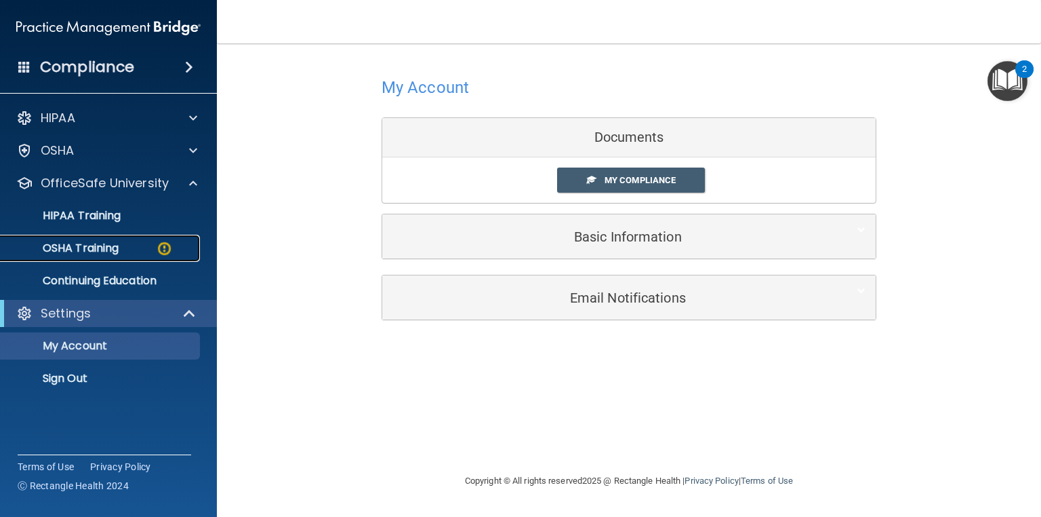
click at [168, 241] on img at bounding box center [164, 248] width 17 height 17
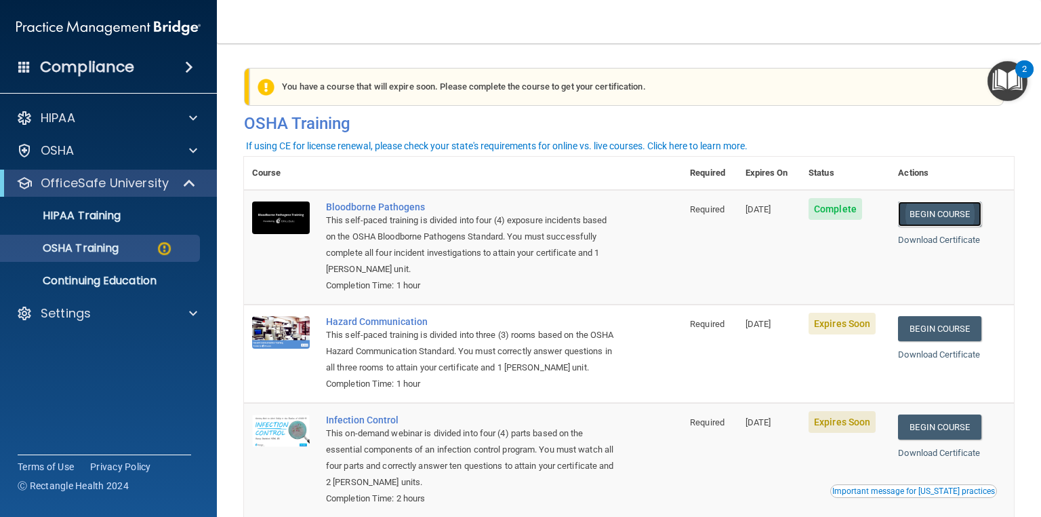
click at [948, 209] on link "Begin Course" at bounding box center [939, 213] width 83 height 25
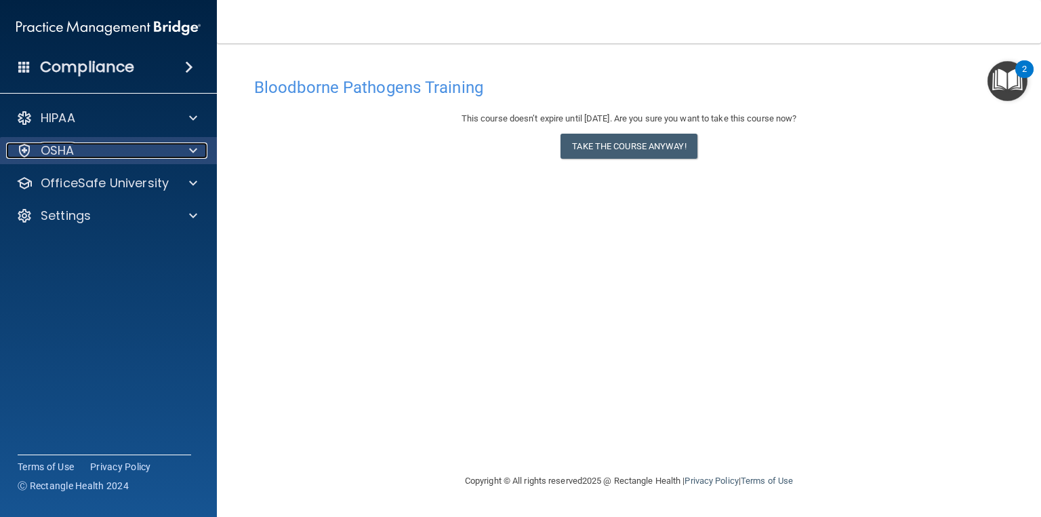
click at [177, 147] on div at bounding box center [191, 150] width 34 height 16
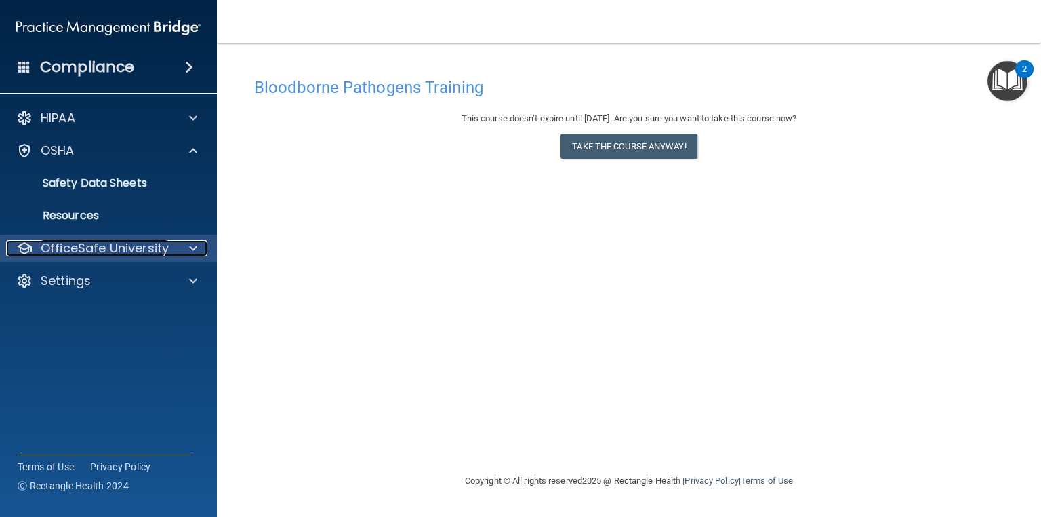
click at [196, 248] on span at bounding box center [193, 248] width 8 height 16
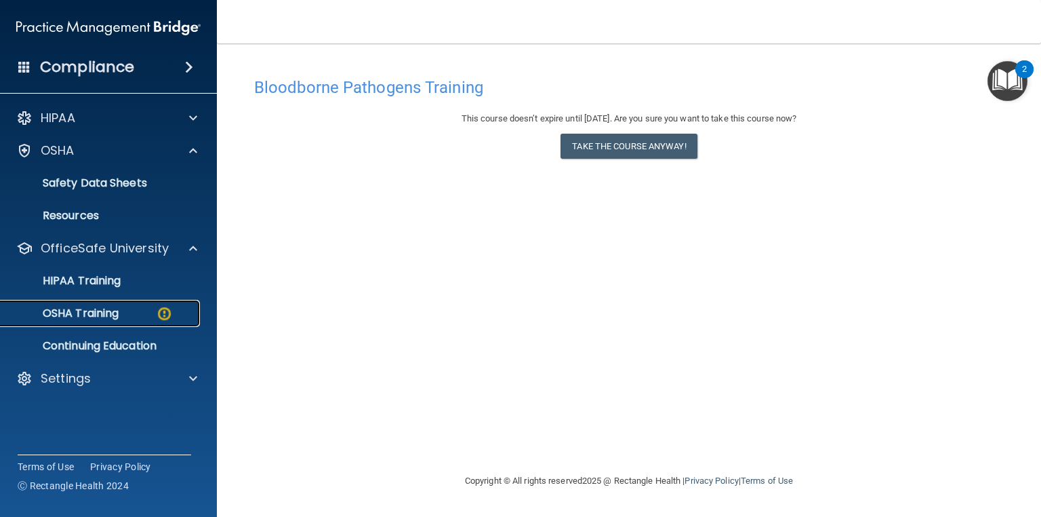
click at [171, 313] on img at bounding box center [164, 313] width 17 height 17
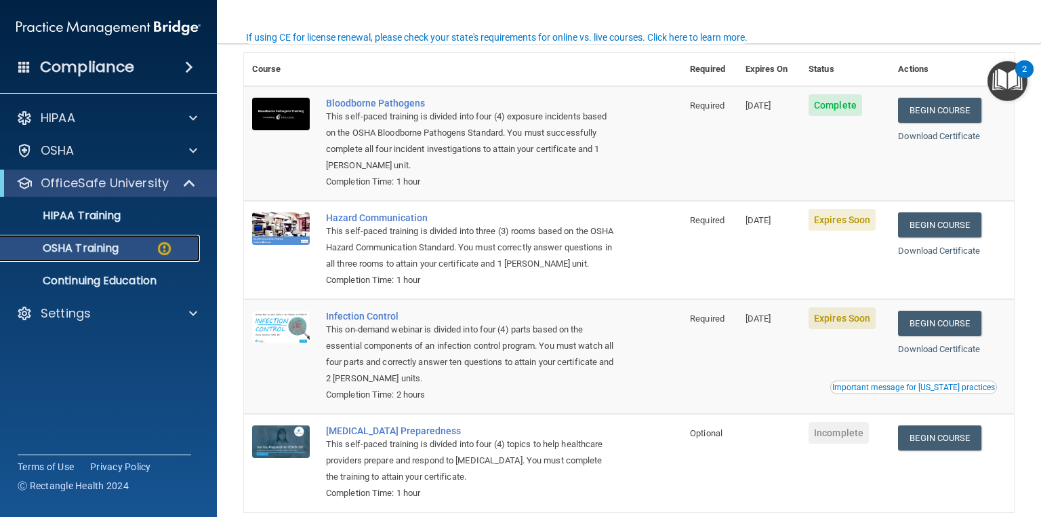
scroll to position [108, 0]
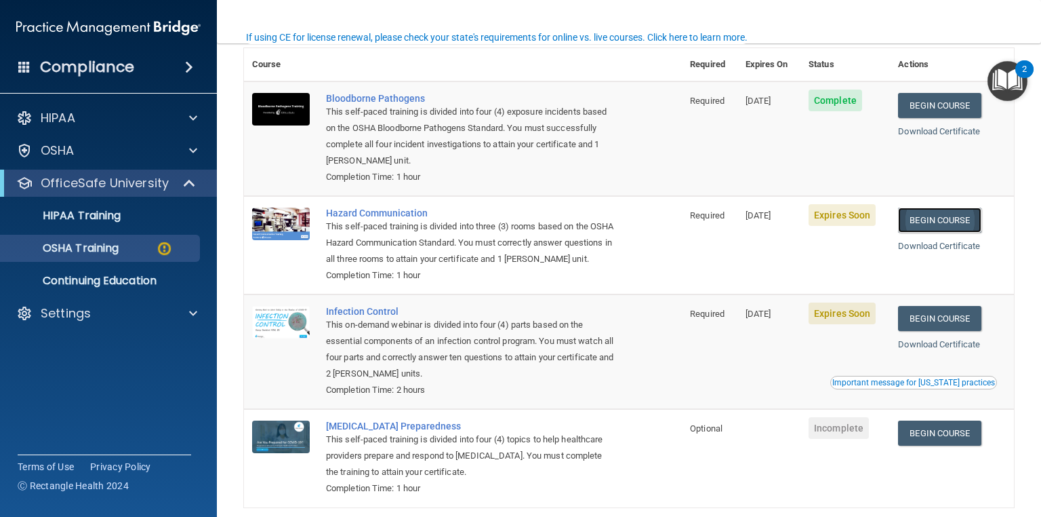
click at [945, 224] on link "Begin Course" at bounding box center [939, 219] width 83 height 25
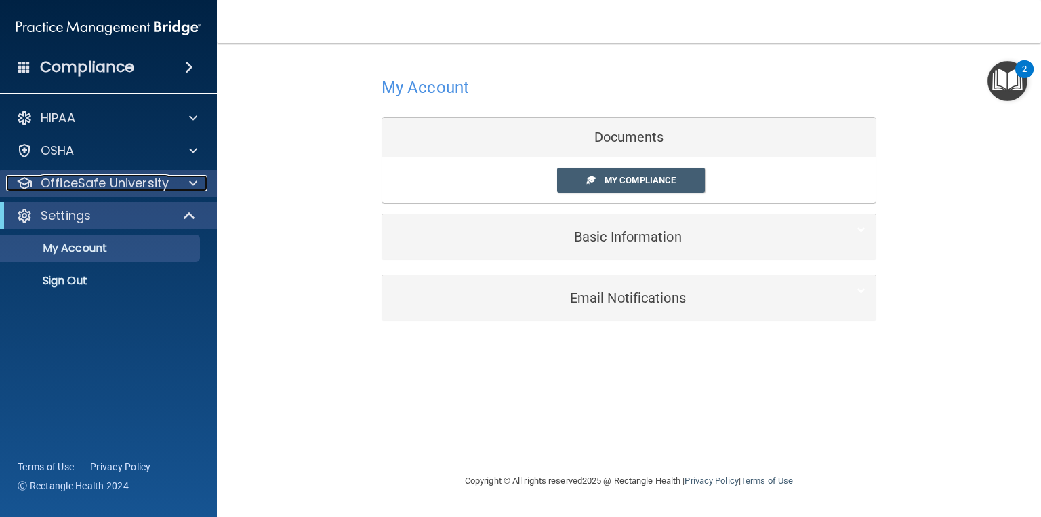
click at [192, 182] on span at bounding box center [193, 183] width 8 height 16
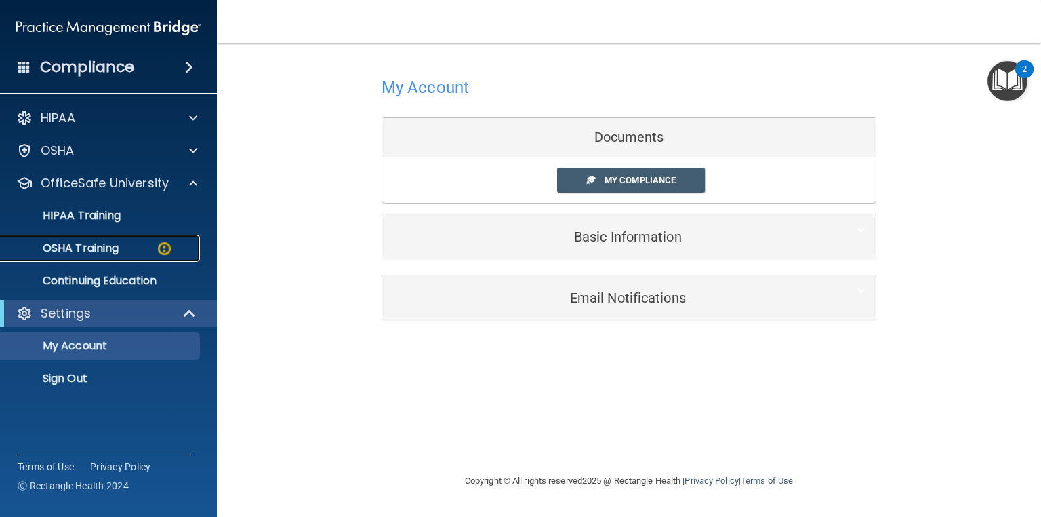
click at [183, 241] on div "OSHA Training" at bounding box center [101, 248] width 185 height 14
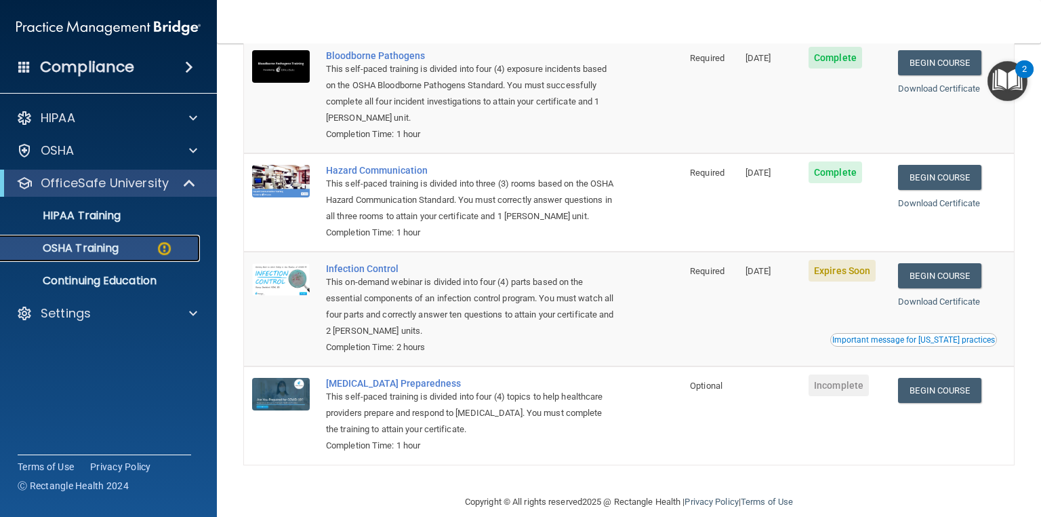
scroll to position [152, 0]
click at [951, 287] on link "Begin Course" at bounding box center [939, 274] width 83 height 25
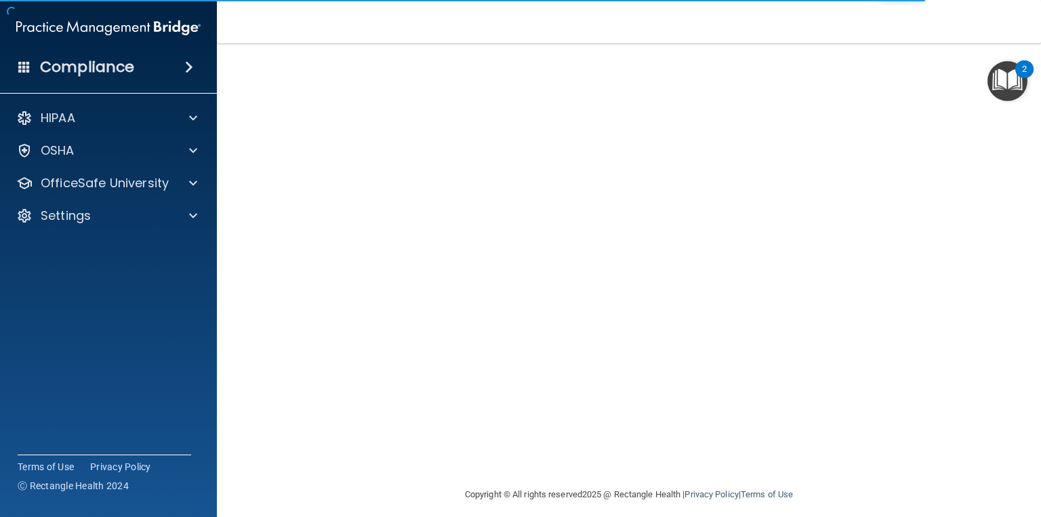
scroll to position [63, 0]
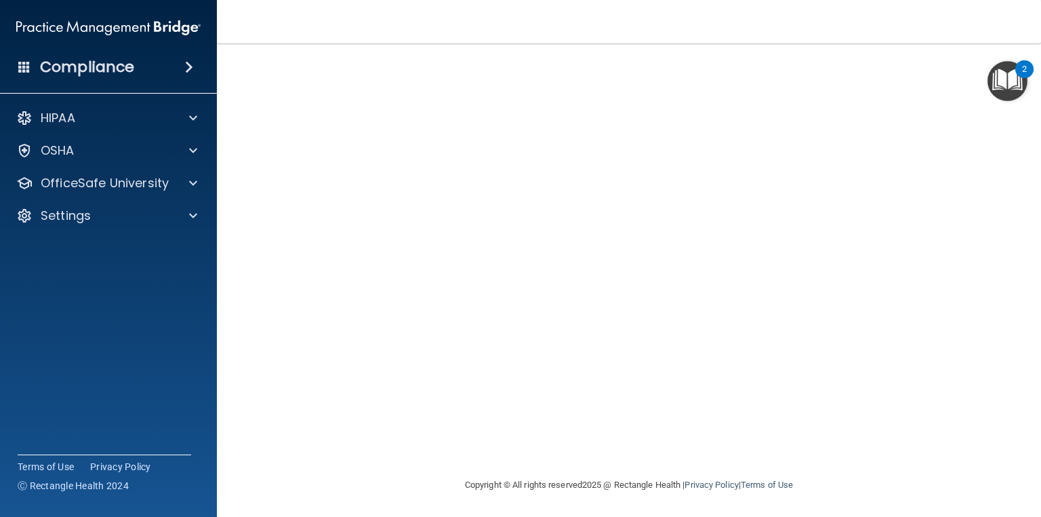
click at [965, 419] on div "Infection Control Training This course doesn’t expire until 10/19/2025. Are you…" at bounding box center [629, 241] width 770 height 469
